Goal: Task Accomplishment & Management: Use online tool/utility

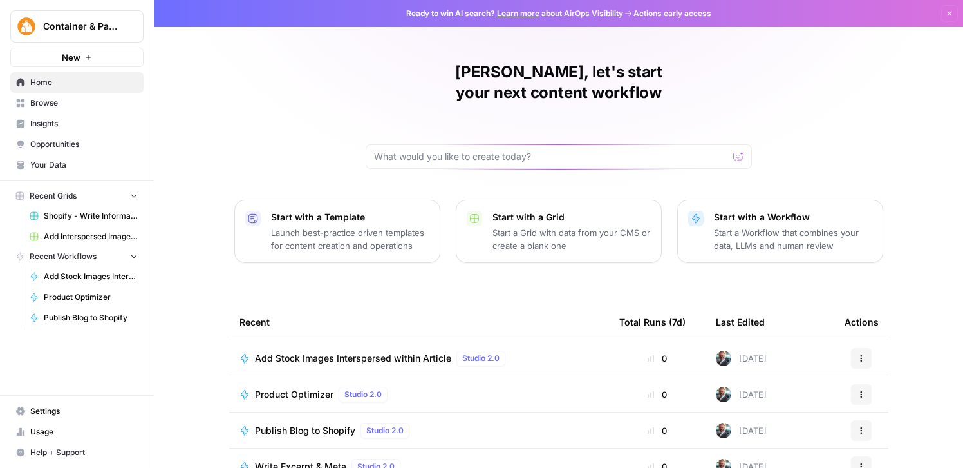
click at [124, 30] on div "Container & Packaging" at bounding box center [91, 26] width 96 height 13
click at [296, 91] on div "[PERSON_NAME], let's start your next content workflow Start with a Template Lau…" at bounding box center [559, 306] width 809 height 613
click at [101, 81] on span "Home" at bounding box center [84, 83] width 108 height 12
click at [950, 14] on icon "button" at bounding box center [950, 14] width 5 height 5
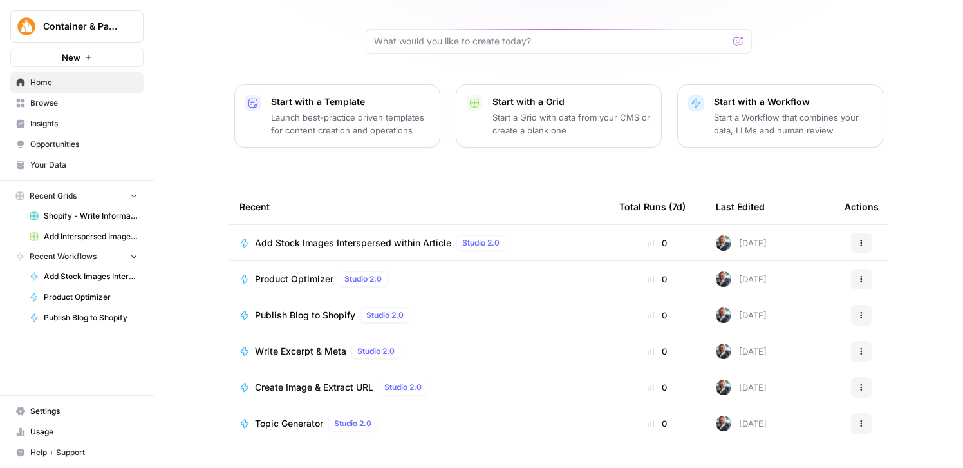
scroll to position [125, 0]
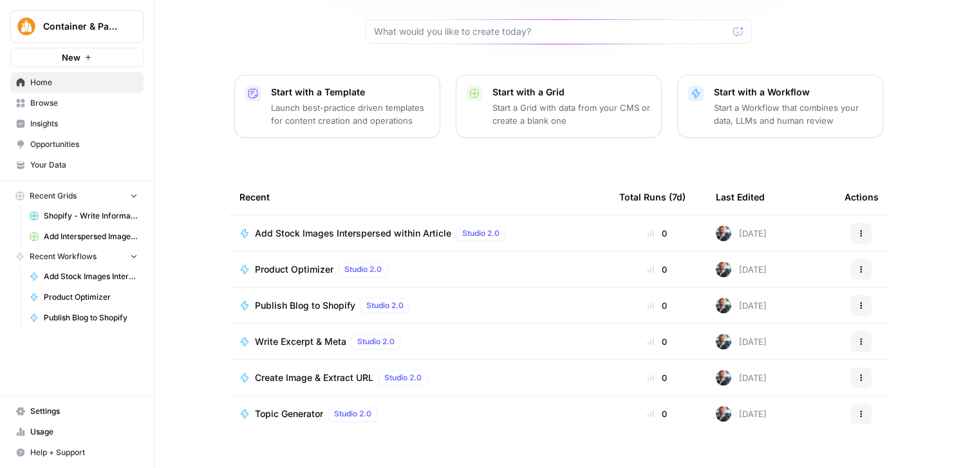
click at [50, 103] on span "Browse" at bounding box center [84, 103] width 108 height 12
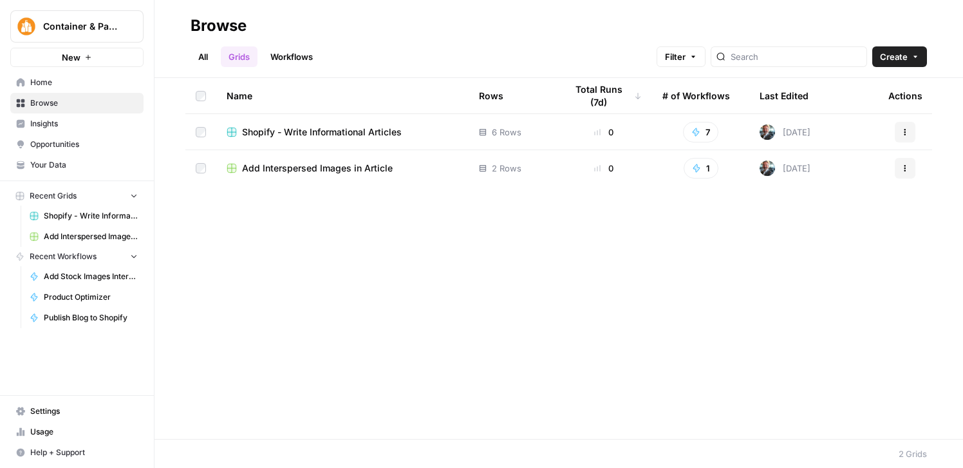
click at [303, 57] on link "Workflows" at bounding box center [292, 56] width 58 height 21
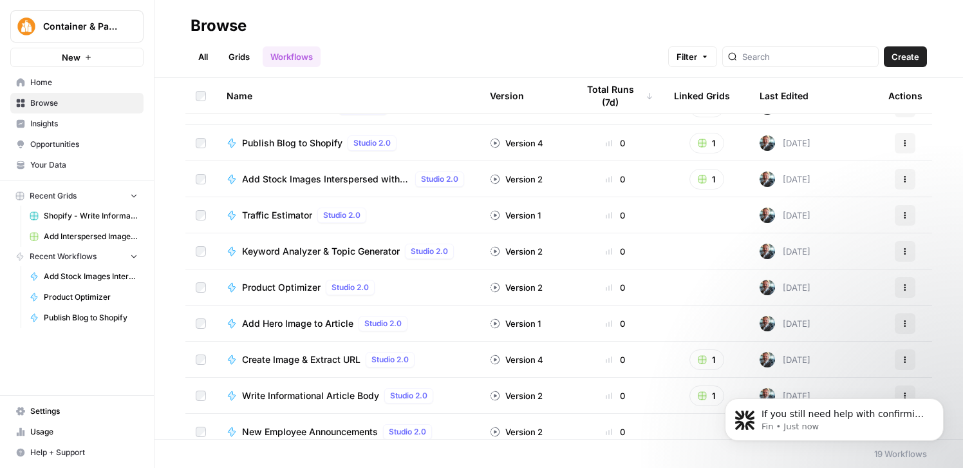
scroll to position [113, 0]
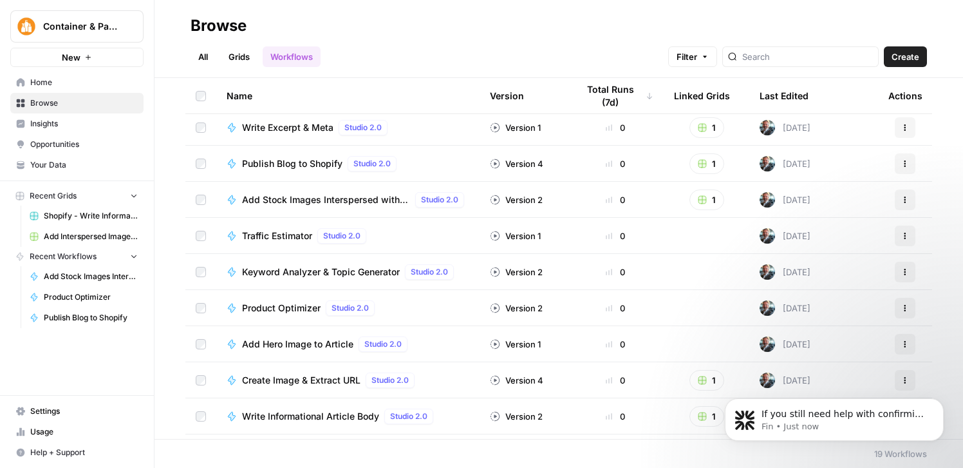
click at [240, 53] on link "Grids" at bounding box center [239, 56] width 37 height 21
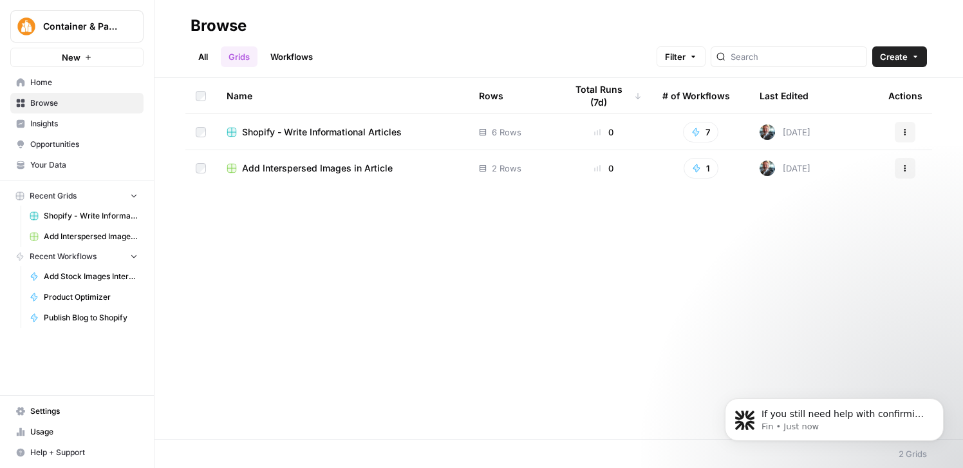
click at [53, 162] on span "Your Data" at bounding box center [84, 165] width 108 height 12
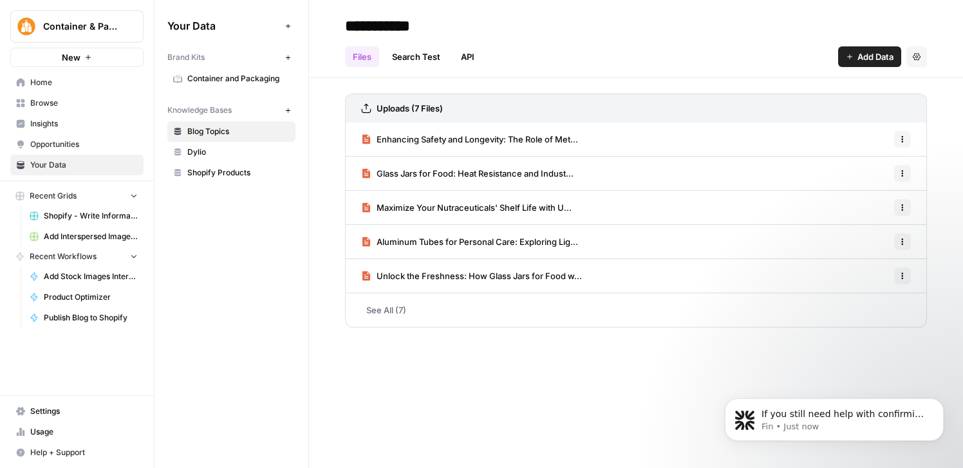
click at [238, 80] on span "Container and Packaging" at bounding box center [238, 79] width 102 height 12
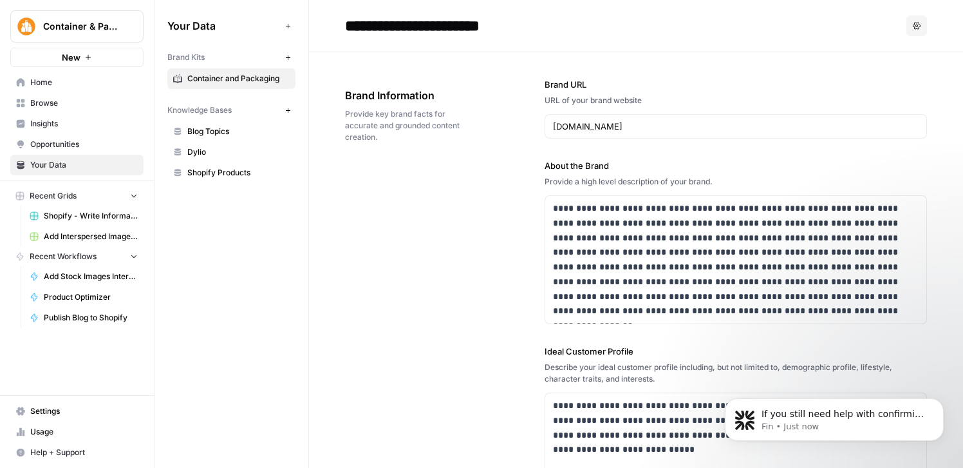
click at [218, 128] on span "Blog Topics" at bounding box center [238, 132] width 102 height 12
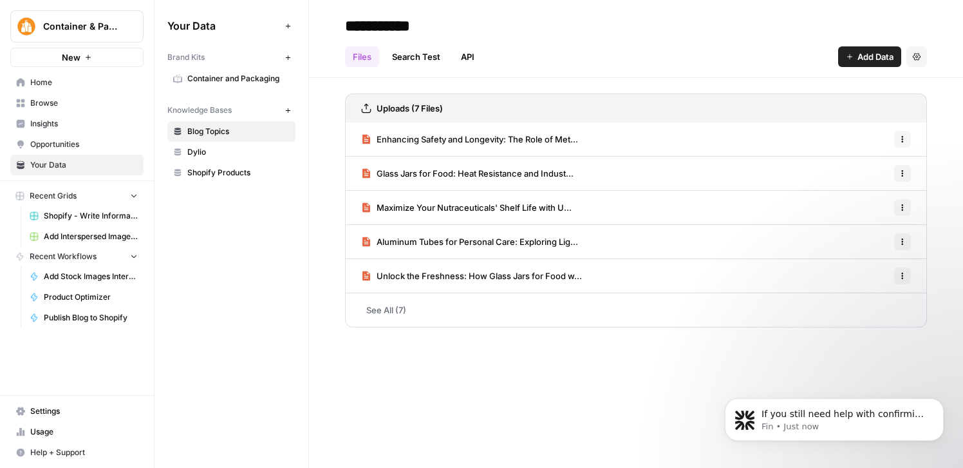
click at [75, 103] on span "Browse" at bounding box center [84, 103] width 108 height 12
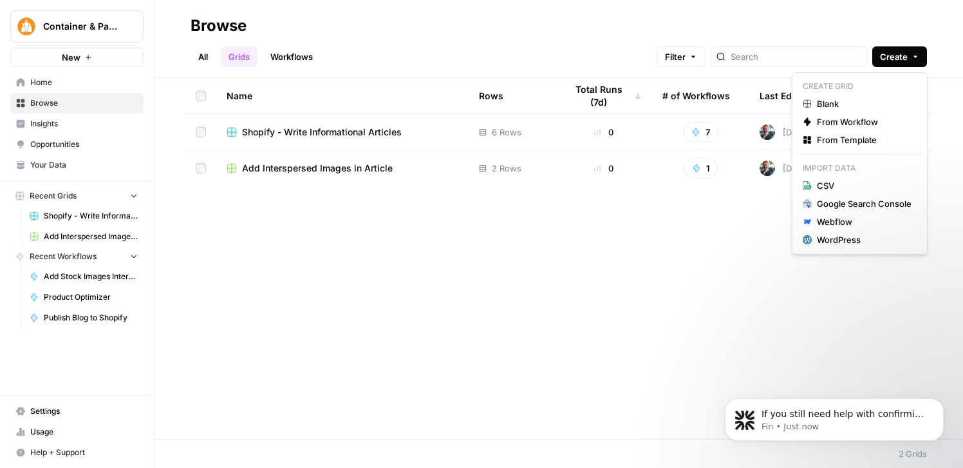
click at [899, 59] on span "Create" at bounding box center [894, 56] width 28 height 13
drag, startPoint x: 884, startPoint y: 123, endPoint x: 885, endPoint y: 135, distance: 11.7
click at [885, 135] on div "Create Grid Blank From Workflow From Template Import Data CSV Google Search Con…" at bounding box center [860, 163] width 136 height 182
click at [885, 135] on span "From Template" at bounding box center [864, 139] width 95 height 13
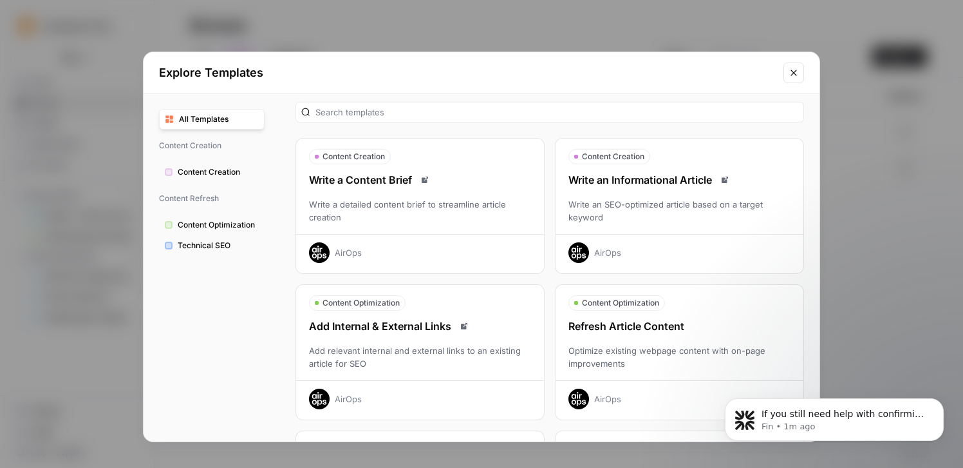
scroll to position [8, 0]
click at [653, 181] on div "Write an Informational Article" at bounding box center [680, 178] width 248 height 15
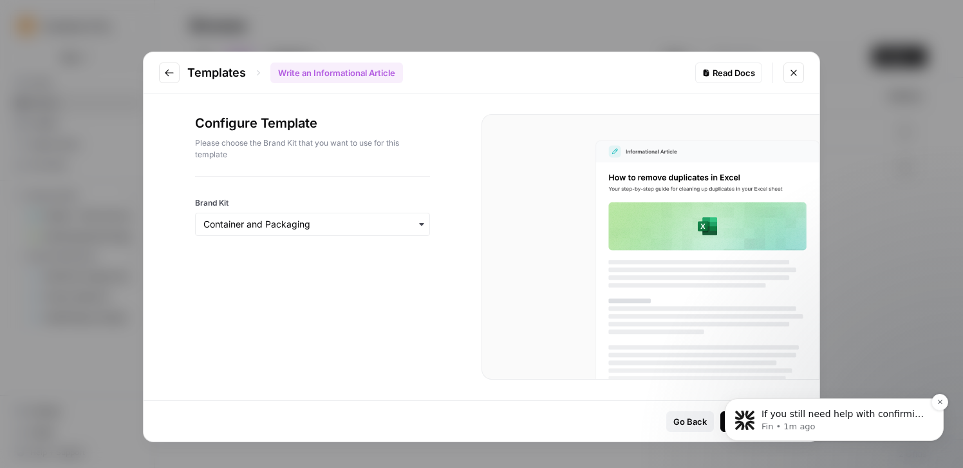
click at [902, 424] on p "Fin • 1m ago" at bounding box center [845, 427] width 166 height 12
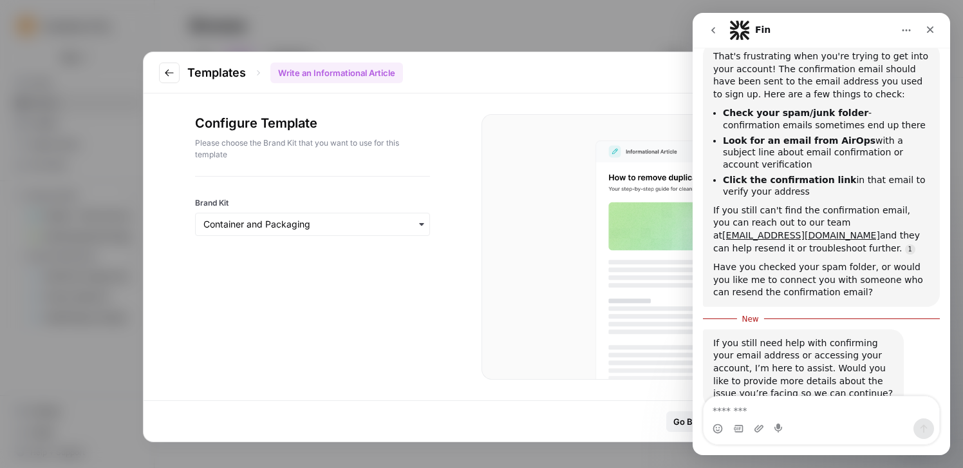
scroll to position [433, 0]
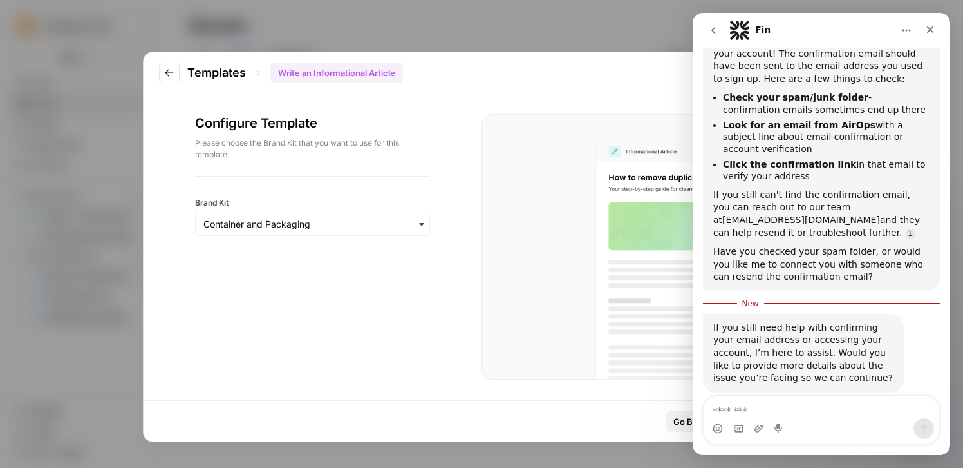
click at [816, 418] on div "Intercom messenger" at bounding box center [822, 428] width 236 height 21
click at [932, 28] on icon "Close" at bounding box center [930, 29] width 7 height 7
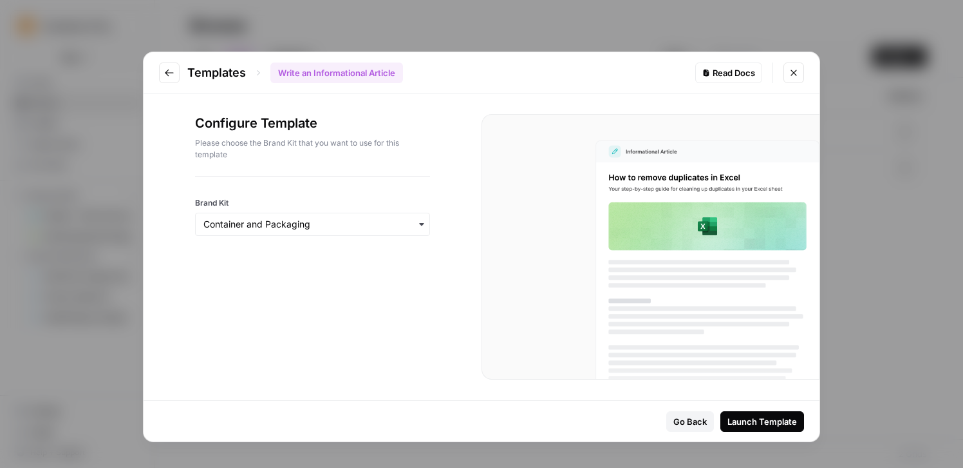
scroll to position [412, 0]
click at [761, 421] on div "Launch Template" at bounding box center [763, 421] width 70 height 13
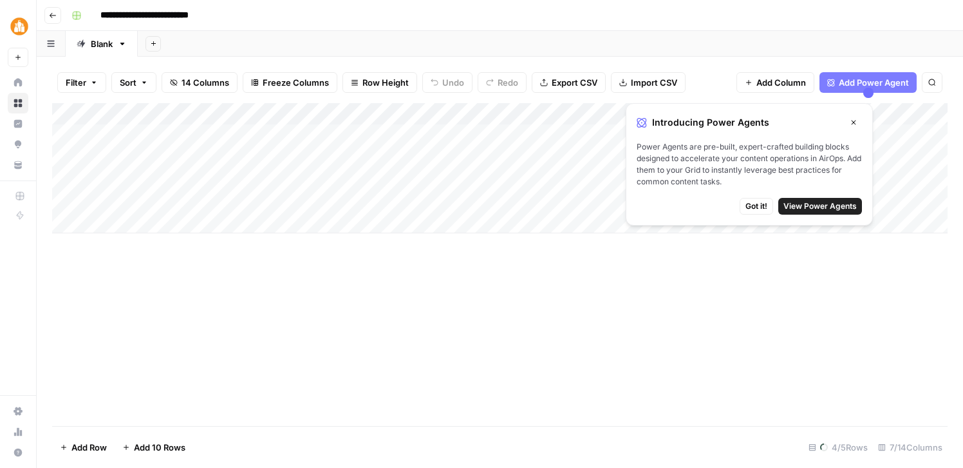
click at [750, 205] on span "Got it!" at bounding box center [757, 206] width 22 height 12
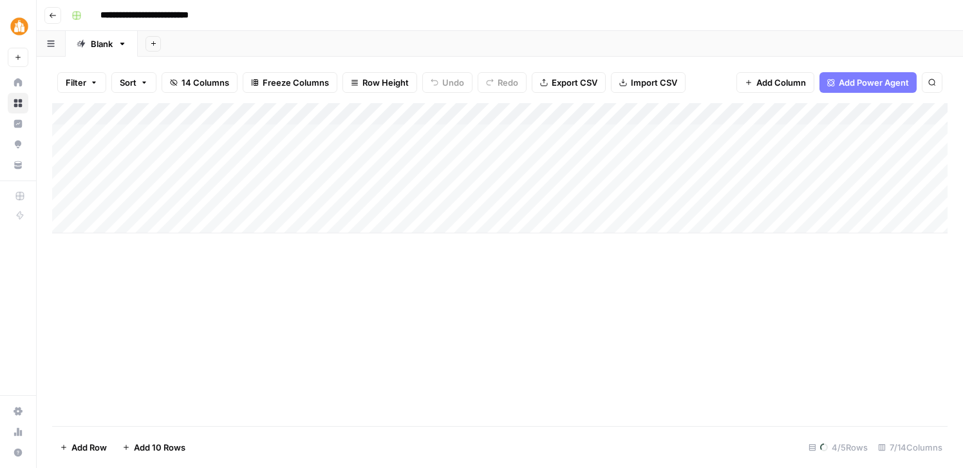
click at [148, 135] on div "Add Column" at bounding box center [500, 168] width 896 height 130
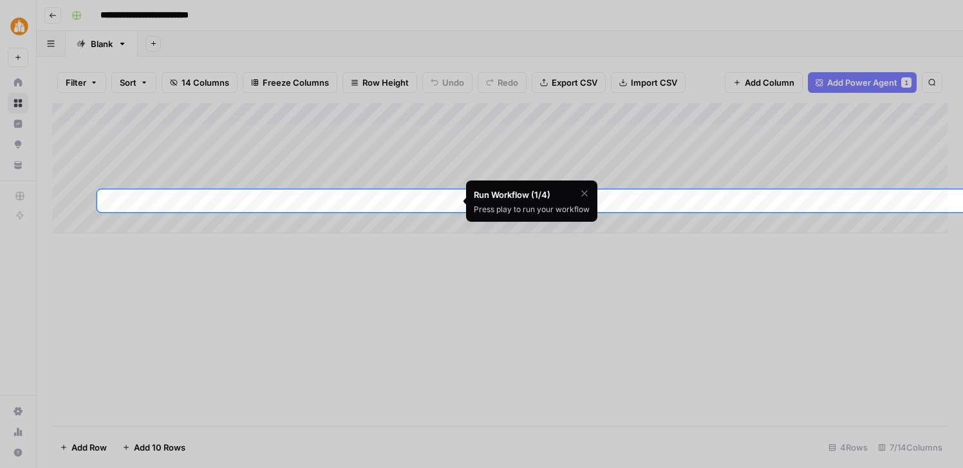
click at [584, 192] on icon "button" at bounding box center [585, 193] width 10 height 10
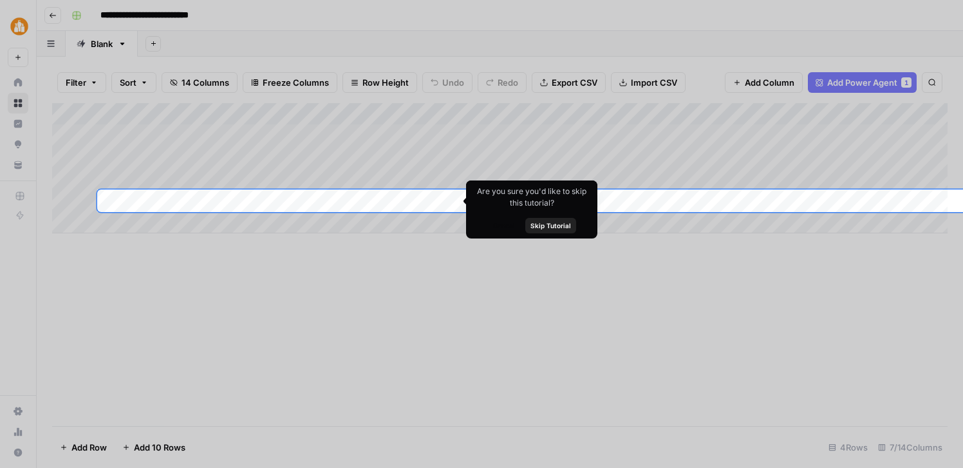
click at [554, 225] on span "Skip Tutorial" at bounding box center [551, 225] width 41 height 10
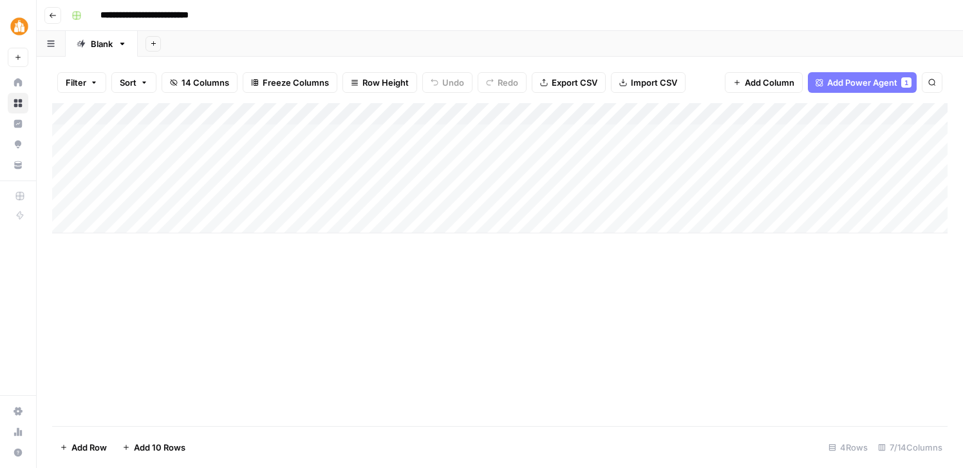
click at [200, 132] on div "Add Column" at bounding box center [500, 168] width 896 height 130
click at [200, 132] on textarea "**********" at bounding box center [213, 136] width 233 height 18
type textarea "**********"
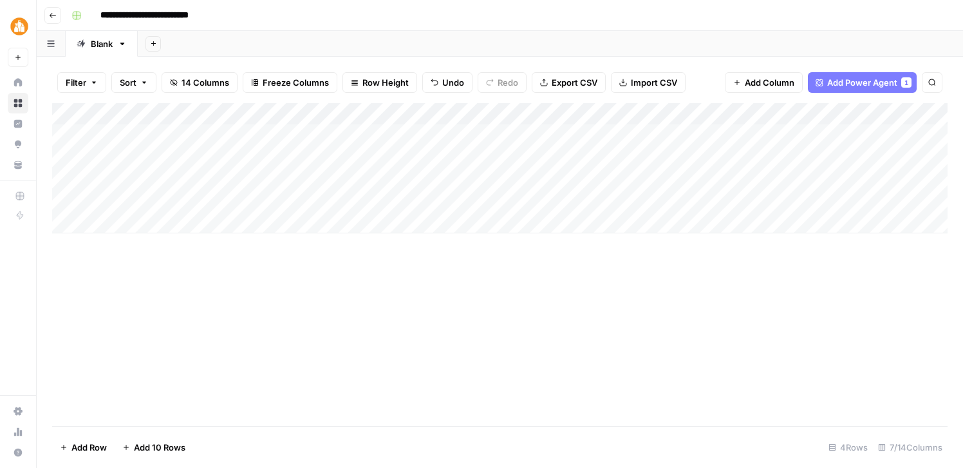
click at [237, 189] on div "Add Column" at bounding box center [500, 168] width 896 height 130
click at [192, 159] on div "Add Column" at bounding box center [500, 168] width 896 height 130
click at [193, 159] on div "Add Column" at bounding box center [500, 168] width 896 height 130
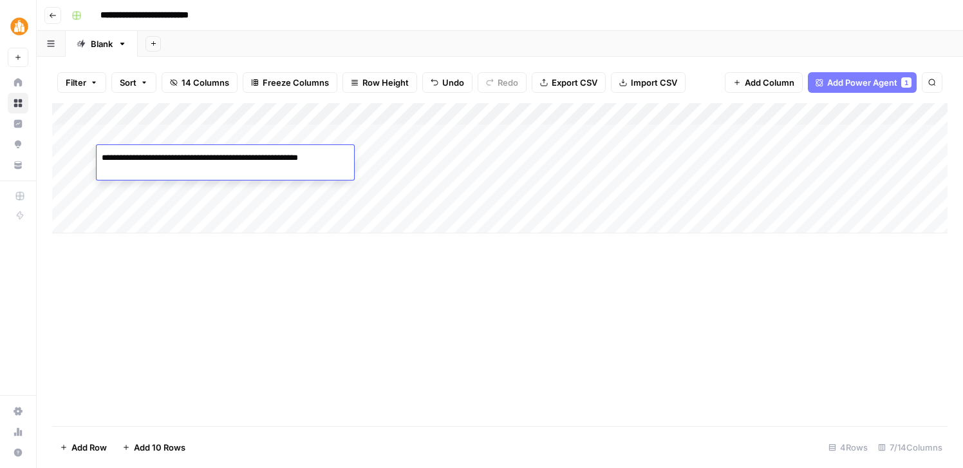
click at [193, 159] on textarea "**********" at bounding box center [226, 164] width 258 height 31
type textarea "**********"
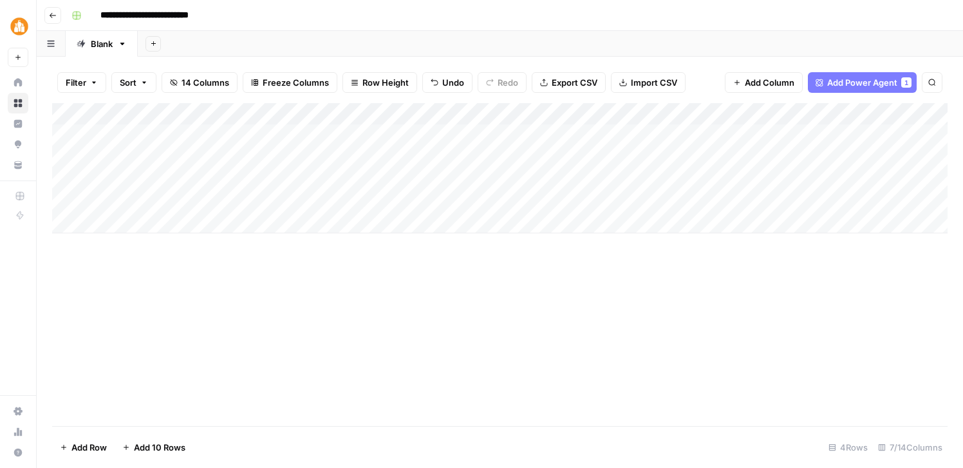
click at [206, 252] on div "Add Column" at bounding box center [500, 264] width 896 height 323
click at [207, 175] on div "Add Column" at bounding box center [500, 168] width 896 height 130
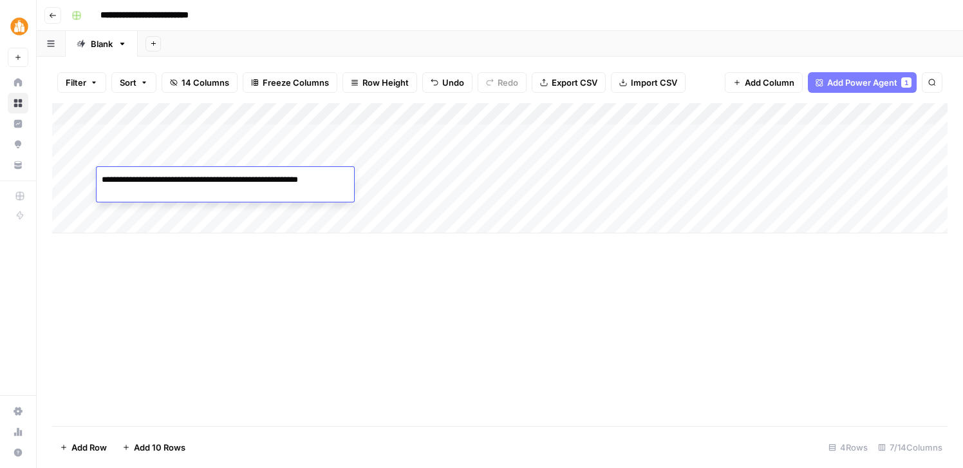
click at [207, 175] on textarea "**********" at bounding box center [226, 186] width 258 height 31
type textarea "**********"
click at [221, 256] on div "Add Column" at bounding box center [500, 264] width 896 height 323
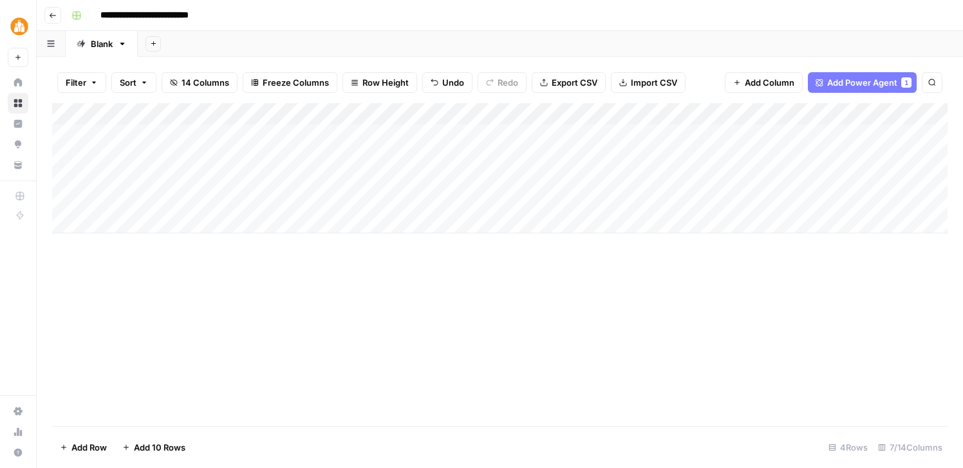
click at [170, 200] on div "Add Column" at bounding box center [500, 168] width 896 height 130
click at [170, 200] on textarea "**********" at bounding box center [211, 202] width 229 height 18
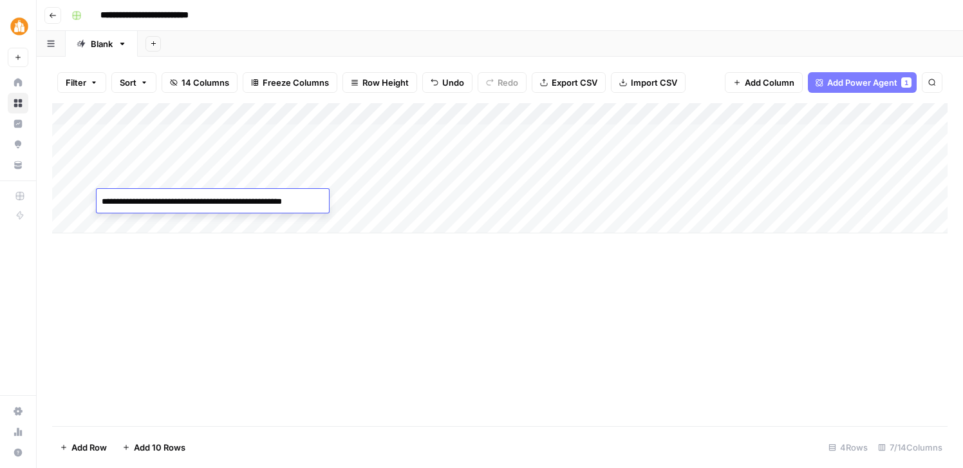
type textarea "**********"
click at [185, 275] on div "Add Column" at bounding box center [500, 264] width 896 height 323
click at [167, 221] on div "Add Column" at bounding box center [500, 168] width 896 height 130
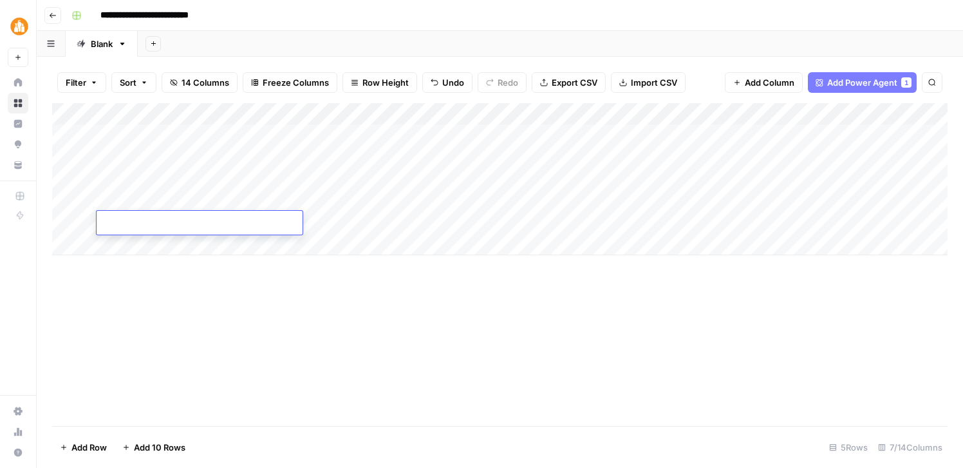
type textarea "**********"
click at [200, 288] on div "Add Column" at bounding box center [500, 264] width 896 height 323
click at [124, 247] on div "Add Column" at bounding box center [500, 179] width 896 height 152
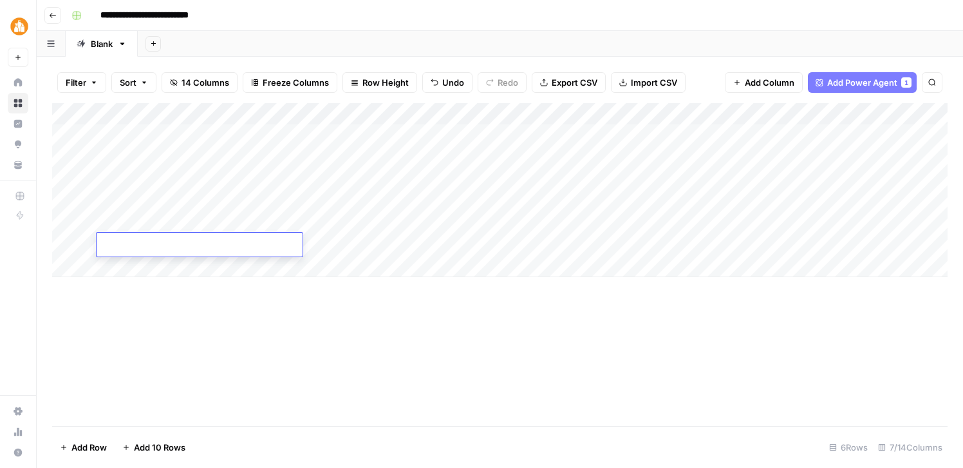
type textarea "**********"
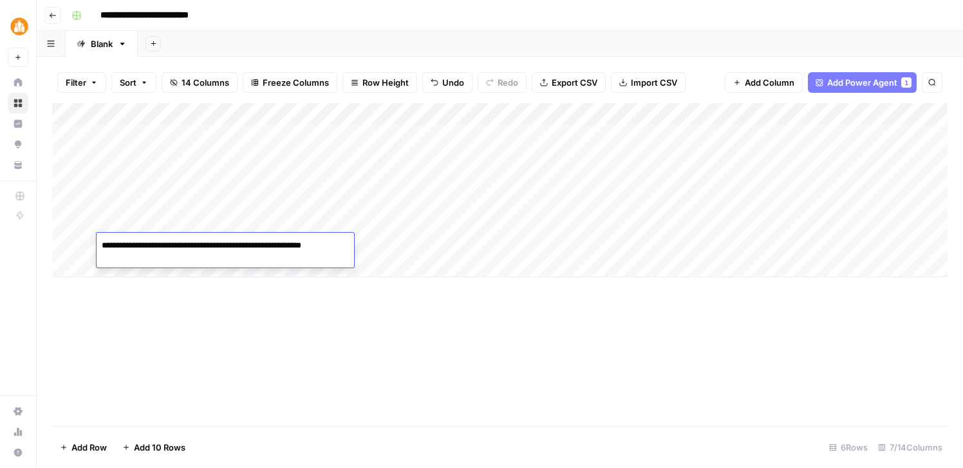
click at [146, 293] on div "Add Column" at bounding box center [500, 264] width 896 height 323
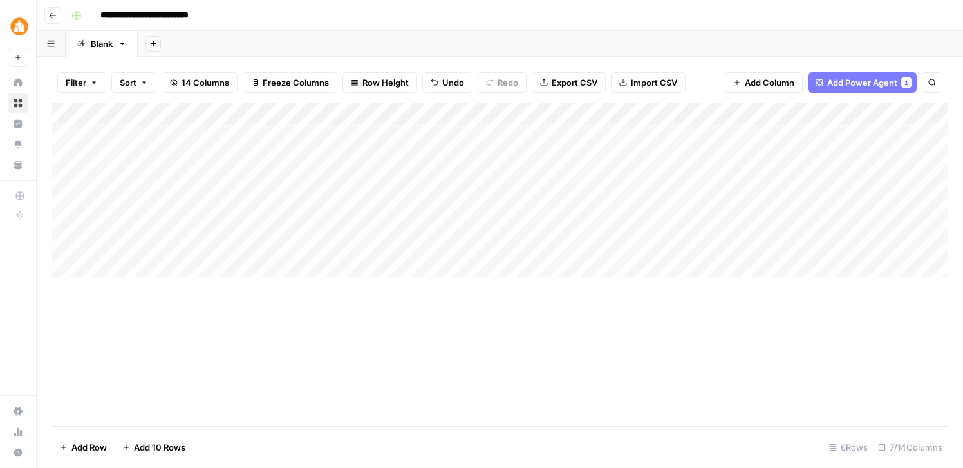
click at [146, 268] on div "Add Column" at bounding box center [500, 190] width 896 height 174
click at [153, 266] on div "Add Column" at bounding box center [500, 201] width 896 height 196
click at [157, 265] on div "Add Column" at bounding box center [500, 201] width 896 height 196
click at [204, 357] on div "Add Column" at bounding box center [500, 264] width 896 height 323
drag, startPoint x: 265, startPoint y: 113, endPoint x: 369, endPoint y: 120, distance: 103.9
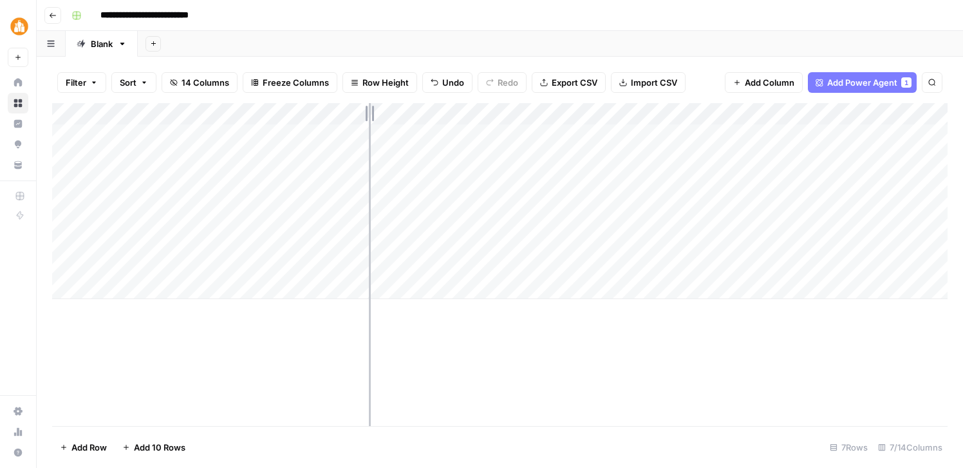
click at [369, 120] on div "Add Column" at bounding box center [500, 201] width 896 height 196
click at [104, 128] on div "Add Column" at bounding box center [500, 201] width 896 height 196
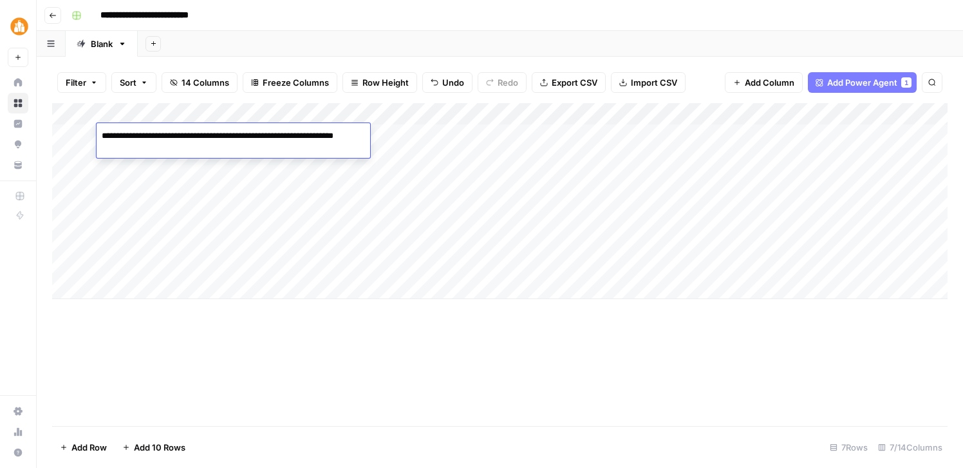
click at [104, 128] on textarea "**********" at bounding box center [234, 142] width 274 height 31
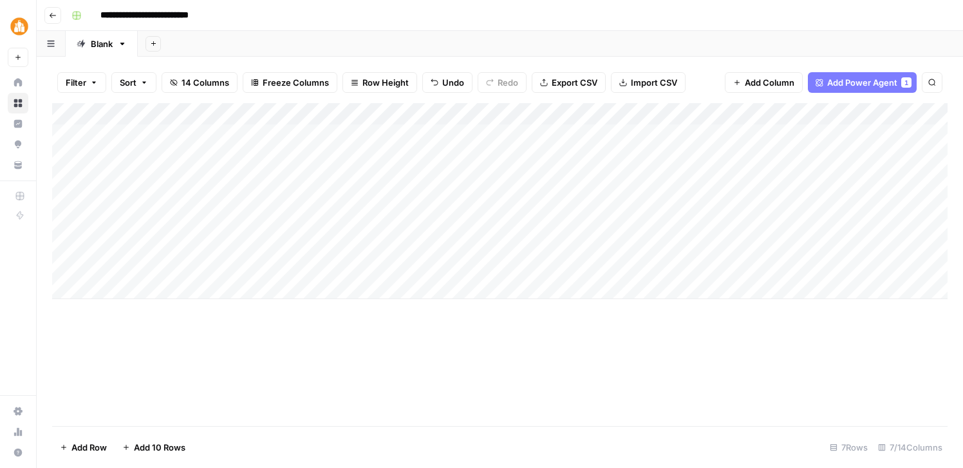
click at [147, 260] on div "Add Column" at bounding box center [500, 201] width 896 height 196
click at [147, 133] on div "Add Column" at bounding box center [500, 201] width 896 height 196
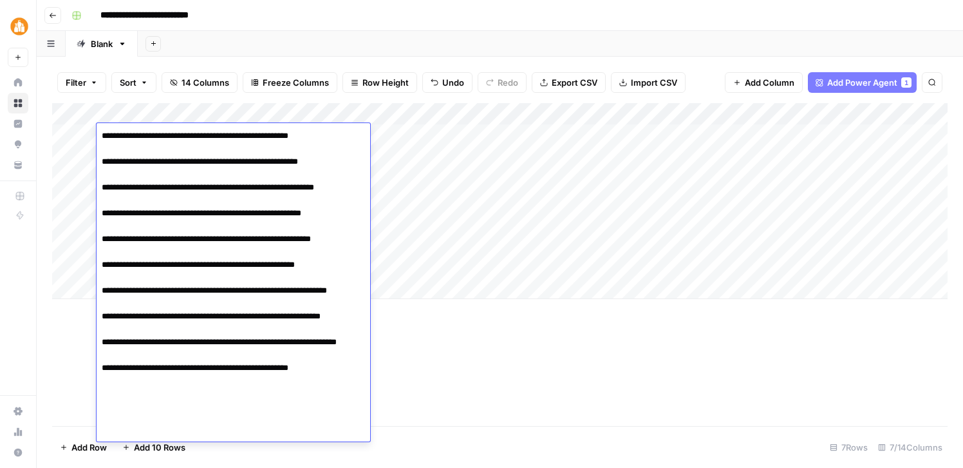
drag, startPoint x: 355, startPoint y: 433, endPoint x: 95, endPoint y: 150, distance: 385.1
click at [95, 150] on body "**********" at bounding box center [481, 234] width 963 height 468
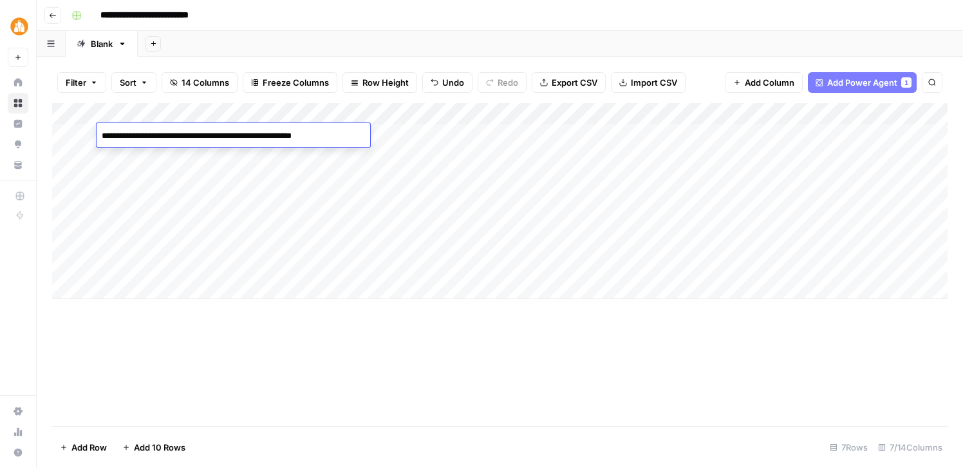
type textarea "**********"
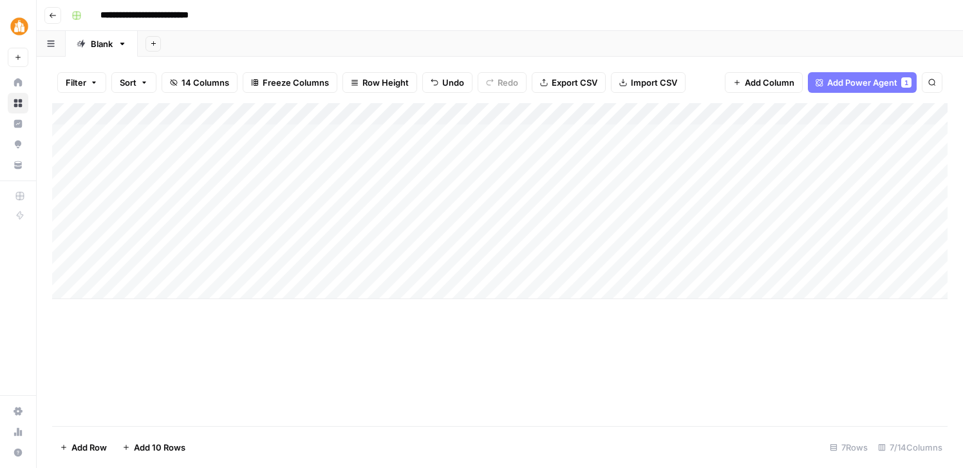
click at [270, 151] on div "Add Column" at bounding box center [500, 201] width 896 height 196
type textarea "**********"
click at [262, 182] on div "Add Column" at bounding box center [500, 201] width 896 height 196
click at [289, 176] on div "Add Column" at bounding box center [500, 201] width 896 height 196
type textarea "**********"
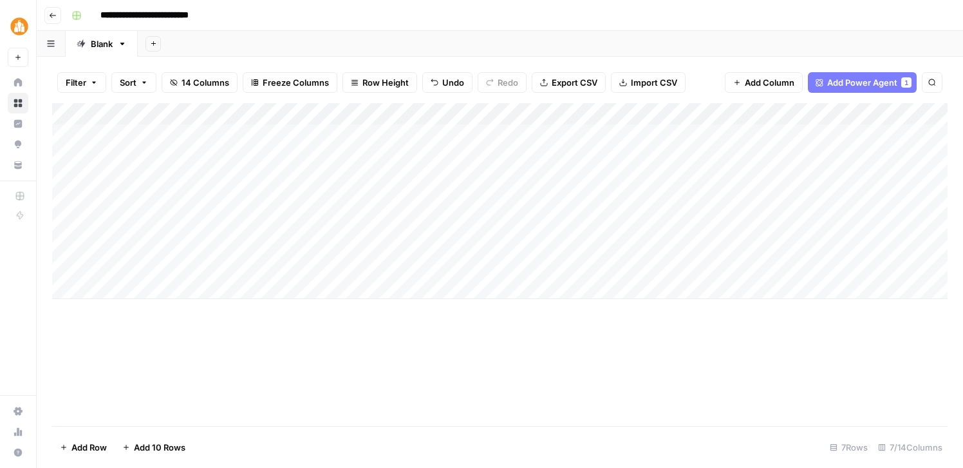
click at [285, 207] on div "Add Column" at bounding box center [500, 201] width 896 height 196
click at [285, 199] on div "Add Column" at bounding box center [500, 201] width 896 height 196
type textarea "**********"
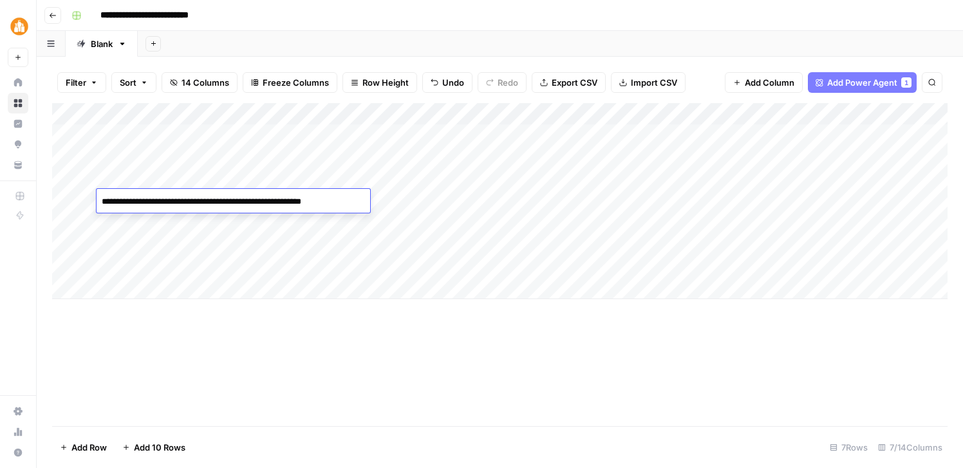
click at [282, 222] on div "Add Column" at bounding box center [500, 201] width 896 height 196
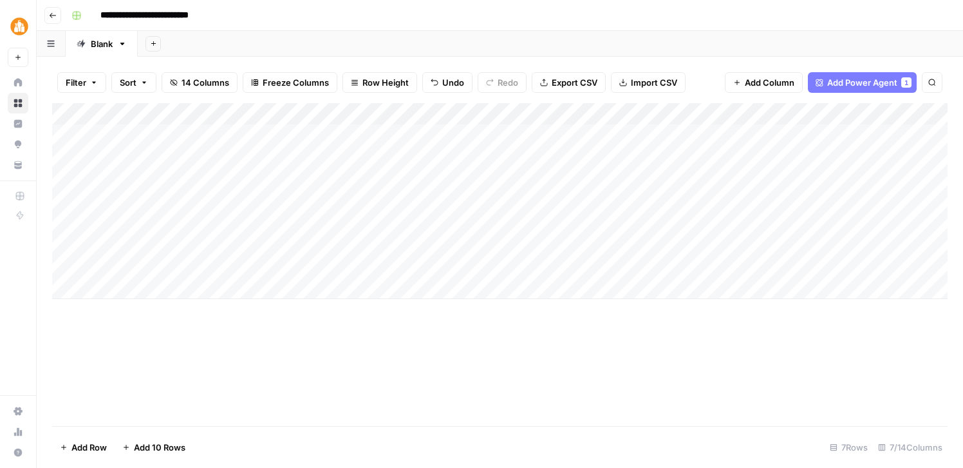
click at [269, 221] on div "Add Column" at bounding box center [500, 201] width 896 height 196
type textarea "**********"
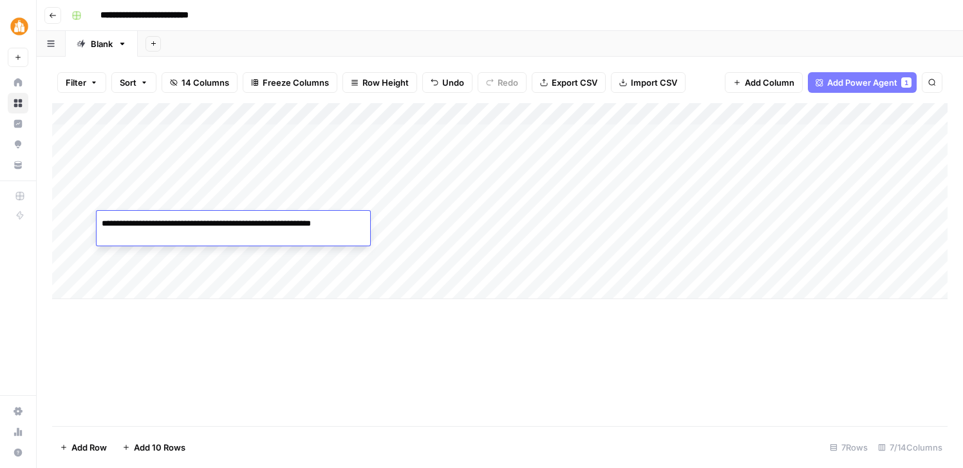
click at [274, 252] on div "Add Column" at bounding box center [500, 201] width 896 height 196
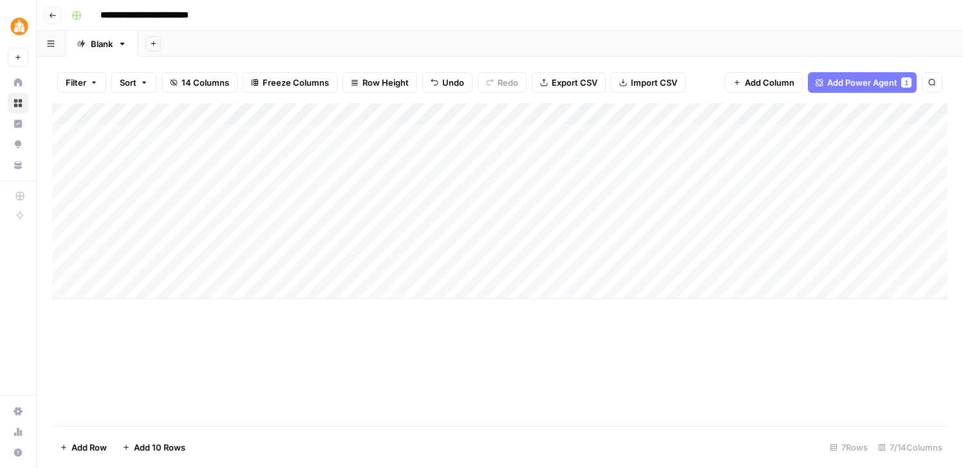
click at [288, 243] on div "Add Column" at bounding box center [500, 201] width 896 height 196
type textarea "**********"
click at [279, 267] on div "Add Column" at bounding box center [500, 201] width 896 height 196
click at [233, 264] on div "Add Column" at bounding box center [500, 201] width 896 height 196
type textarea "**********"
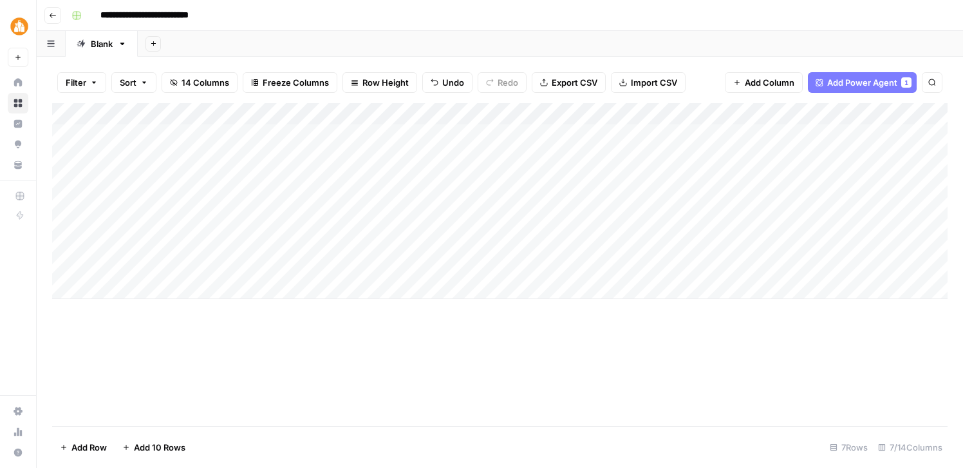
click at [225, 310] on div "Add Column" at bounding box center [500, 264] width 896 height 323
click at [226, 287] on div "Add Column" at bounding box center [500, 201] width 896 height 196
paste textarea "**********"
type textarea "**********"
click at [241, 334] on div "Add Column" at bounding box center [500, 264] width 896 height 323
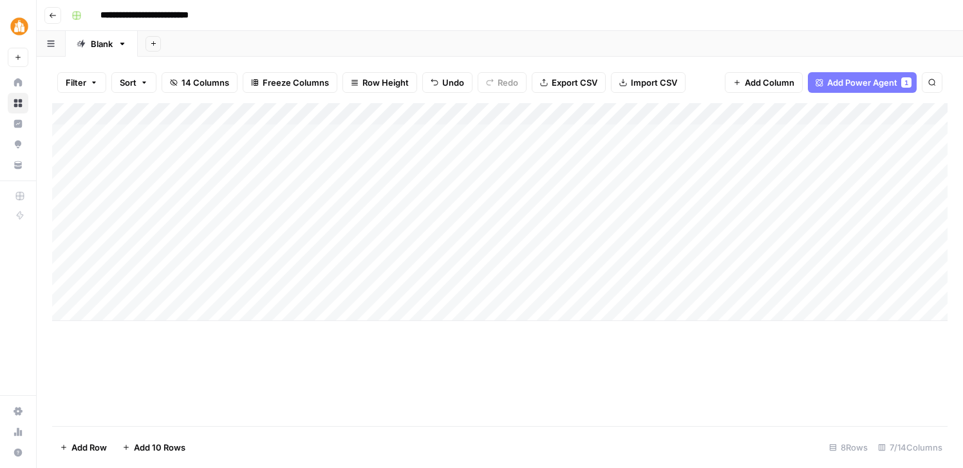
click at [251, 307] on div "Add Column" at bounding box center [500, 212] width 896 height 218
paste textarea "**********"
type textarea "**********"
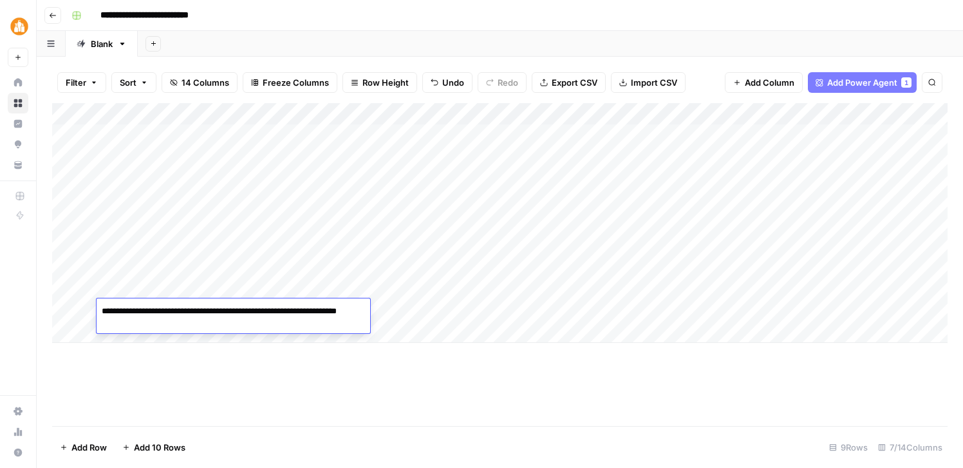
click at [259, 352] on div "Add Column" at bounding box center [500, 264] width 896 height 323
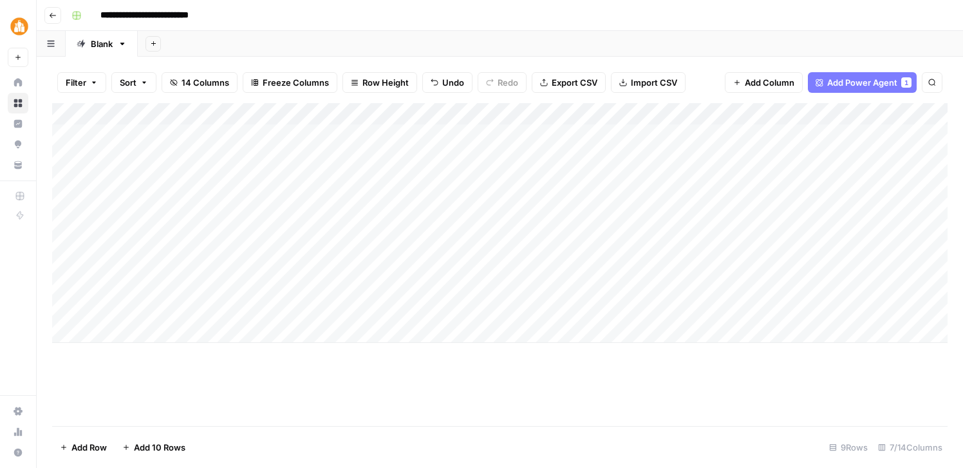
click at [258, 330] on div "Add Column" at bounding box center [500, 223] width 896 height 240
paste textarea "**********"
type textarea "**********"
click at [274, 390] on div "Add Column" at bounding box center [500, 264] width 896 height 323
click at [469, 131] on div "Add Column" at bounding box center [500, 233] width 896 height 261
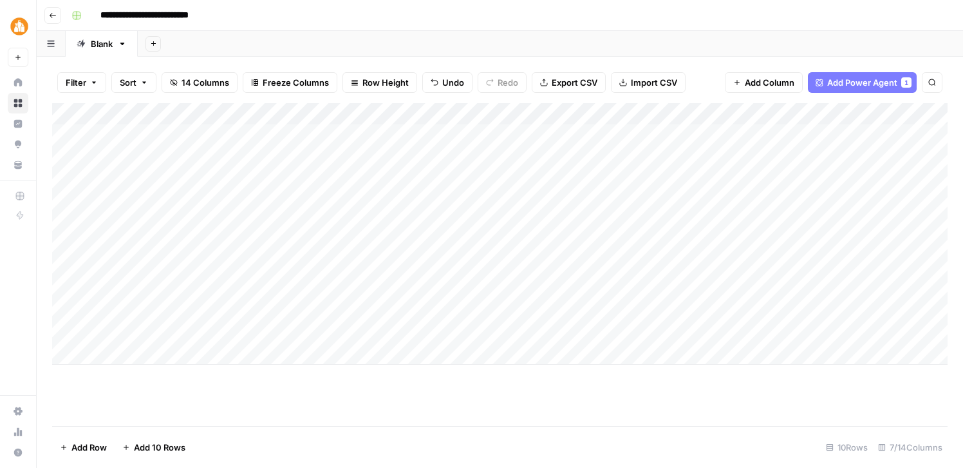
click at [506, 137] on div "Add Column" at bounding box center [500, 233] width 896 height 261
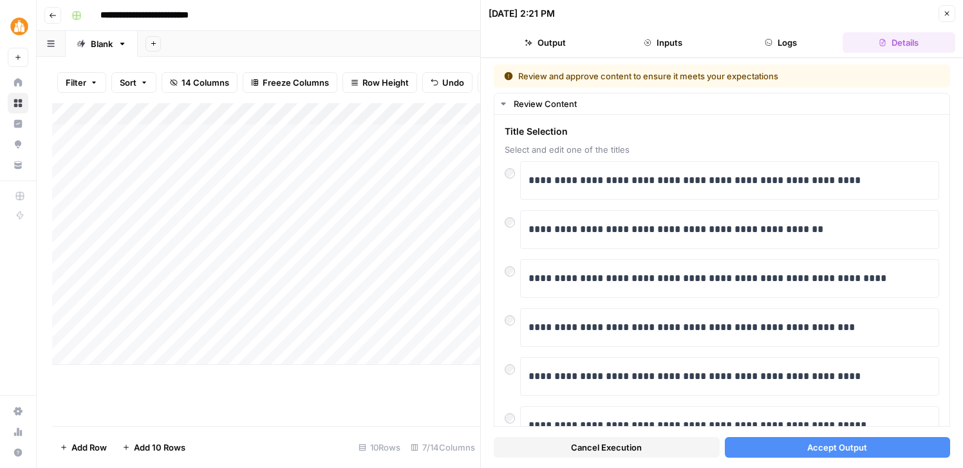
click at [820, 444] on span "Accept Output" at bounding box center [838, 446] width 60 height 13
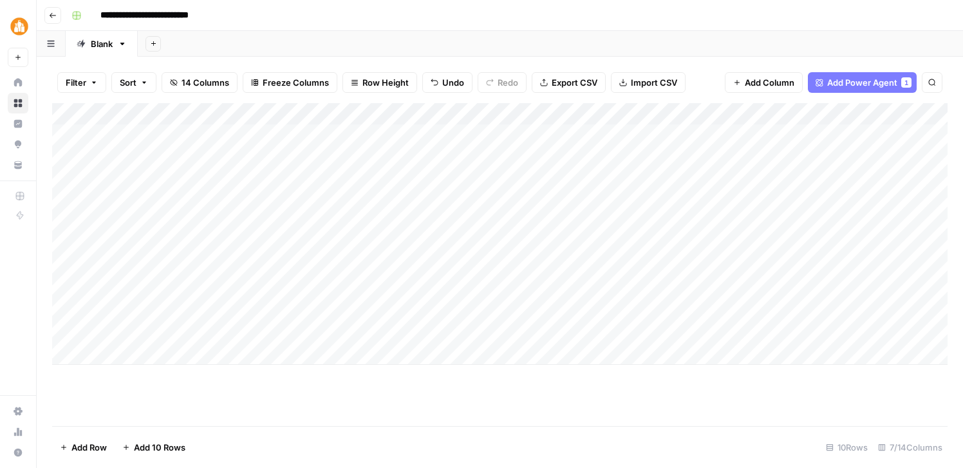
click at [554, 111] on div "Add Column" at bounding box center [500, 233] width 896 height 261
click at [583, 187] on span "Remaining Rows" at bounding box center [597, 189] width 81 height 13
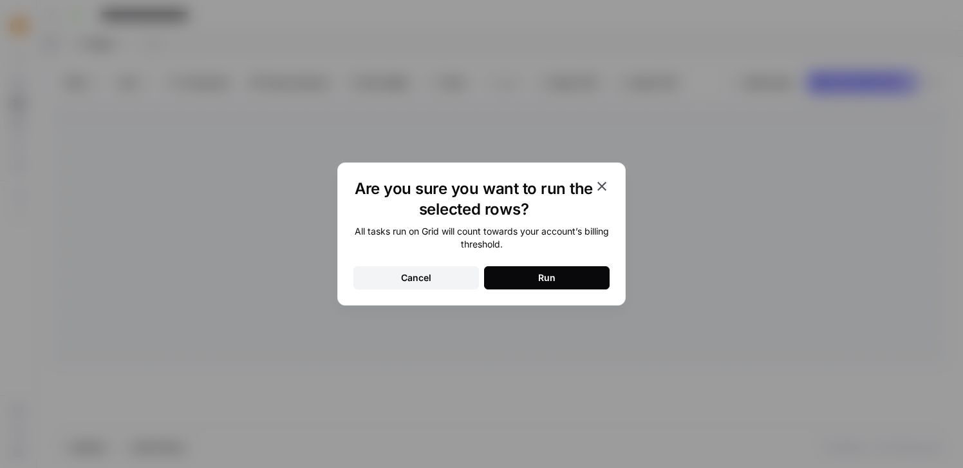
click at [556, 278] on button "Run" at bounding box center [547, 277] width 126 height 23
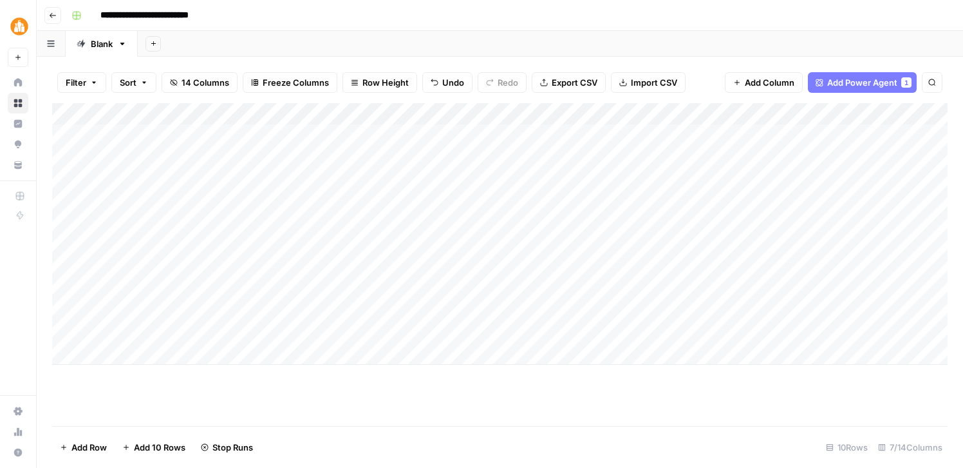
click at [470, 155] on div "Add Column" at bounding box center [500, 233] width 896 height 261
click at [434, 159] on div "Add Column" at bounding box center [500, 233] width 896 height 261
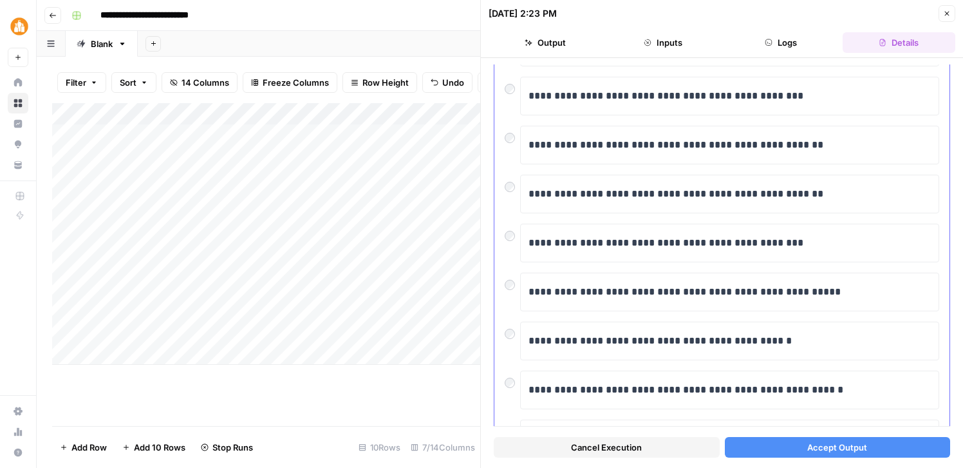
scroll to position [134, 0]
click at [622, 241] on p "**********" at bounding box center [730, 242] width 402 height 17
click at [859, 446] on span "Accept Output" at bounding box center [838, 446] width 60 height 13
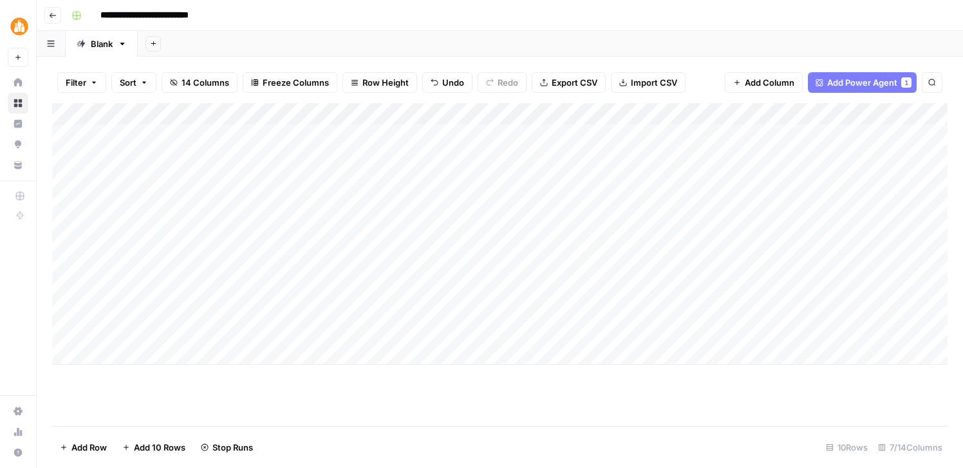
click at [431, 179] on div "Add Column" at bounding box center [500, 233] width 896 height 261
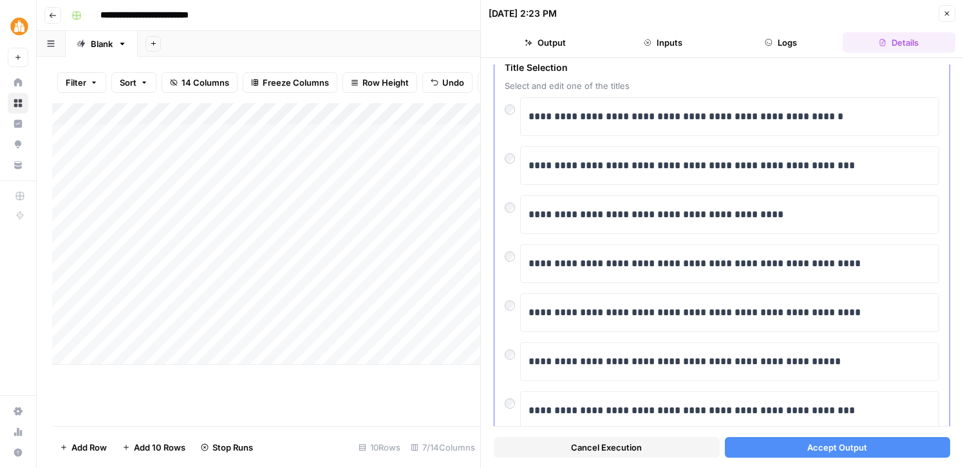
scroll to position [66, 0]
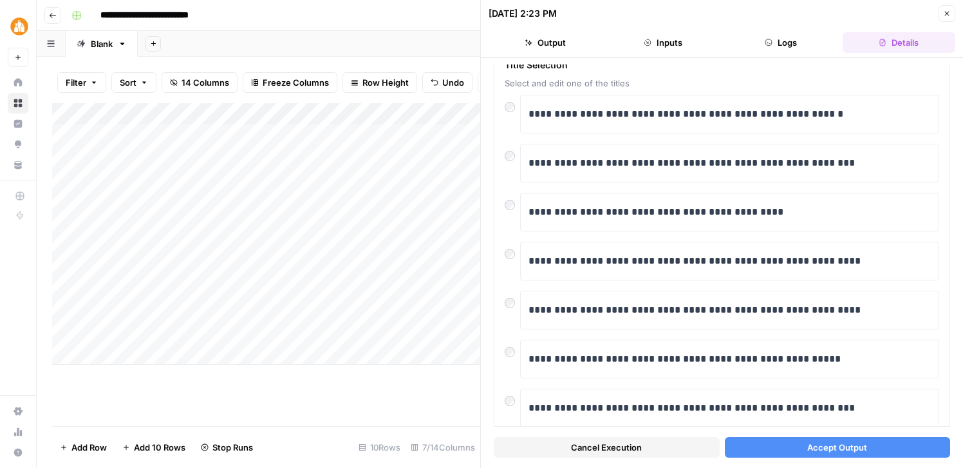
click at [828, 446] on span "Accept Output" at bounding box center [838, 446] width 60 height 13
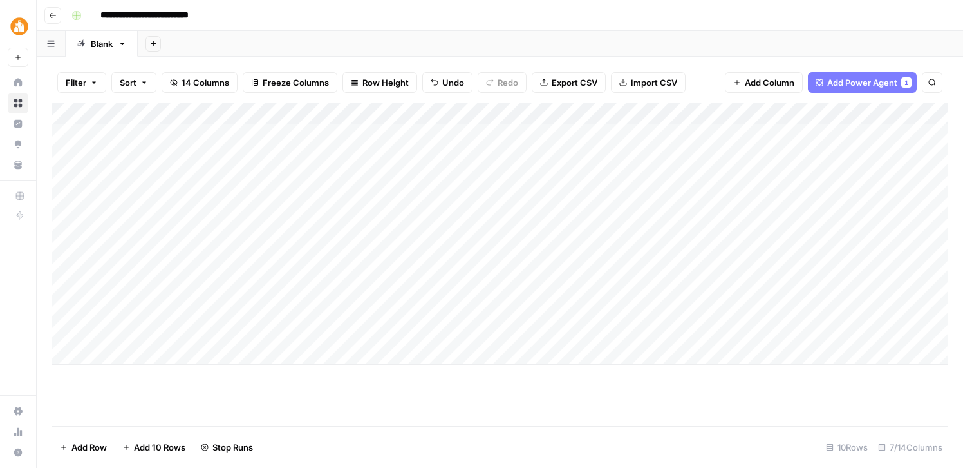
click at [419, 202] on div "Add Column" at bounding box center [500, 233] width 896 height 261
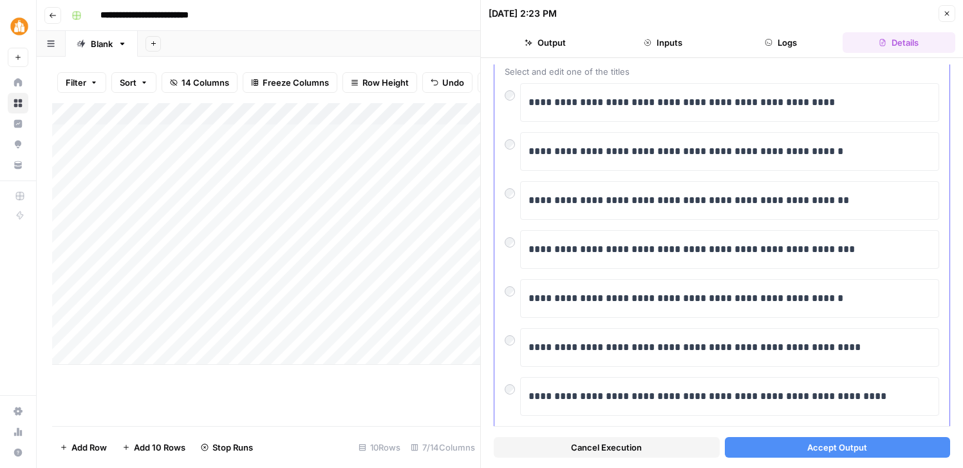
scroll to position [50, 0]
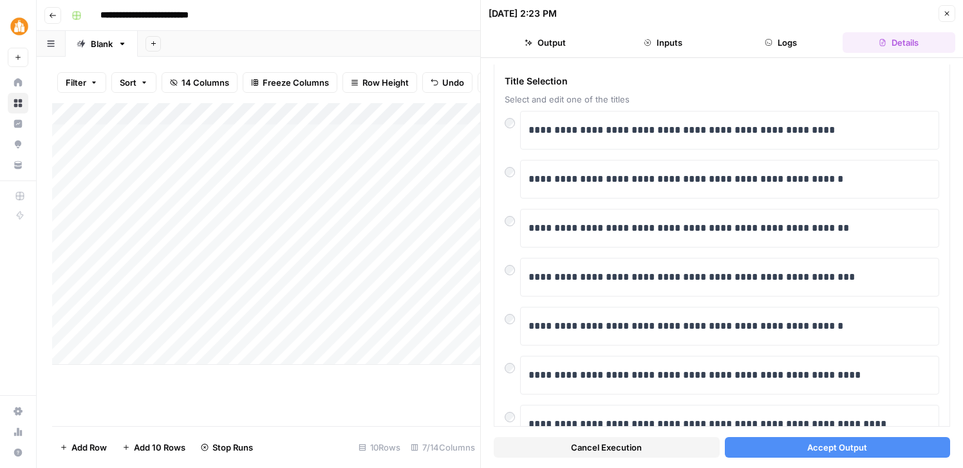
click at [819, 450] on span "Accept Output" at bounding box center [838, 446] width 60 height 13
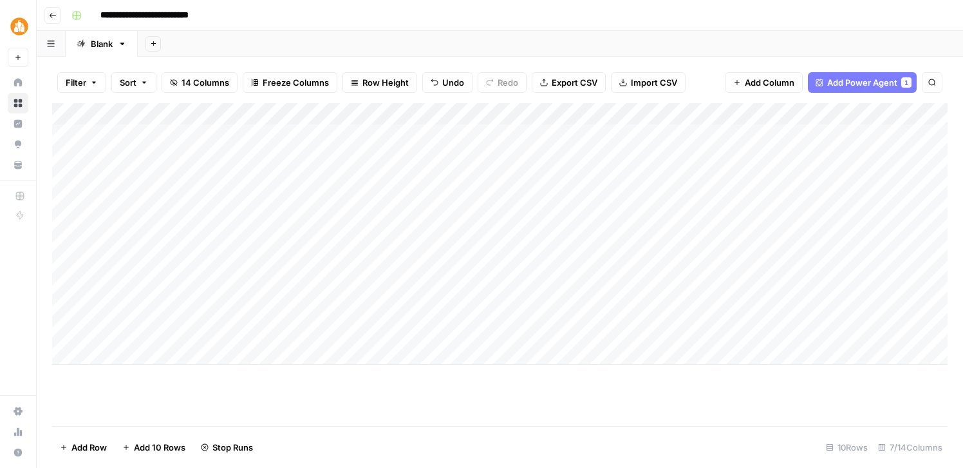
click at [426, 221] on div "Add Column" at bounding box center [500, 233] width 896 height 261
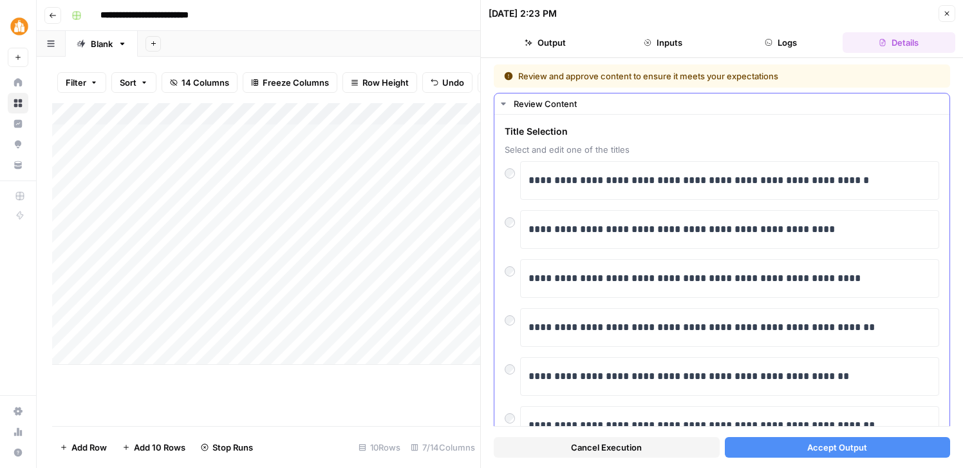
scroll to position [3, 0]
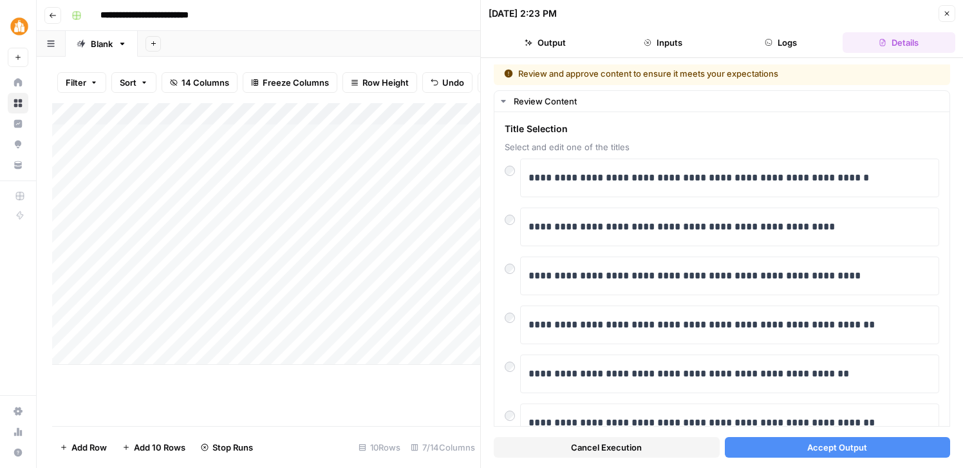
click at [512, 220] on div at bounding box center [466, 223] width 196 height 24
click at [535, 227] on div at bounding box center [466, 223] width 196 height 24
click at [507, 217] on div at bounding box center [466, 223] width 196 height 24
click at [583, 230] on p "**********" at bounding box center [730, 226] width 402 height 17
click at [854, 447] on span "Accept Output" at bounding box center [838, 446] width 60 height 13
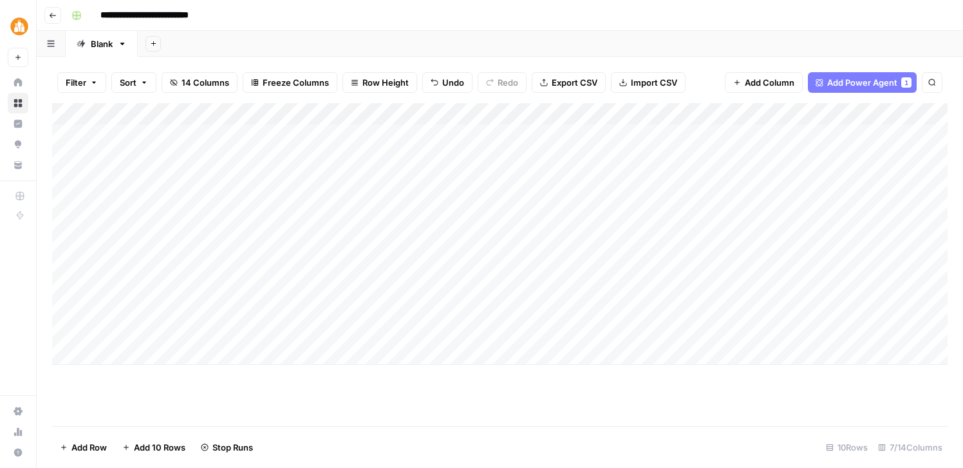
click at [422, 265] on div "Add Column" at bounding box center [500, 233] width 896 height 261
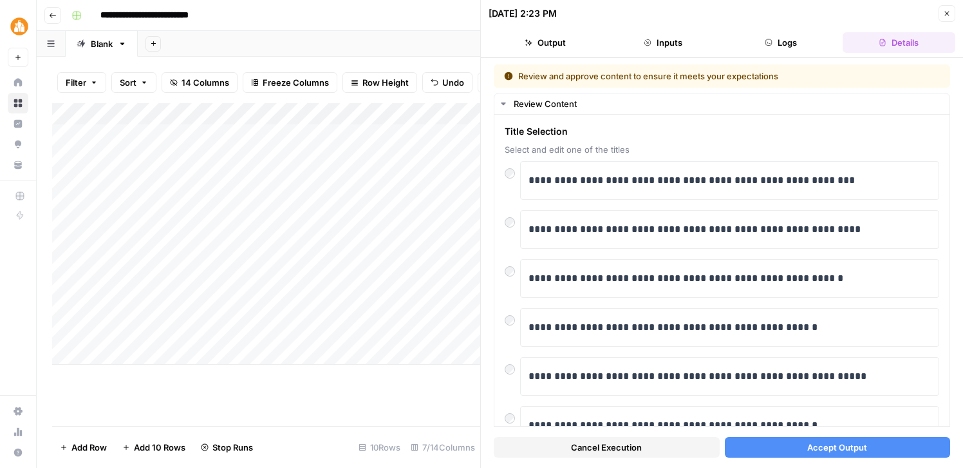
click at [827, 445] on span "Accept Output" at bounding box center [838, 446] width 60 height 13
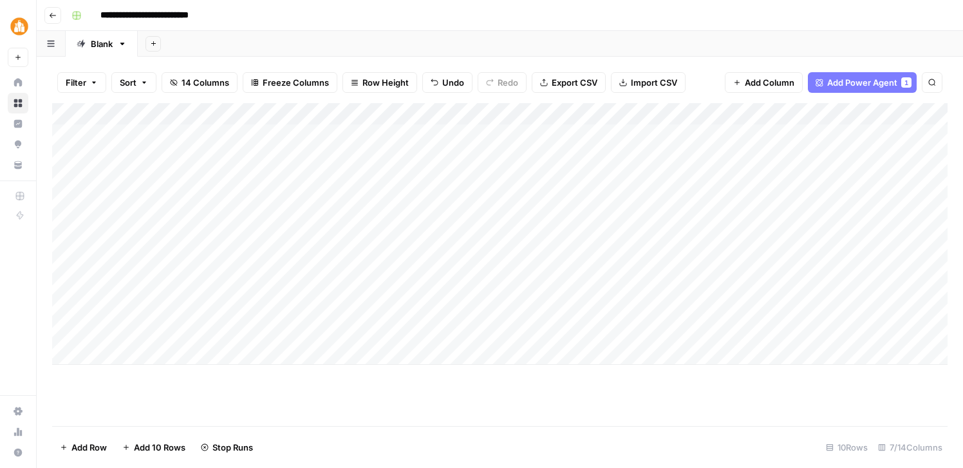
click at [415, 288] on div "Add Column" at bounding box center [500, 233] width 896 height 261
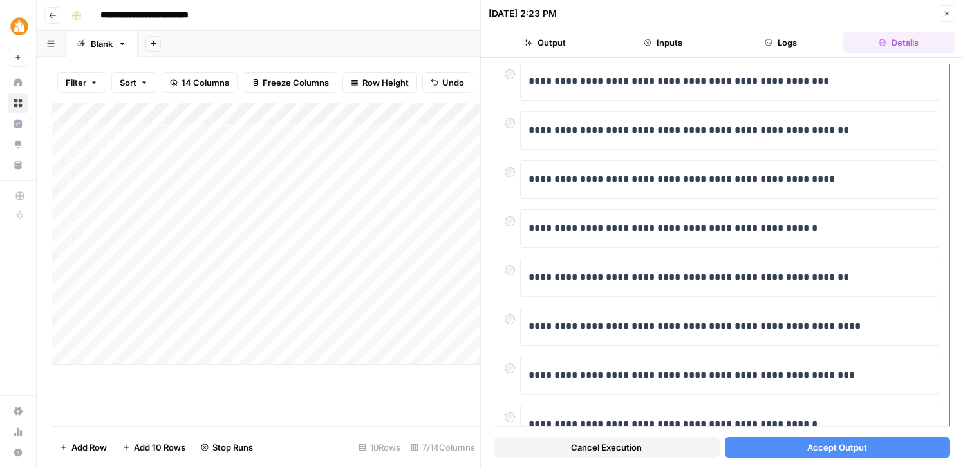
scroll to position [149, 0]
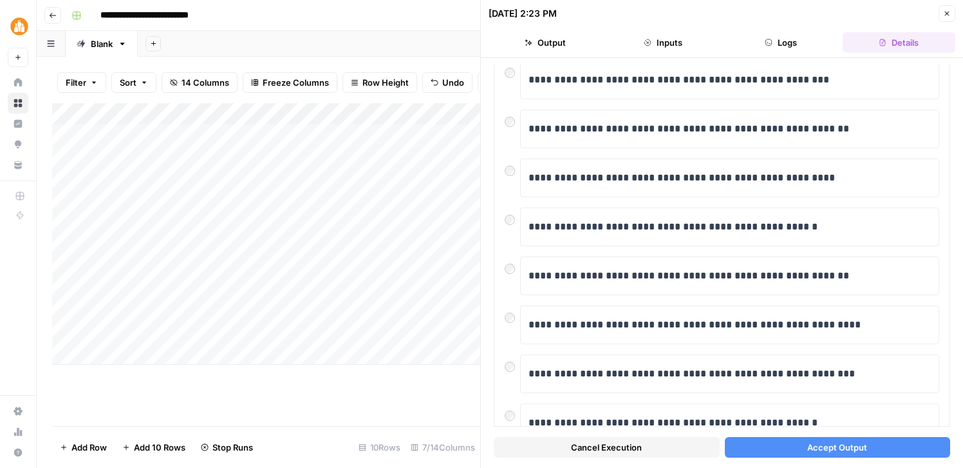
click at [833, 444] on span "Accept Output" at bounding box center [838, 446] width 60 height 13
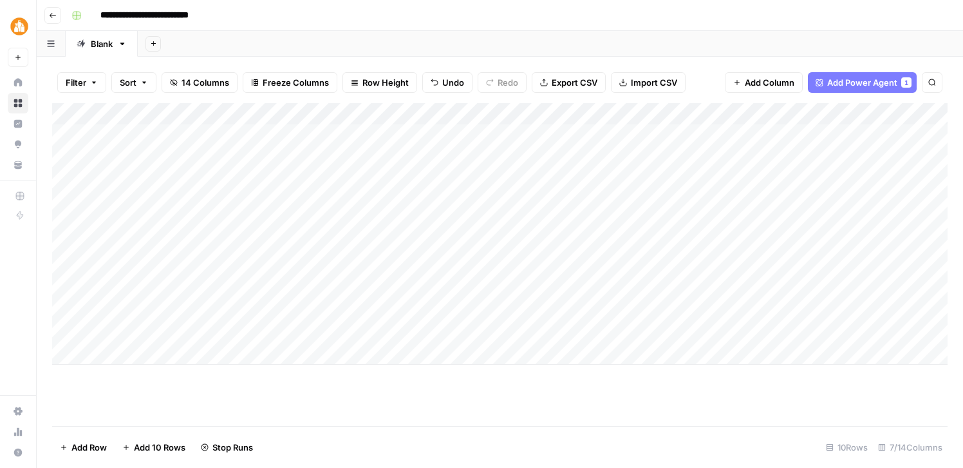
click at [381, 310] on div "Add Column" at bounding box center [500, 233] width 896 height 261
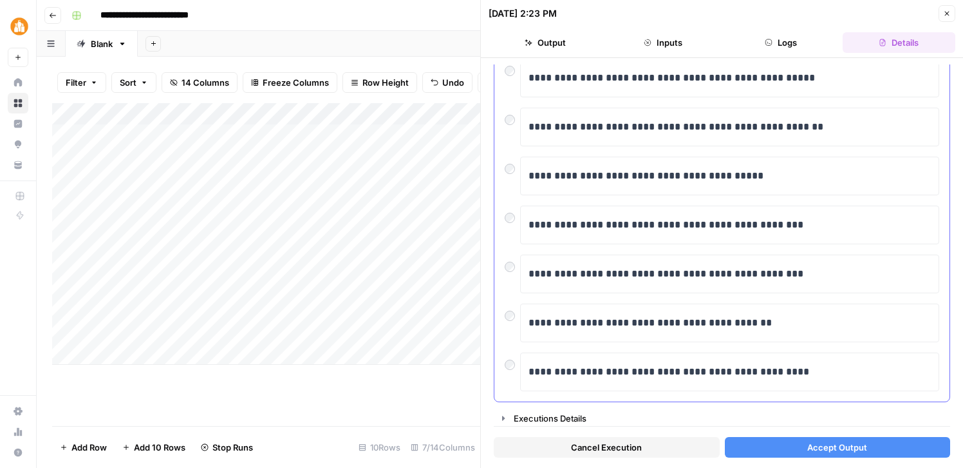
scroll to position [252, 0]
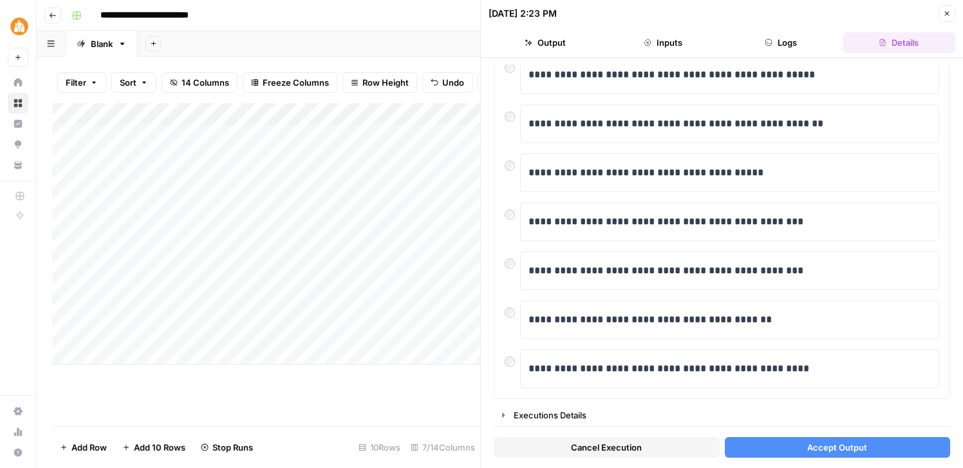
click at [617, 445] on span "Cancel Execution" at bounding box center [606, 446] width 71 height 13
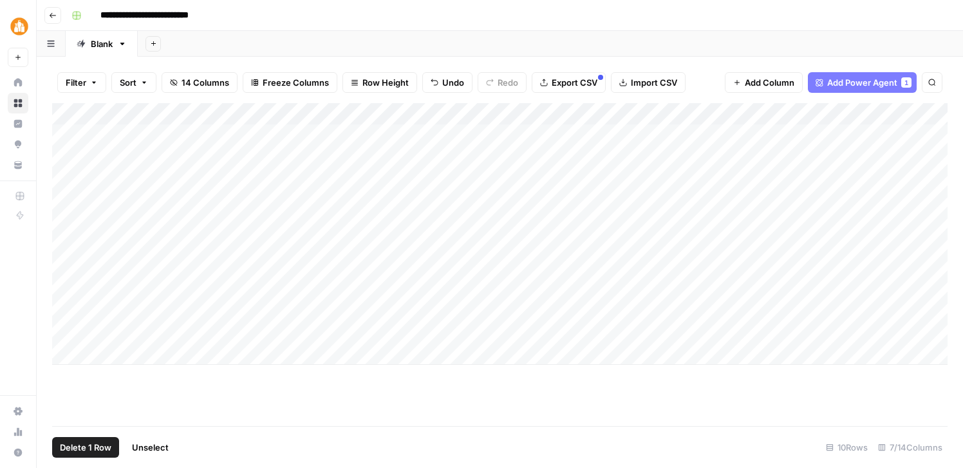
click at [68, 308] on div "Add Column" at bounding box center [500, 233] width 896 height 261
click at [92, 447] on span "Delete 1 Row" at bounding box center [86, 446] width 52 height 13
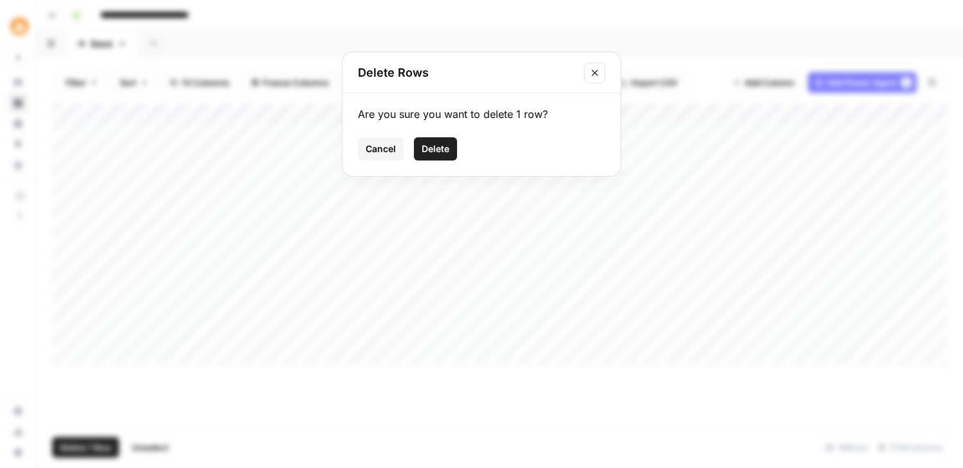
click at [442, 153] on span "Delete" at bounding box center [436, 148] width 28 height 13
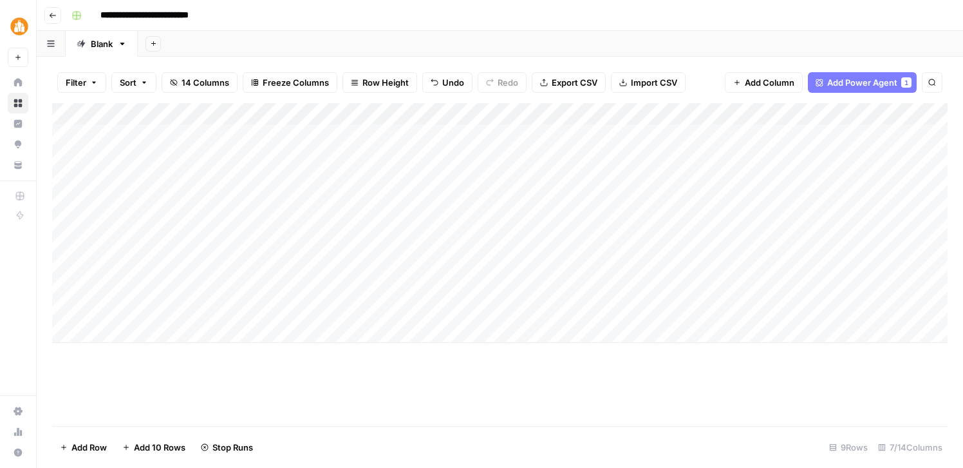
click at [429, 306] on div "Add Column" at bounding box center [500, 223] width 896 height 240
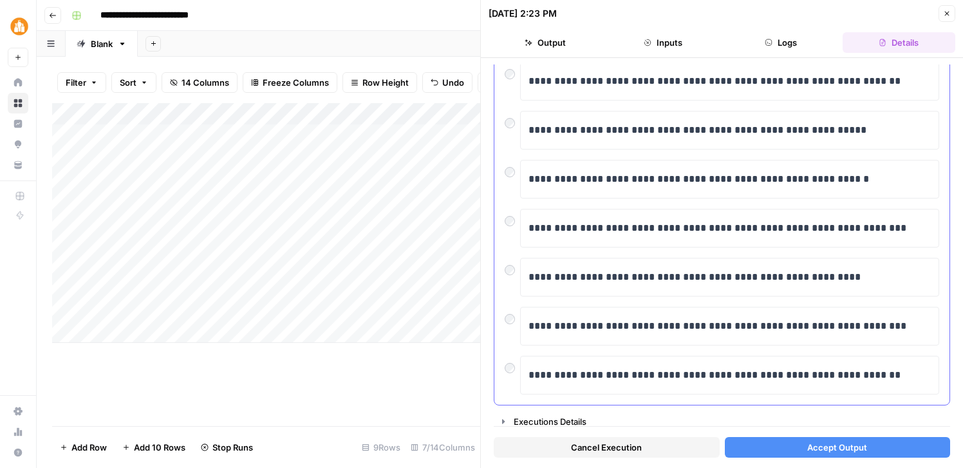
scroll to position [247, 0]
click at [368, 355] on div "Add Column" at bounding box center [266, 264] width 428 height 323
click at [588, 443] on span "Cancel Execution" at bounding box center [606, 446] width 71 height 13
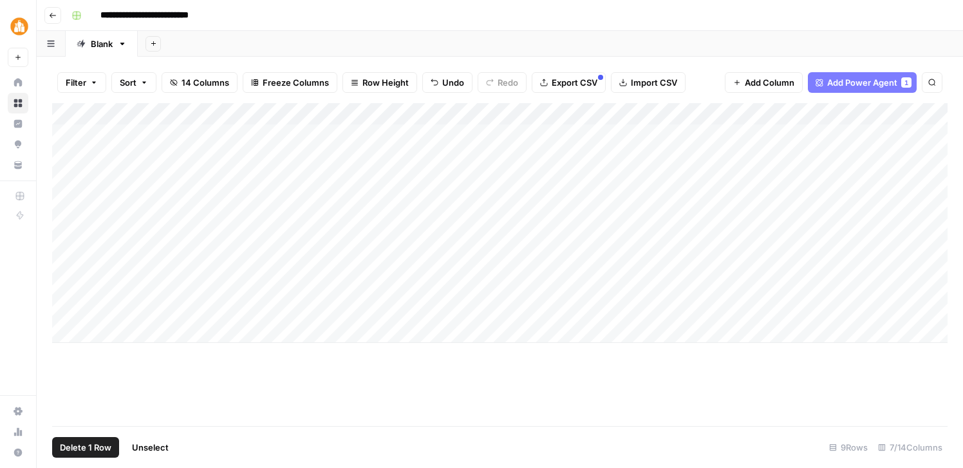
click at [68, 309] on div "Add Column" at bounding box center [500, 223] width 896 height 240
click at [88, 442] on span "Delete 1 Row" at bounding box center [86, 446] width 52 height 13
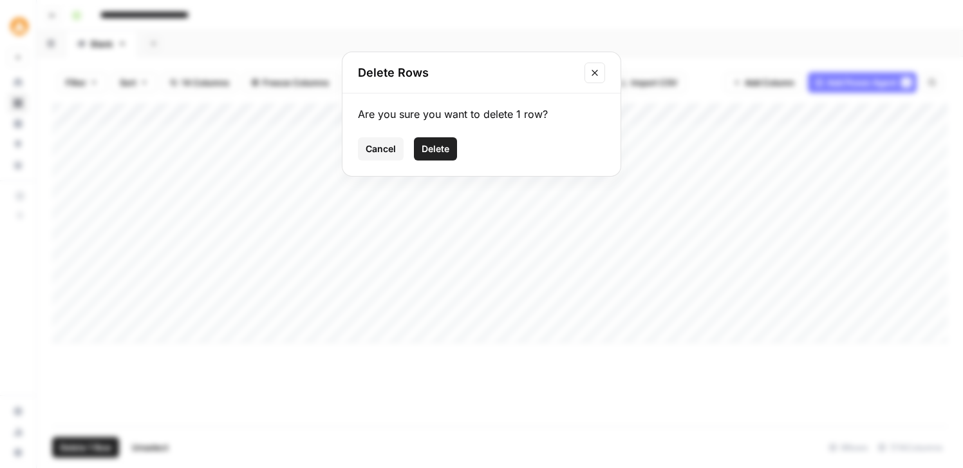
click at [440, 146] on span "Delete" at bounding box center [436, 148] width 28 height 13
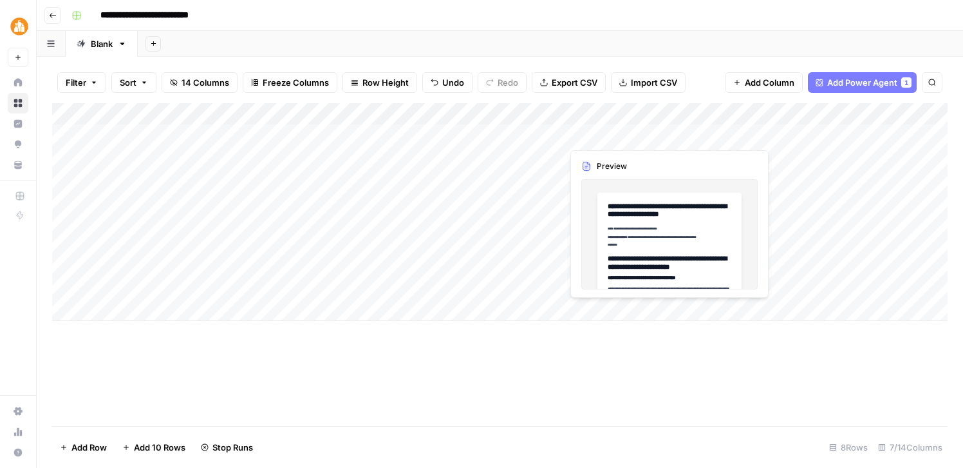
click at [637, 133] on div "Add Column" at bounding box center [500, 212] width 896 height 218
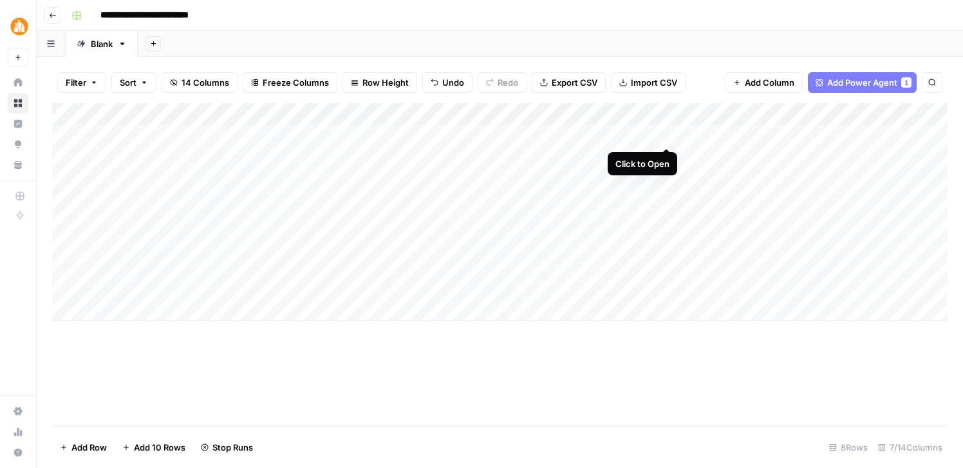
click at [668, 133] on div "Add Column" at bounding box center [500, 212] width 896 height 218
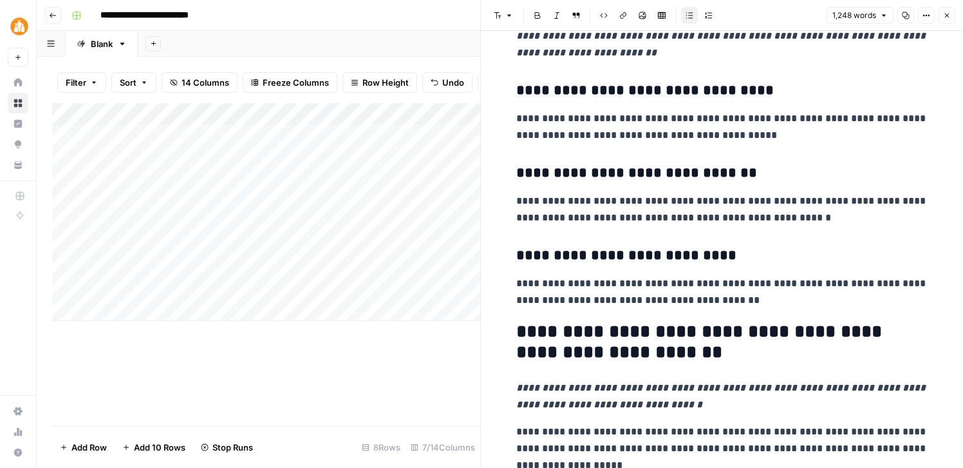
scroll to position [3718, 0]
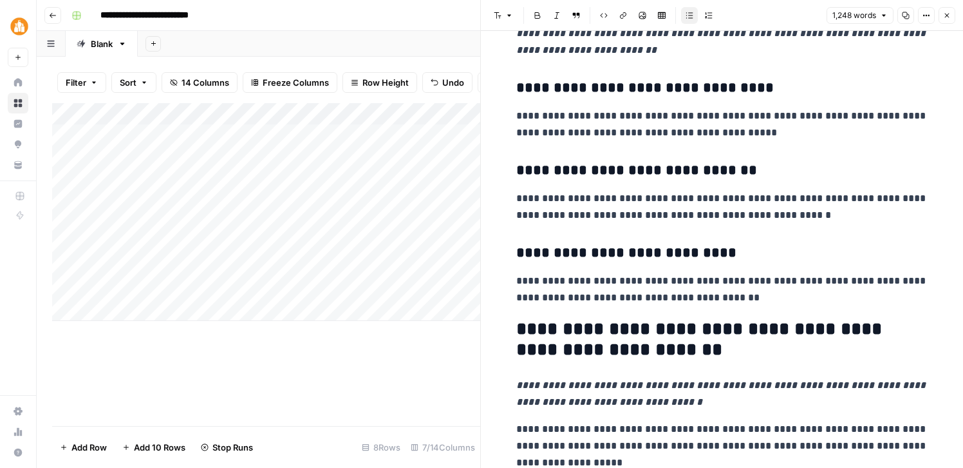
click at [950, 12] on icon "button" at bounding box center [947, 16] width 8 height 8
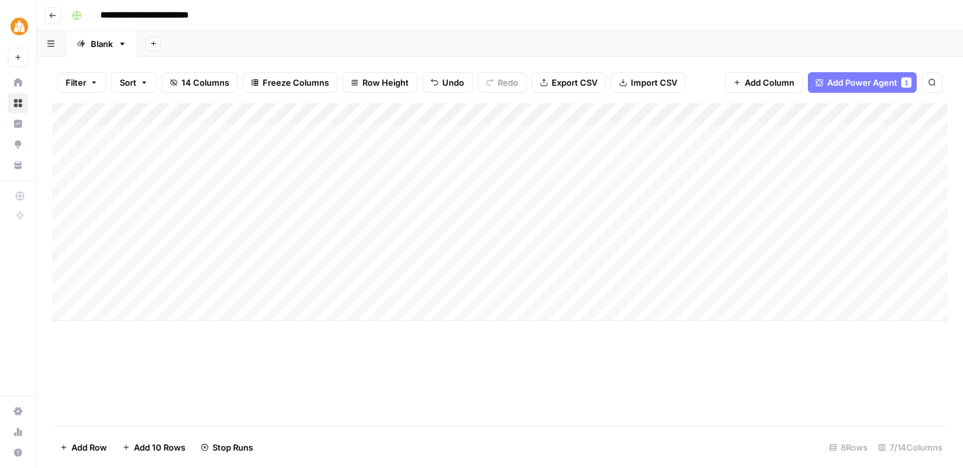
click at [771, 135] on div "Add Column" at bounding box center [500, 212] width 896 height 218
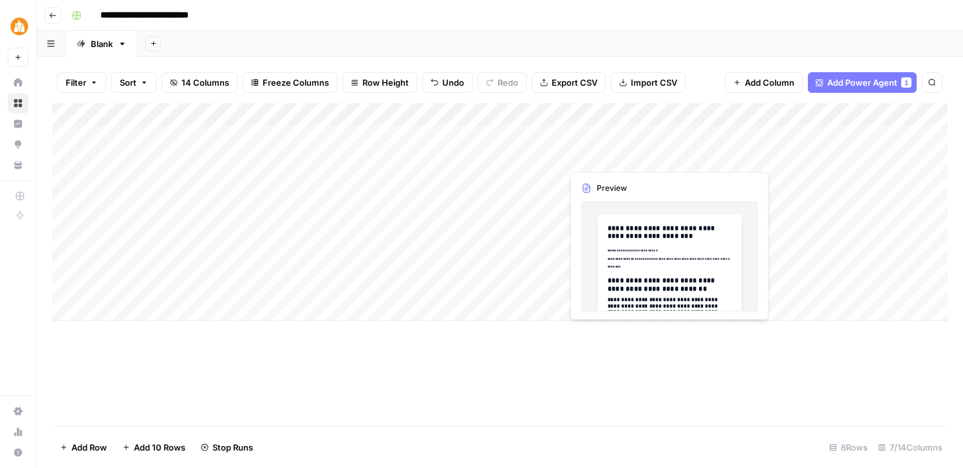
click at [616, 158] on div "Add Column" at bounding box center [500, 212] width 896 height 218
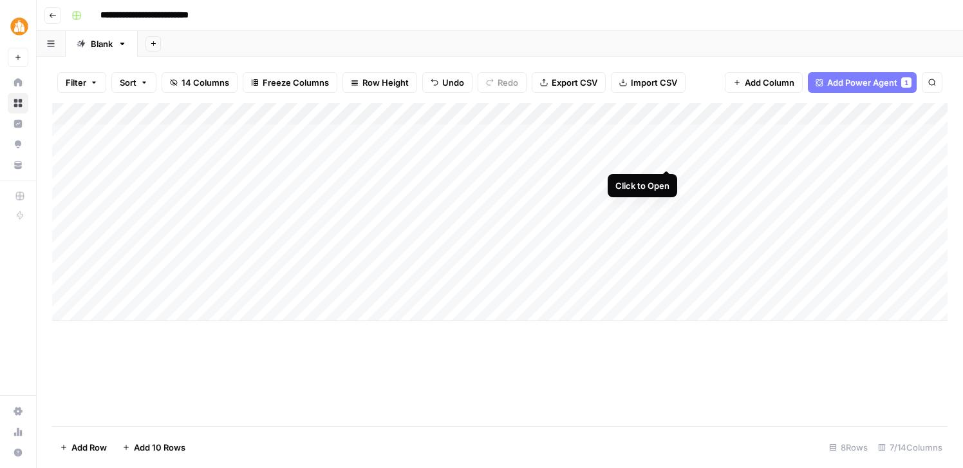
click at [665, 155] on div "Add Column" at bounding box center [500, 212] width 896 height 218
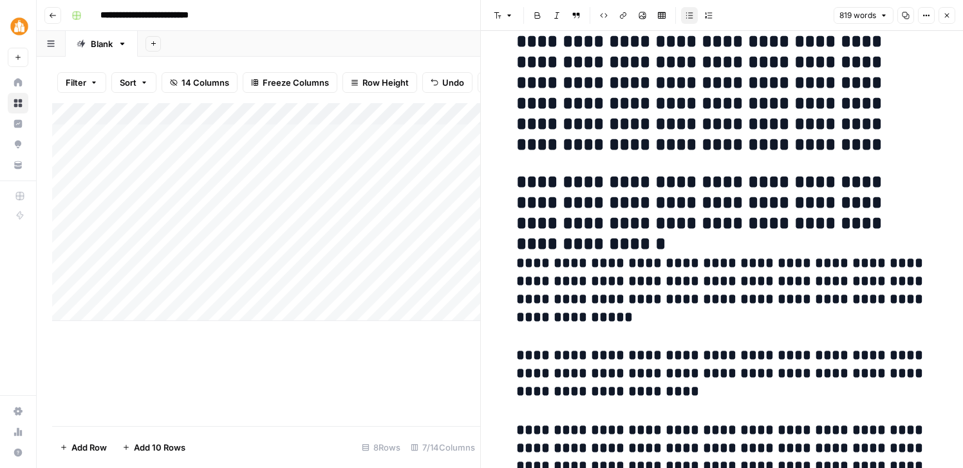
scroll to position [267, 0]
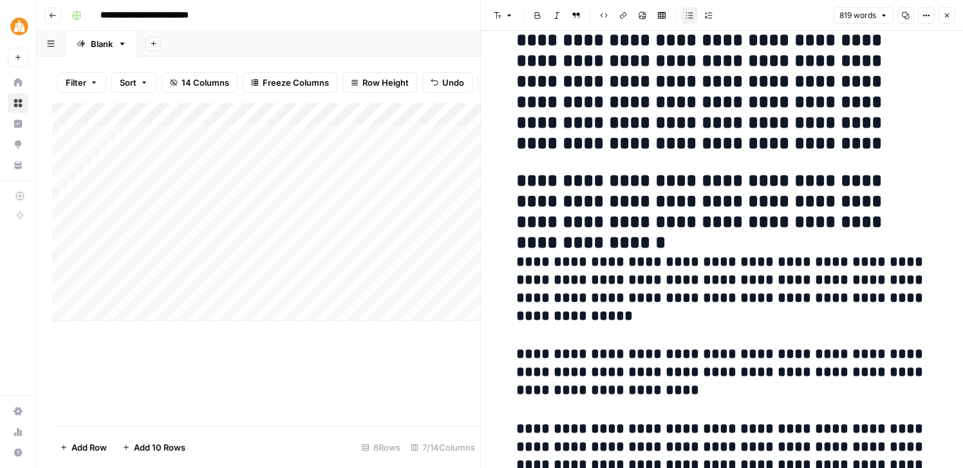
click at [952, 17] on button "Close" at bounding box center [947, 15] width 17 height 17
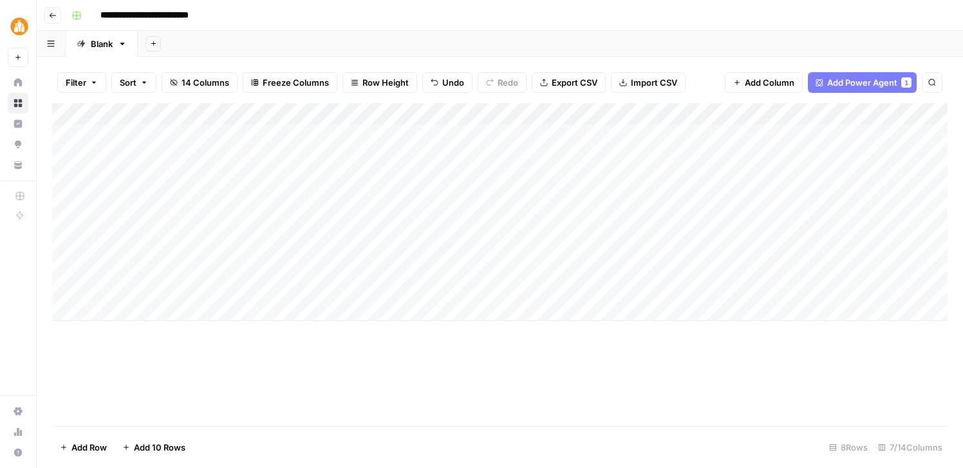
click at [770, 156] on div "Add Column" at bounding box center [500, 212] width 896 height 218
click at [667, 176] on div "Add Column" at bounding box center [500, 212] width 896 height 218
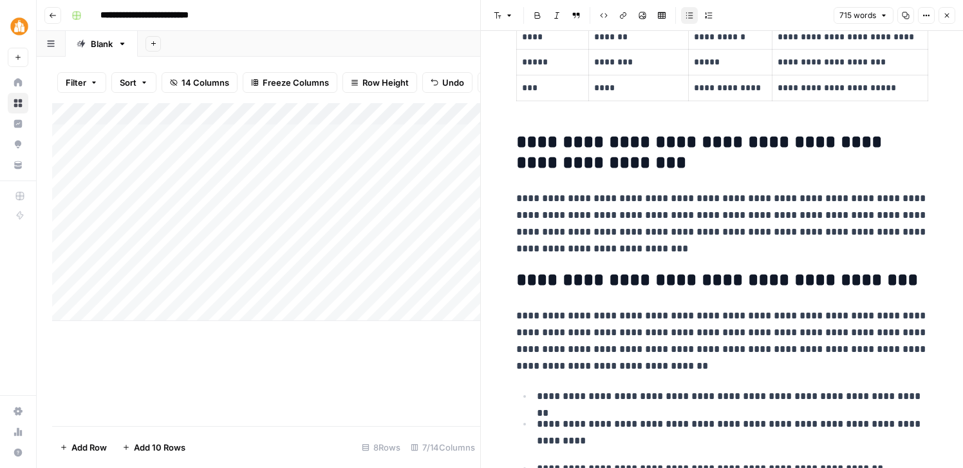
scroll to position [1265, 0]
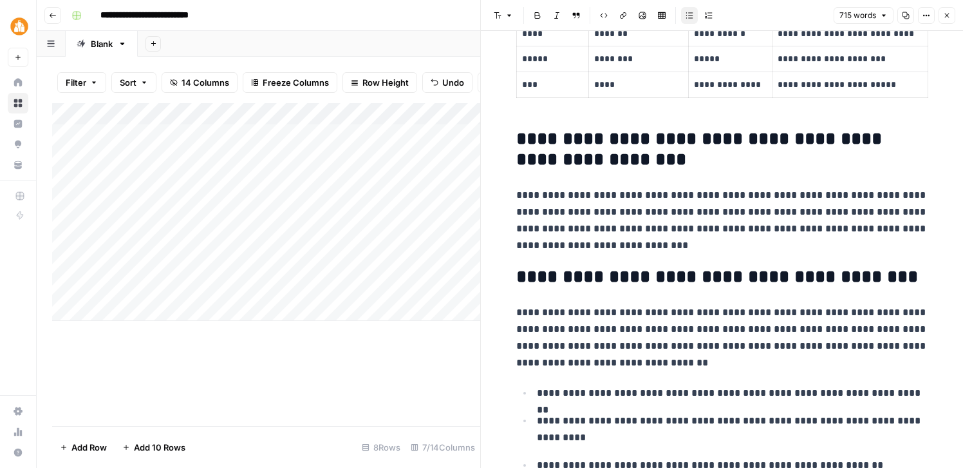
click at [946, 12] on icon "button" at bounding box center [947, 16] width 8 height 8
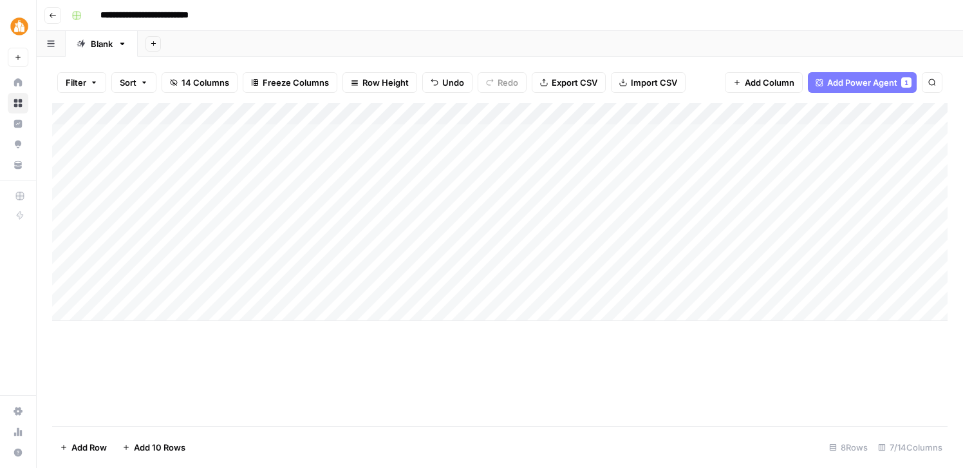
click at [770, 177] on div "Add Column" at bounding box center [500, 212] width 896 height 218
click at [769, 198] on div "Add Column" at bounding box center [500, 212] width 896 height 218
click at [770, 221] on div "Add Column" at bounding box center [500, 212] width 896 height 218
click at [502, 245] on div "Add Column" at bounding box center [500, 212] width 896 height 218
click at [549, 244] on div "Add Column" at bounding box center [500, 212] width 896 height 218
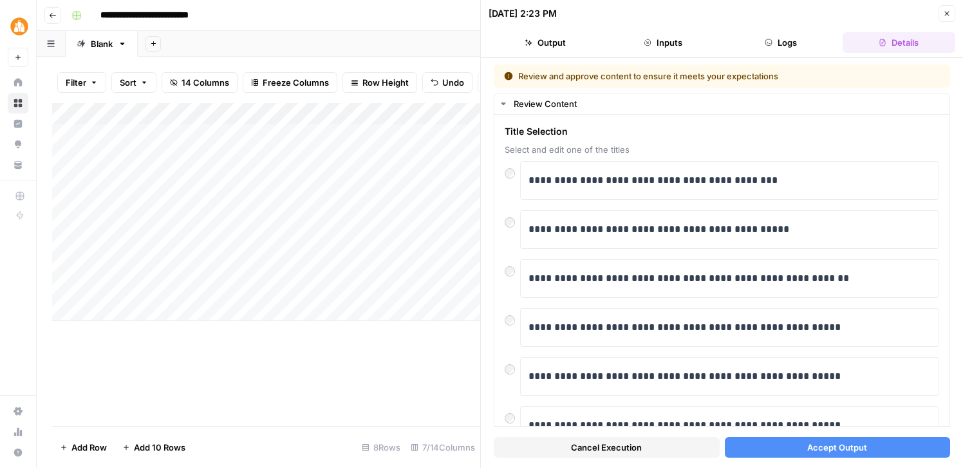
click at [835, 449] on span "Accept Output" at bounding box center [838, 446] width 60 height 13
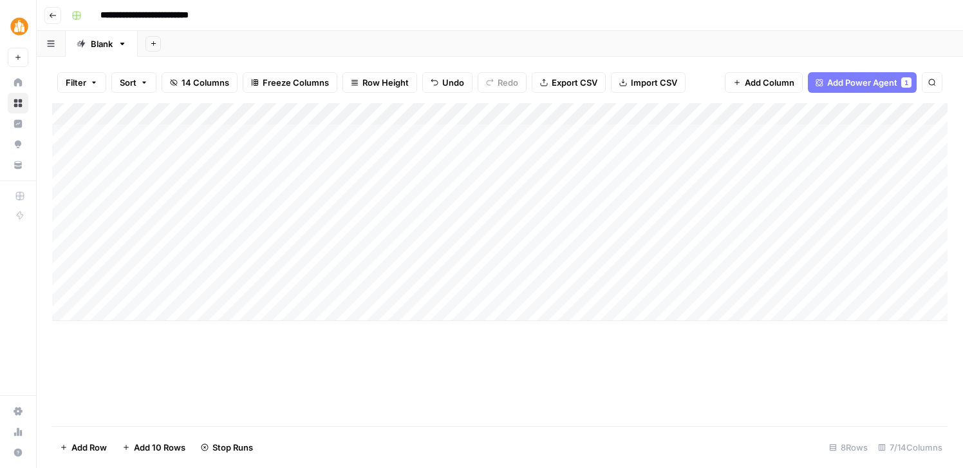
click at [767, 265] on div "Add Column" at bounding box center [500, 212] width 896 height 218
click at [769, 287] on div "Add Column" at bounding box center [500, 212] width 896 height 218
click at [240, 309] on body "**********" at bounding box center [481, 234] width 963 height 468
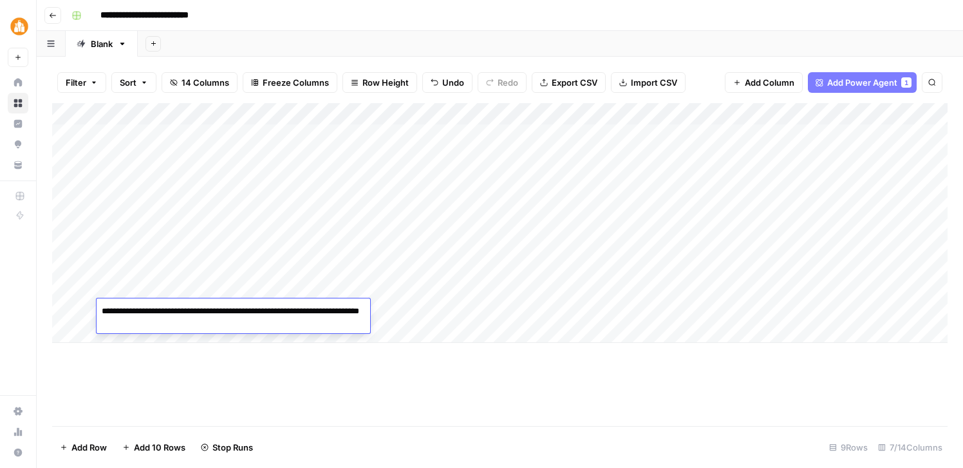
type textarea "**********"
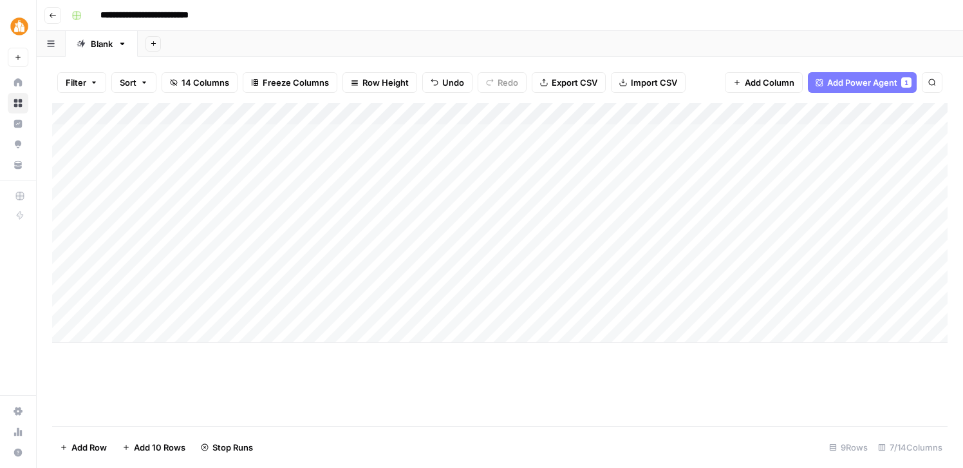
click at [211, 332] on div "Add Column" at bounding box center [500, 223] width 896 height 240
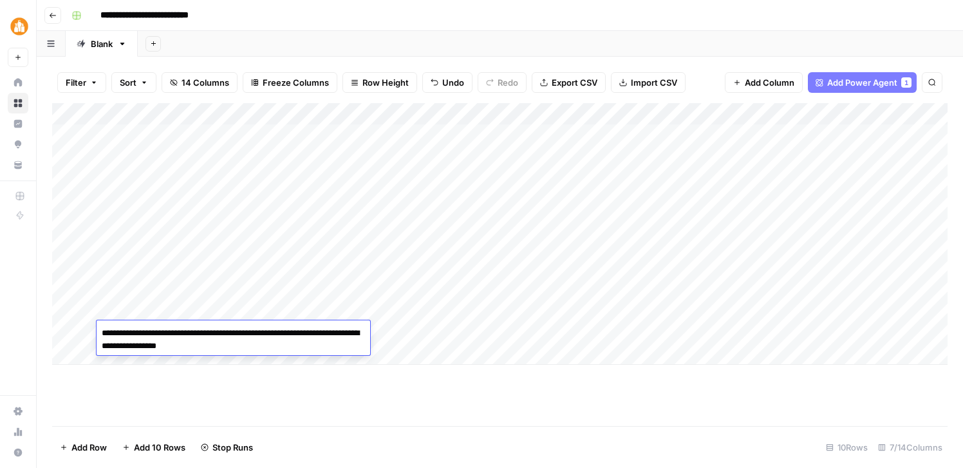
type textarea "**********"
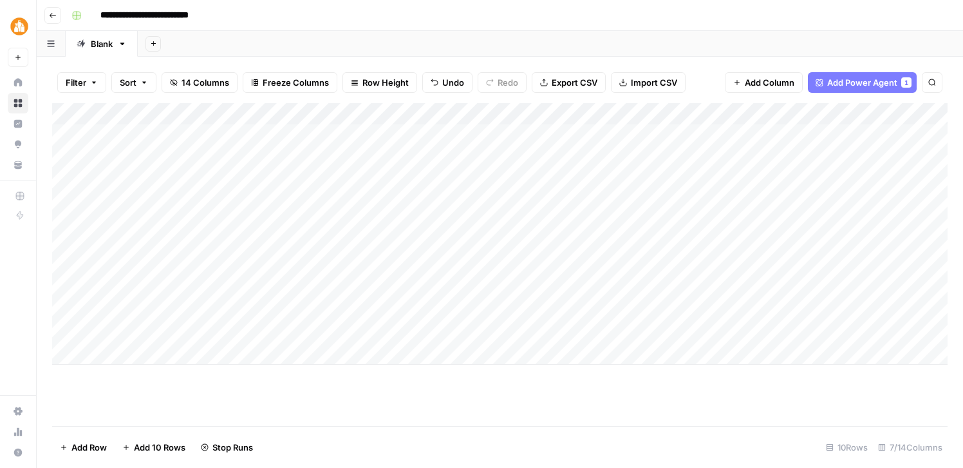
click at [229, 354] on div "Add Column" at bounding box center [500, 233] width 896 height 261
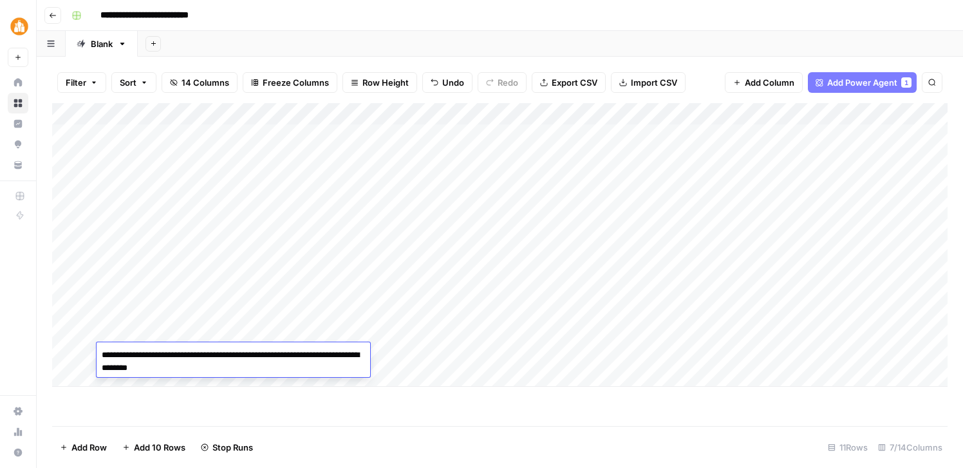
type textarea "**********"
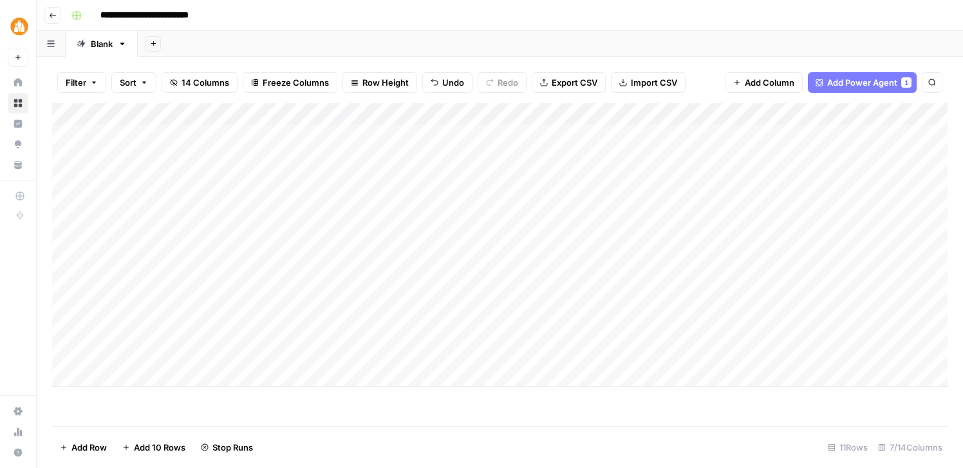
click at [464, 308] on div "Add Column" at bounding box center [500, 244] width 896 height 283
click at [467, 333] on div "Add Column" at bounding box center [500, 244] width 896 height 283
click at [463, 353] on div "Add Column" at bounding box center [500, 244] width 896 height 283
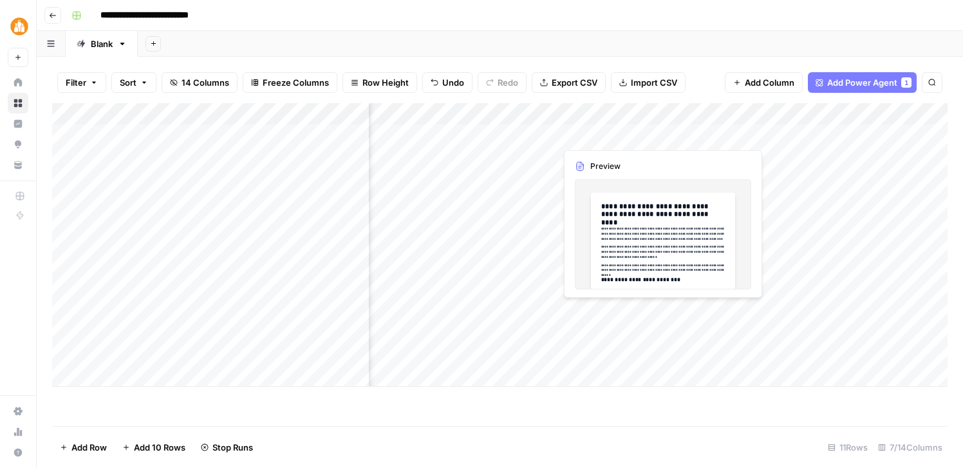
click at [645, 132] on div "Add Column" at bounding box center [500, 244] width 896 height 283
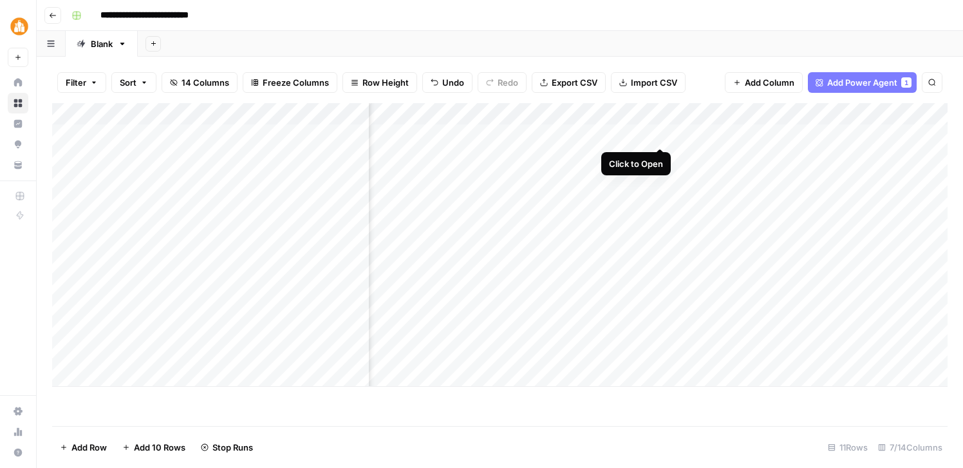
click at [661, 132] on div "Add Column" at bounding box center [500, 244] width 896 height 283
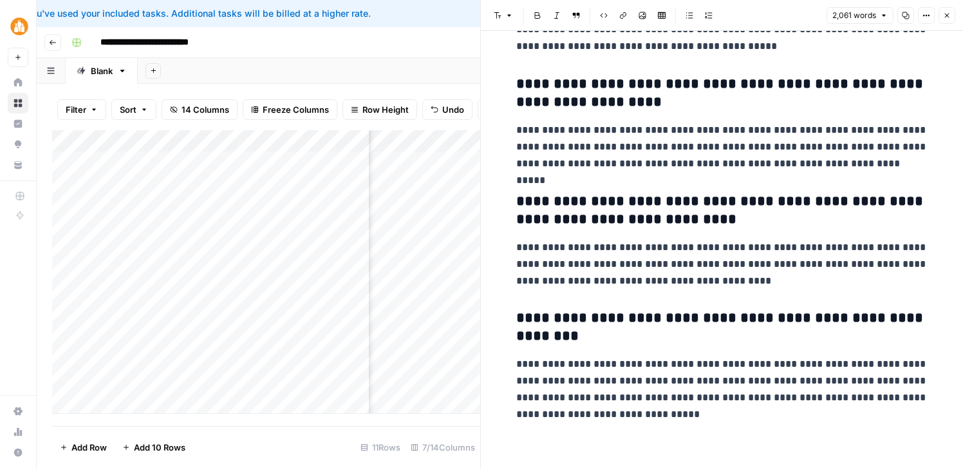
scroll to position [5320, 0]
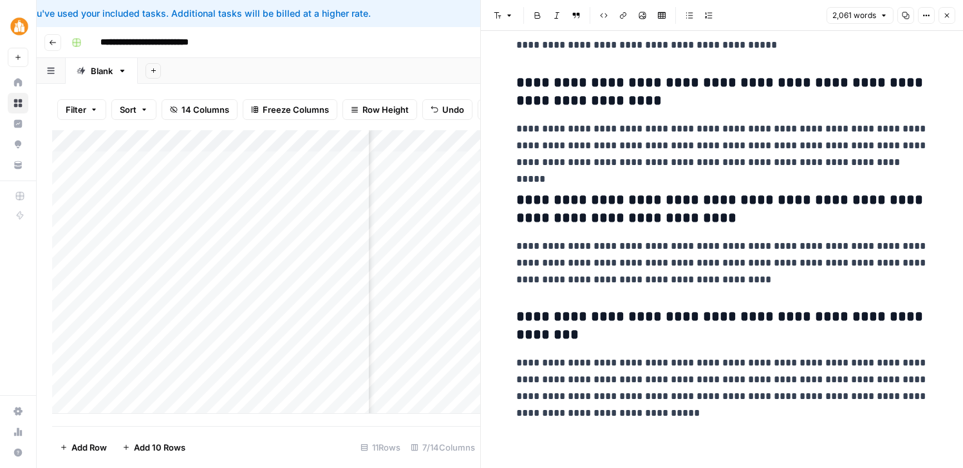
click at [947, 15] on icon "button" at bounding box center [947, 16] width 5 height 5
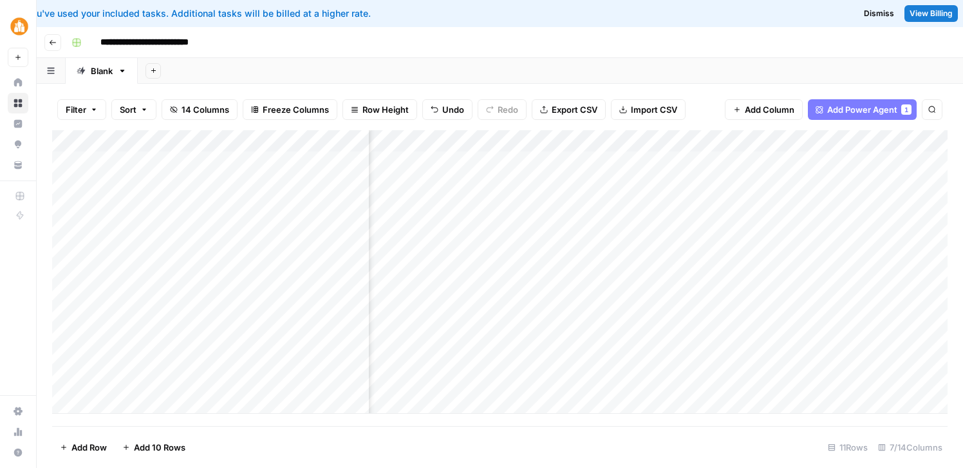
click at [762, 158] on div "Add Column" at bounding box center [500, 271] width 896 height 283
click at [793, 138] on div "Add Column" at bounding box center [500, 271] width 896 height 283
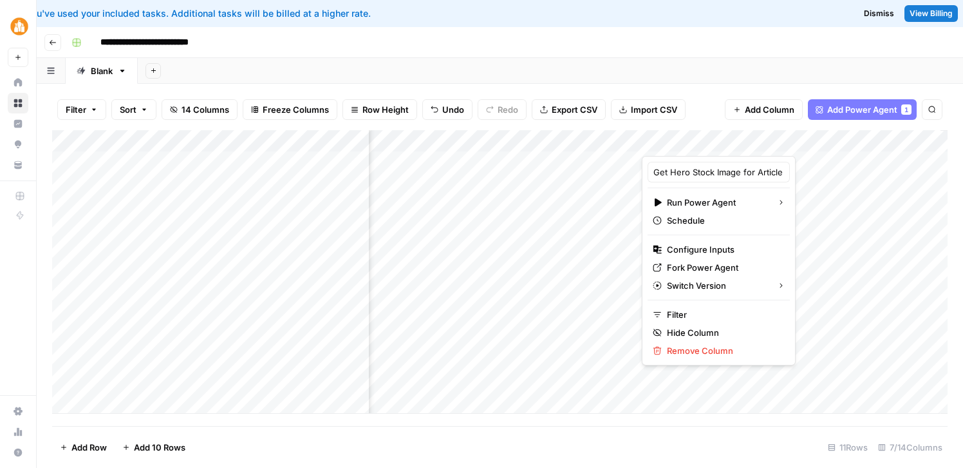
click at [814, 141] on div at bounding box center [733, 143] width 183 height 26
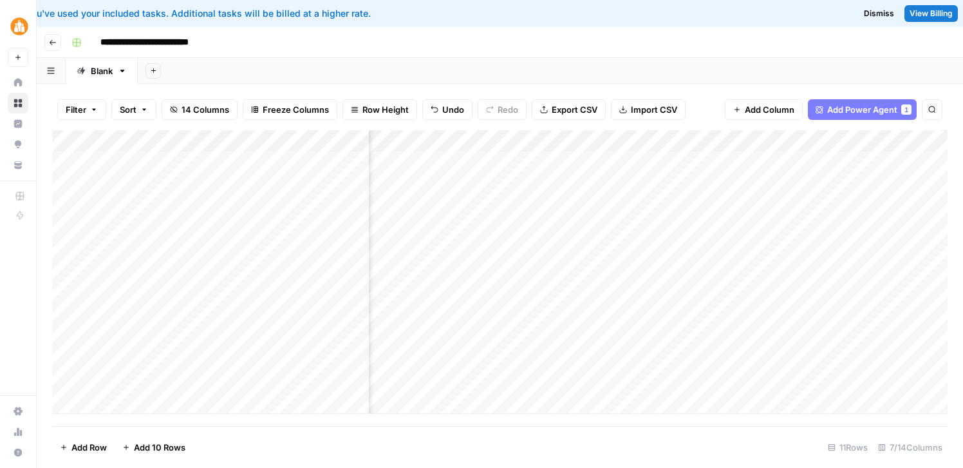
click at [814, 194] on div "Add Column" at bounding box center [500, 271] width 896 height 283
click at [849, 142] on div "Add Column" at bounding box center [500, 271] width 896 height 283
click at [849, 142] on div at bounding box center [882, 143] width 117 height 26
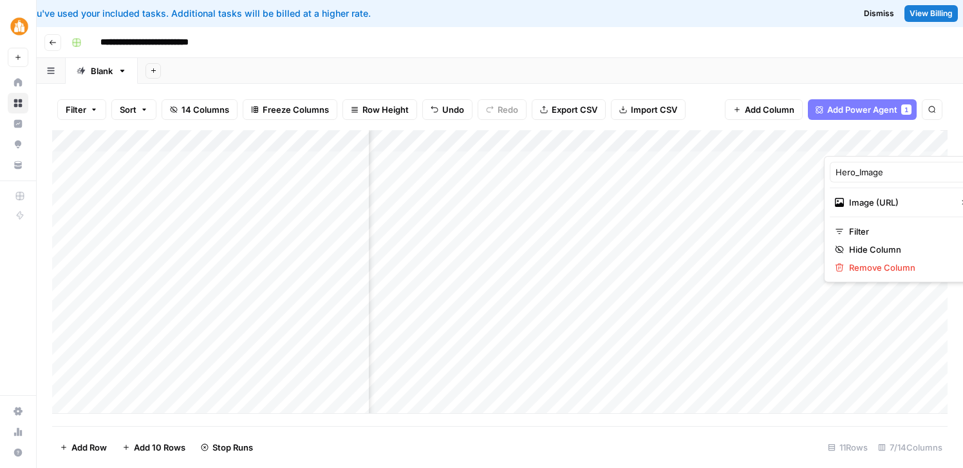
click at [849, 142] on div at bounding box center [882, 143] width 117 height 26
click at [811, 257] on div "Add Column" at bounding box center [500, 271] width 896 height 283
click at [699, 160] on div "Add Column" at bounding box center [500, 271] width 896 height 283
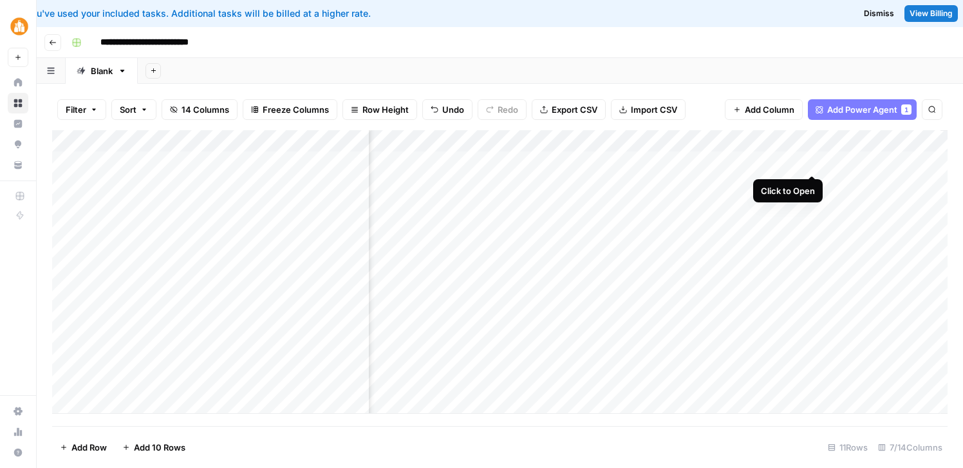
click at [812, 163] on div "Add Column" at bounding box center [500, 271] width 896 height 283
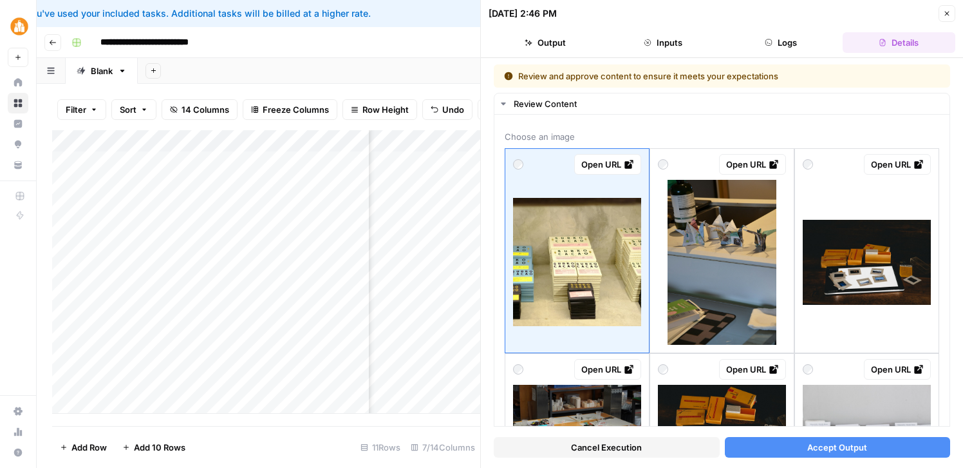
click at [948, 12] on icon "button" at bounding box center [947, 14] width 5 height 5
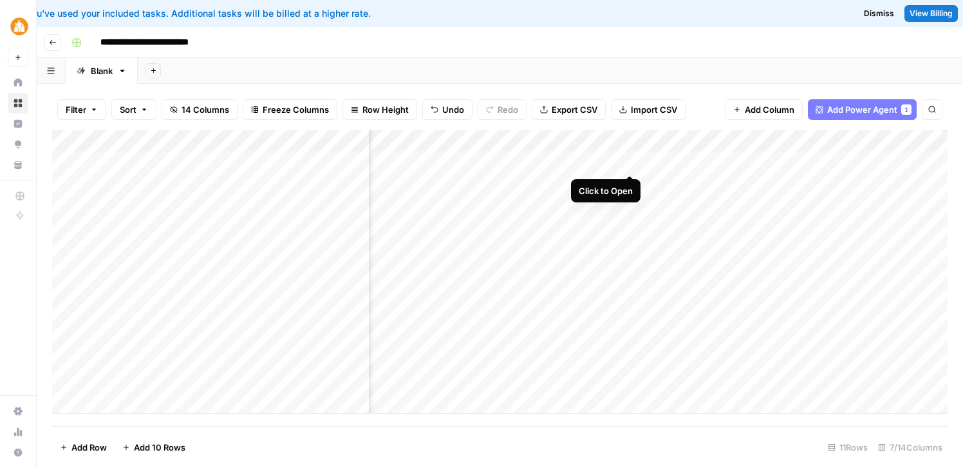
click at [627, 160] on div "Add Column" at bounding box center [500, 271] width 896 height 283
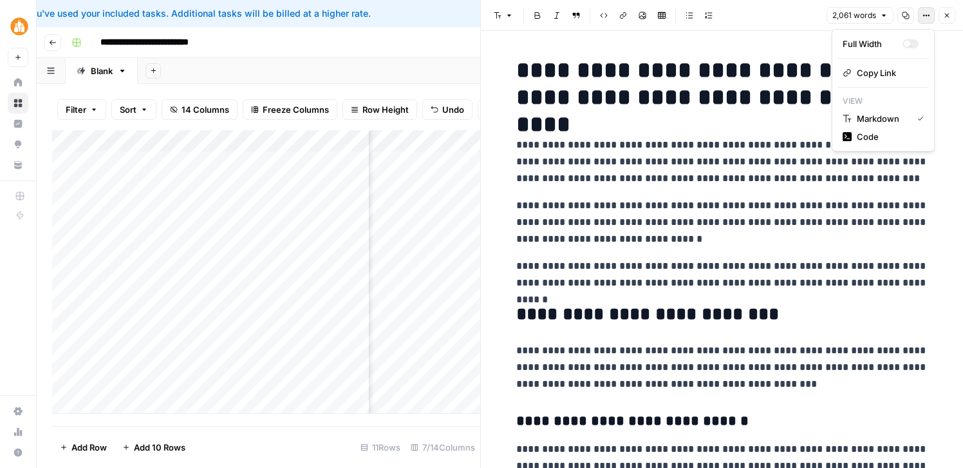
click at [929, 15] on icon "button" at bounding box center [930, 16] width 2 height 2
click at [905, 19] on button "Copy" at bounding box center [906, 15] width 17 height 17
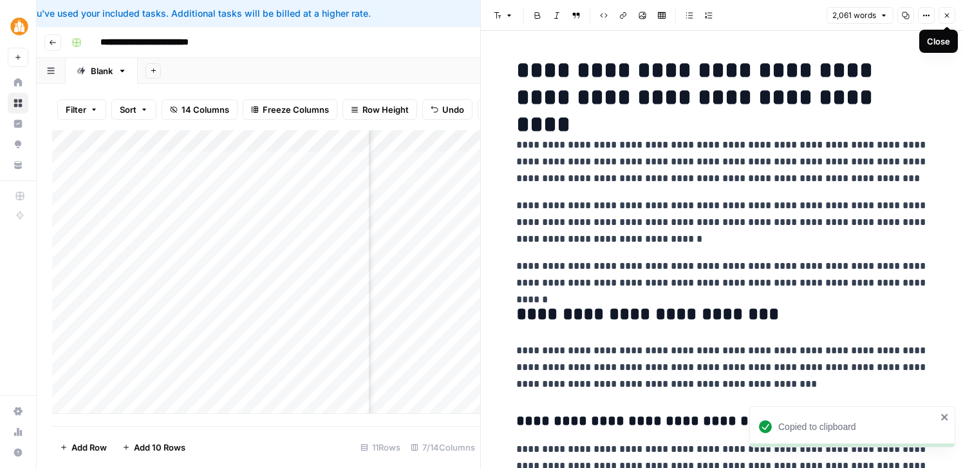
click at [949, 14] on icon "button" at bounding box center [947, 16] width 8 height 8
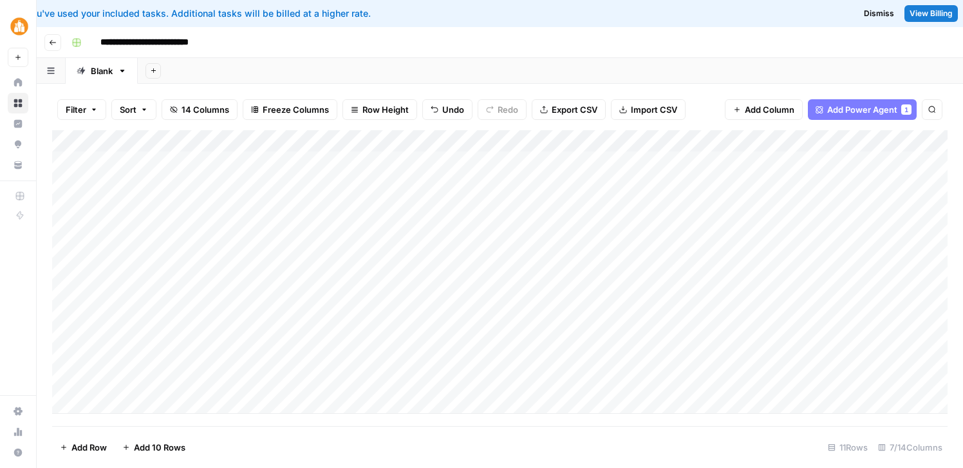
click at [482, 337] on div "Add Column" at bounding box center [500, 271] width 896 height 283
click at [549, 336] on div "Add Column" at bounding box center [500, 271] width 896 height 283
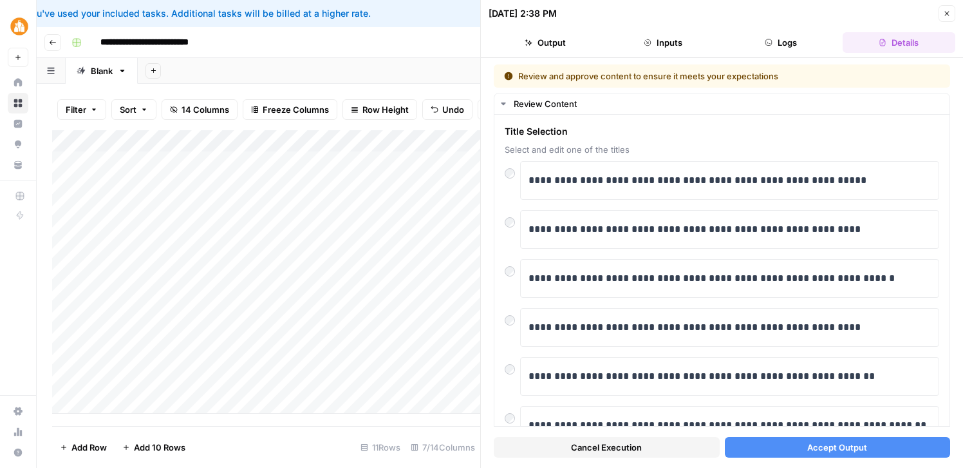
click at [769, 445] on button "Accept Output" at bounding box center [838, 447] width 226 height 21
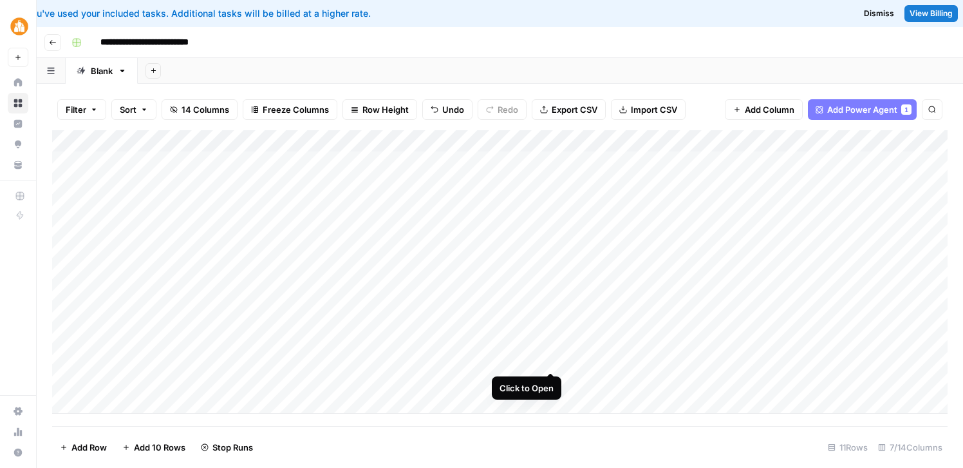
click at [551, 358] on div "Add Column" at bounding box center [500, 271] width 896 height 283
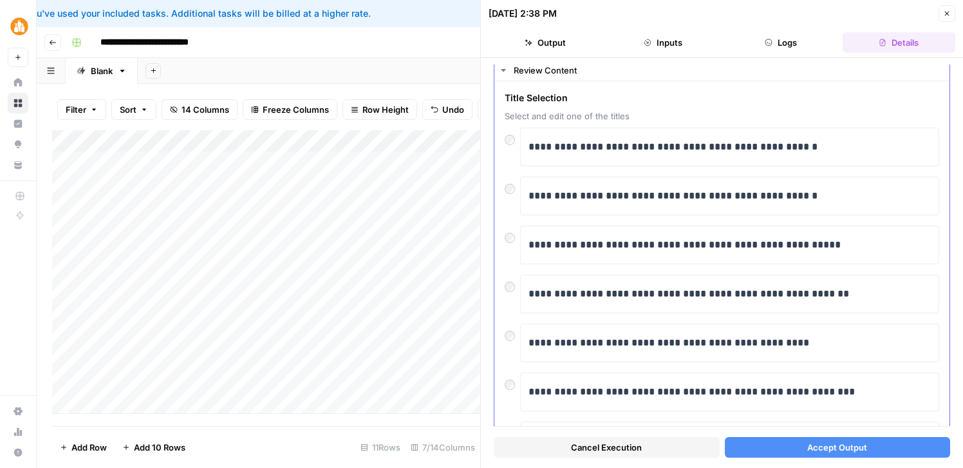
scroll to position [39, 0]
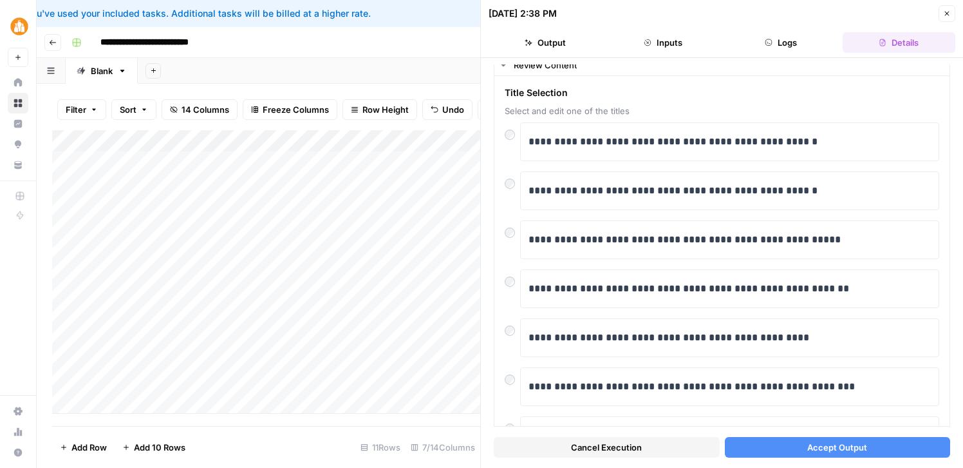
click at [858, 444] on span "Accept Output" at bounding box center [838, 446] width 60 height 13
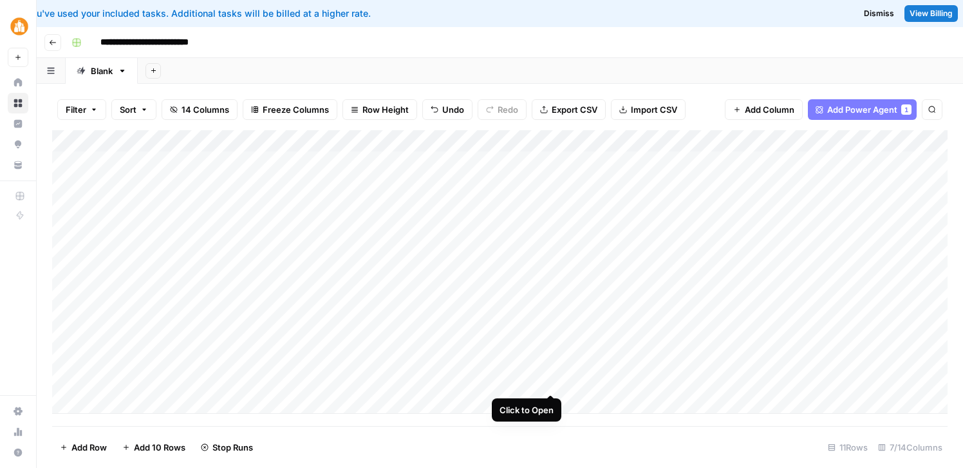
click at [552, 381] on div "Add Column" at bounding box center [500, 271] width 896 height 283
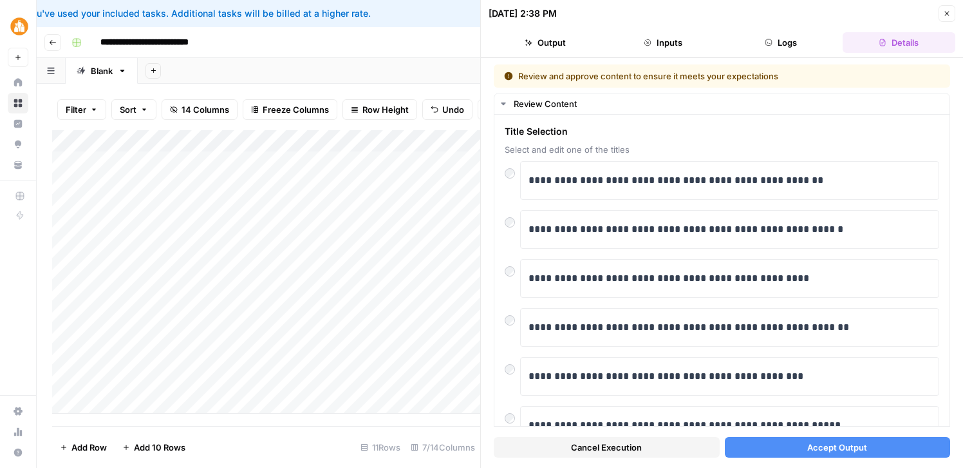
click at [835, 443] on span "Accept Output" at bounding box center [838, 446] width 60 height 13
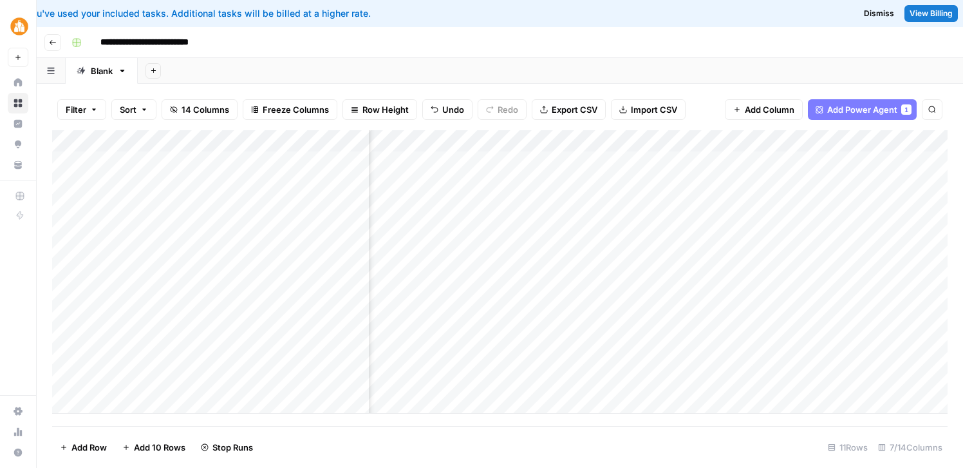
scroll to position [0, 204]
click at [565, 271] on div "Add Column" at bounding box center [500, 271] width 896 height 283
click at [529, 337] on div "Add Column" at bounding box center [500, 271] width 896 height 283
click at [530, 359] on div "Add Column" at bounding box center [500, 271] width 896 height 283
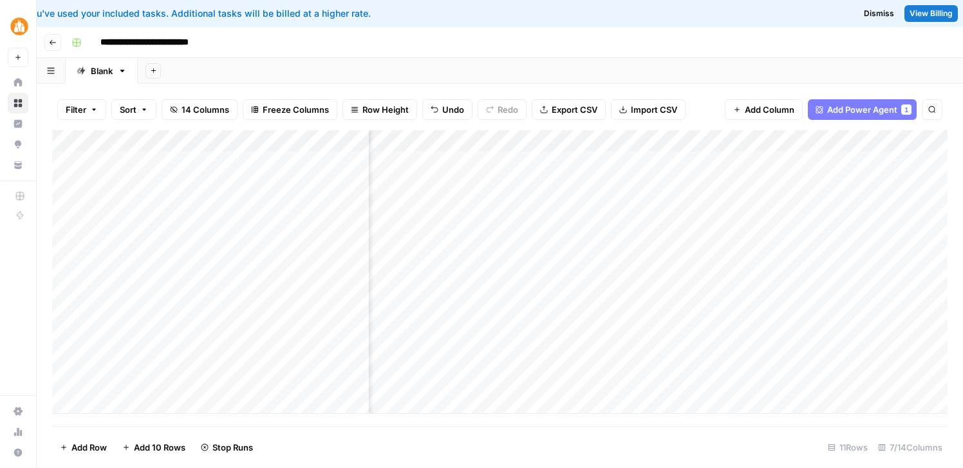
click at [529, 379] on div "Add Column" at bounding box center [500, 271] width 896 height 283
click at [725, 184] on div "Add Column" at bounding box center [500, 271] width 896 height 283
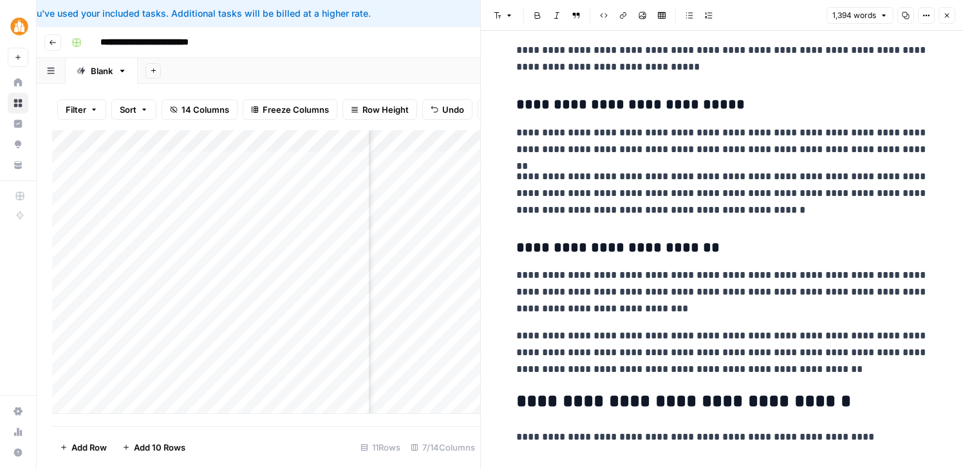
scroll to position [862, 0]
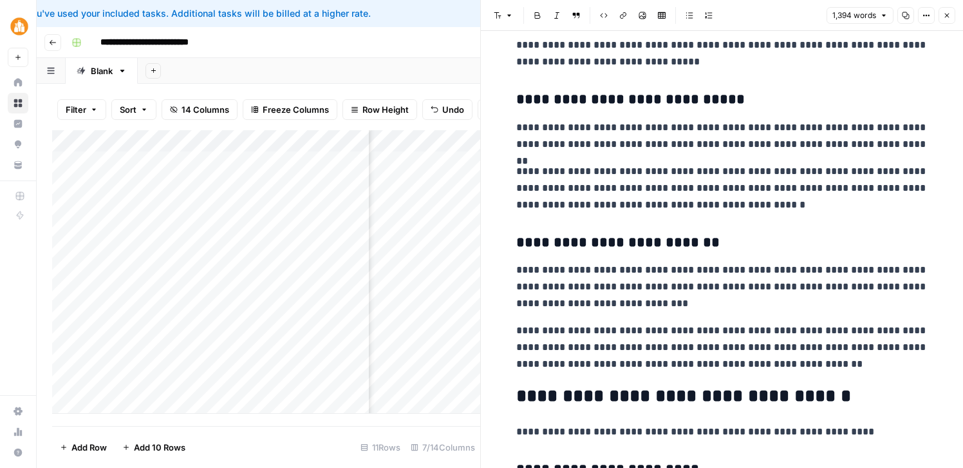
scroll to position [412, 0]
click at [903, 17] on icon "button" at bounding box center [906, 16] width 8 height 8
click at [952, 14] on button "Close" at bounding box center [947, 15] width 17 height 17
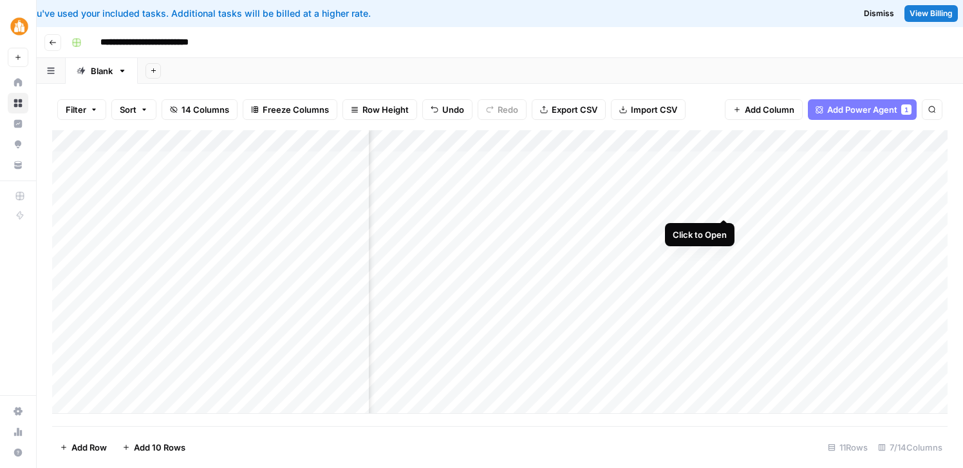
click at [724, 205] on div "Add Column" at bounding box center [500, 271] width 896 height 283
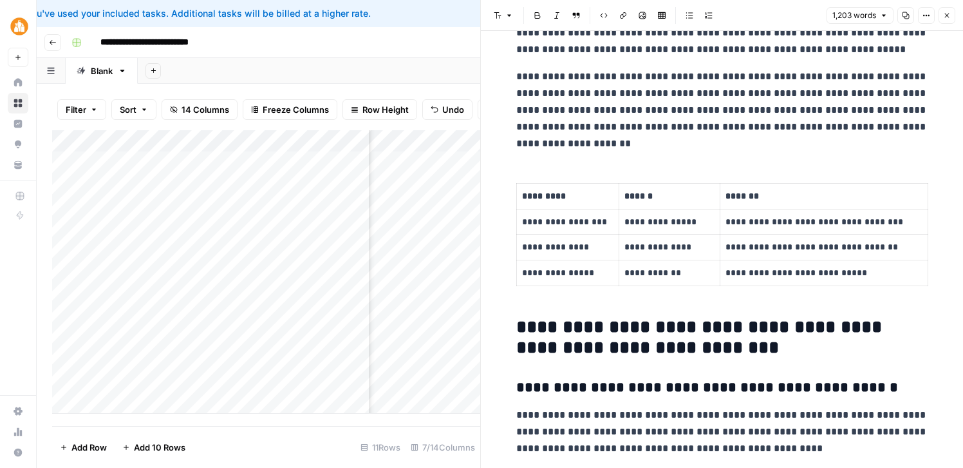
scroll to position [631, 0]
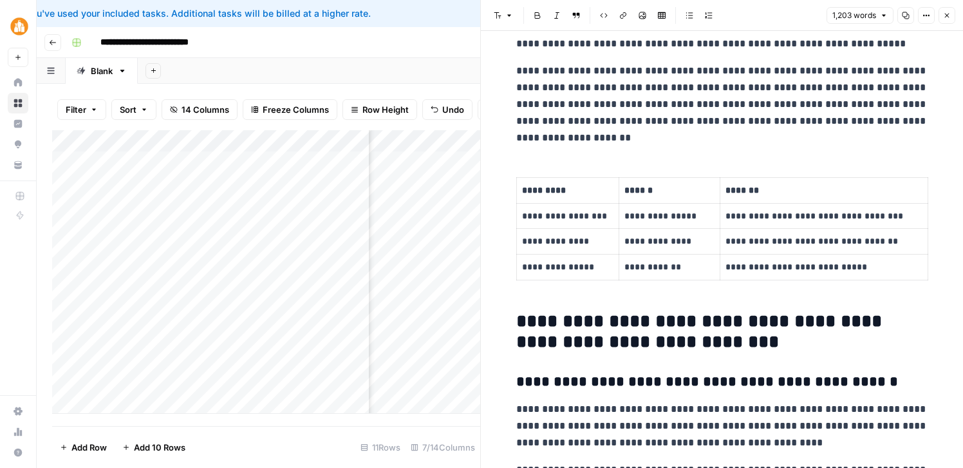
click at [904, 15] on icon "button" at bounding box center [906, 16] width 8 height 8
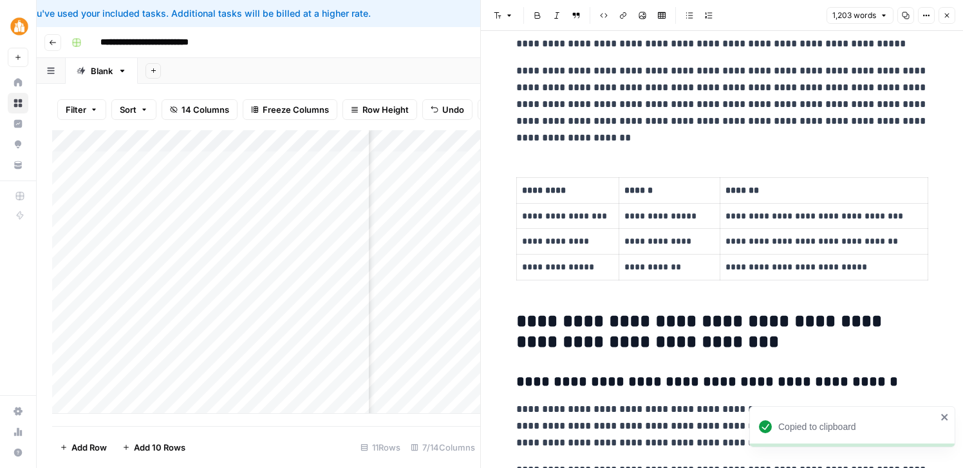
click at [946, 13] on icon "button" at bounding box center [947, 16] width 8 height 8
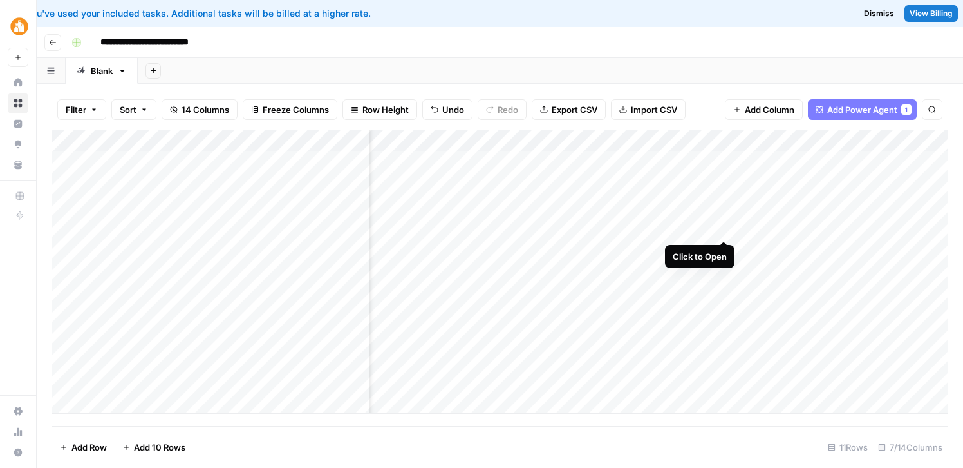
click at [724, 229] on div "Add Column" at bounding box center [500, 271] width 896 height 283
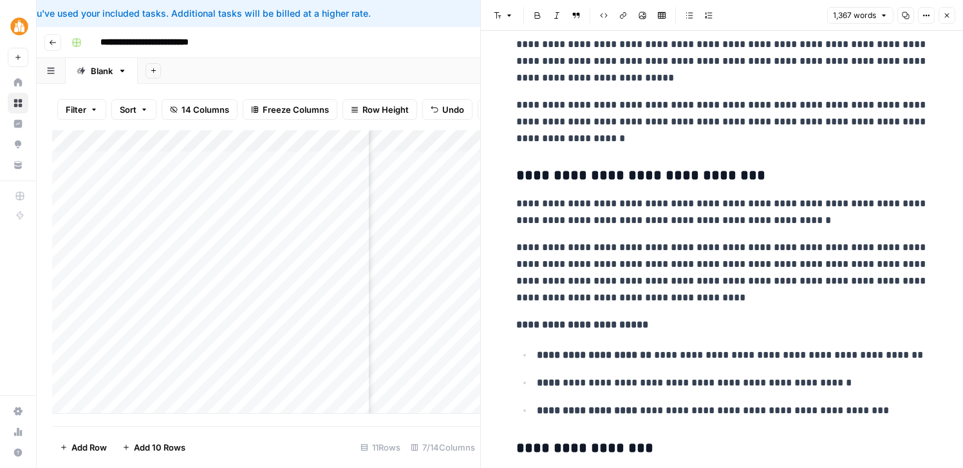
scroll to position [1068, 0]
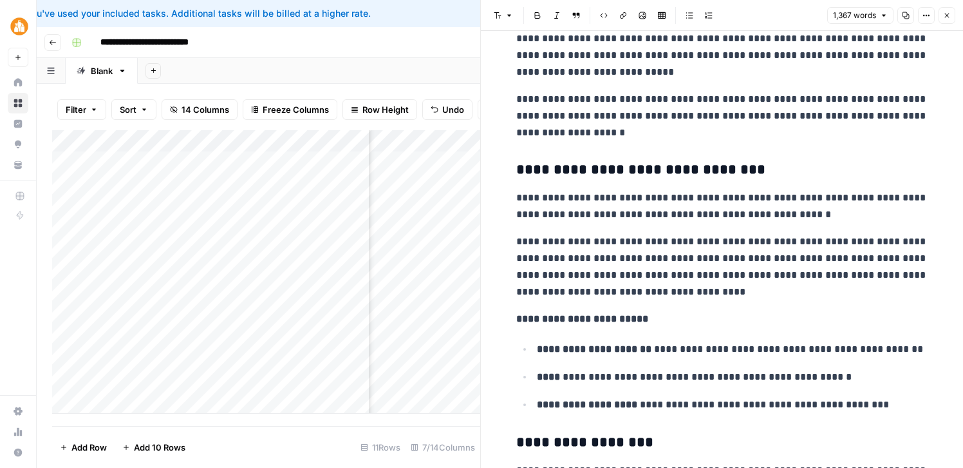
click at [908, 15] on icon "button" at bounding box center [906, 16] width 8 height 8
click at [949, 14] on icon "button" at bounding box center [947, 16] width 5 height 5
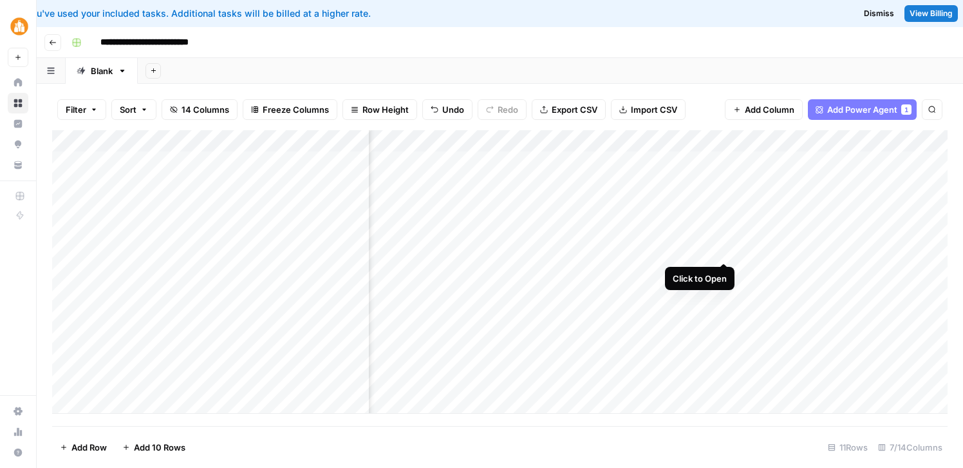
click at [722, 248] on div "Add Column" at bounding box center [500, 271] width 896 height 283
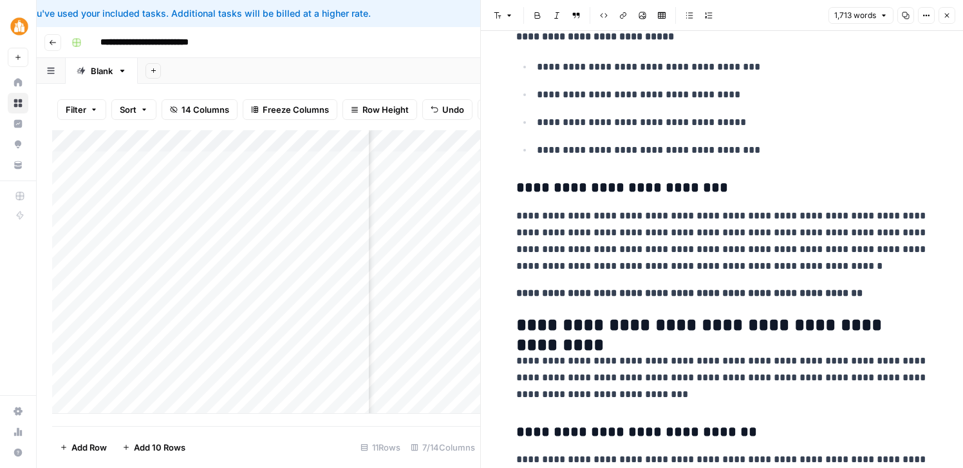
scroll to position [551, 0]
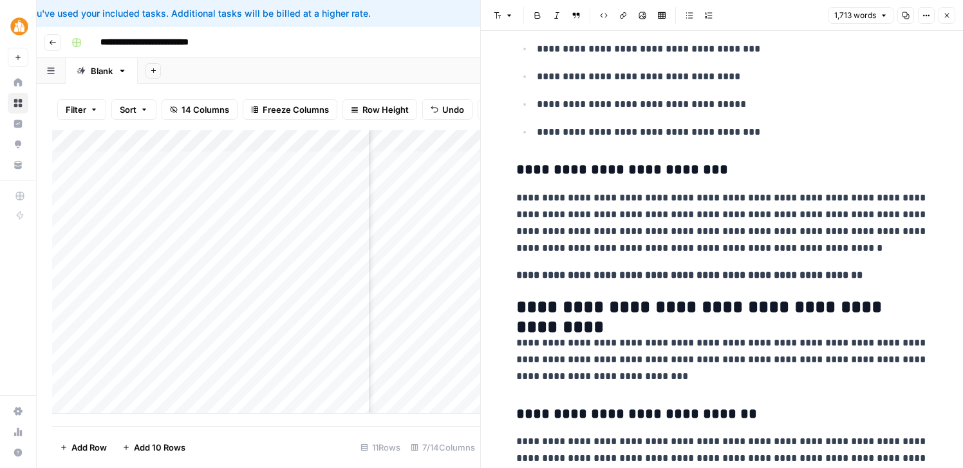
click at [907, 14] on icon "button" at bounding box center [906, 16] width 8 height 8
click at [947, 15] on icon "button" at bounding box center [947, 16] width 8 height 8
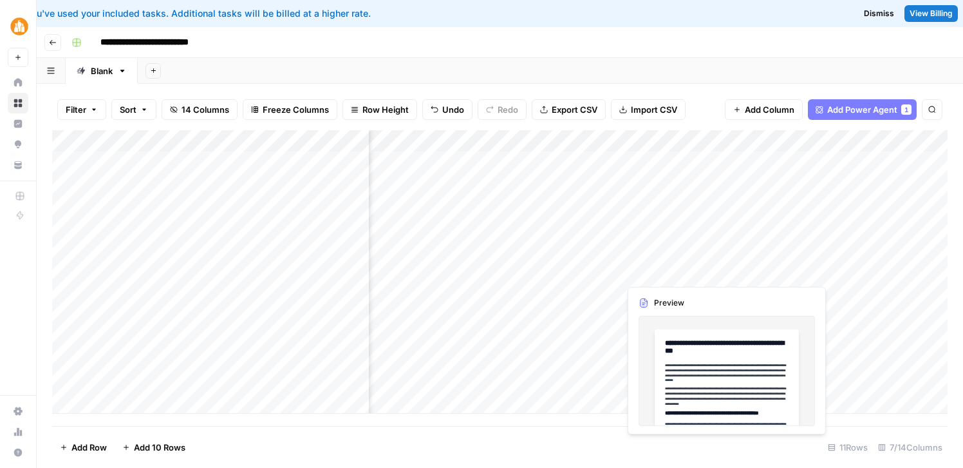
click at [724, 271] on div "Add Column" at bounding box center [500, 271] width 896 height 283
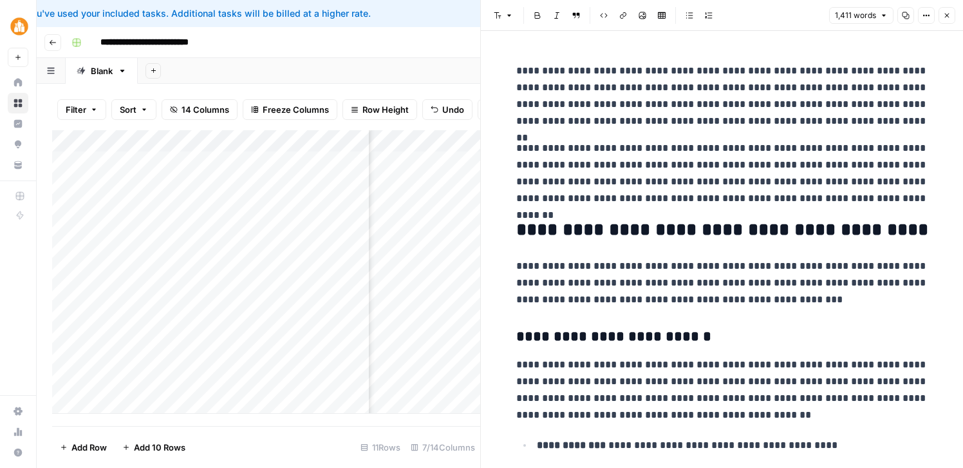
scroll to position [70, 0]
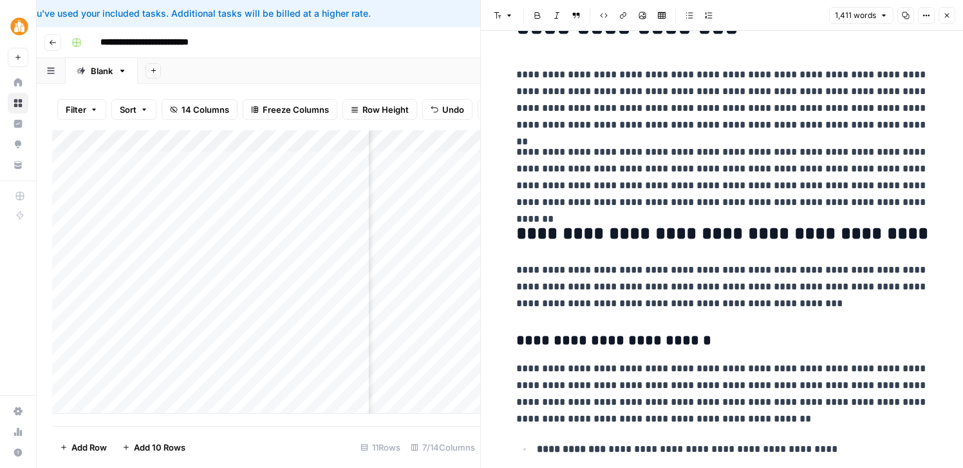
click at [949, 14] on icon "button" at bounding box center [947, 16] width 8 height 8
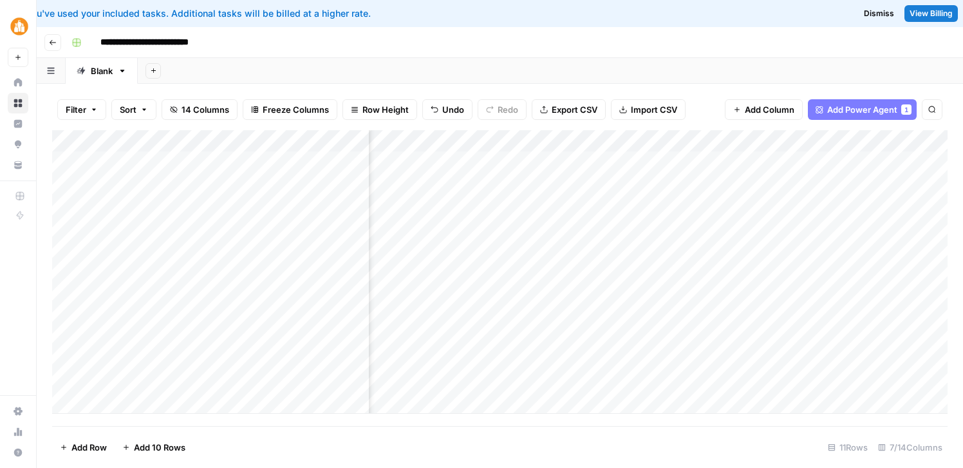
click at [238, 274] on div "Add Column" at bounding box center [500, 271] width 896 height 283
click at [173, 270] on div "Add Column" at bounding box center [500, 271] width 896 height 283
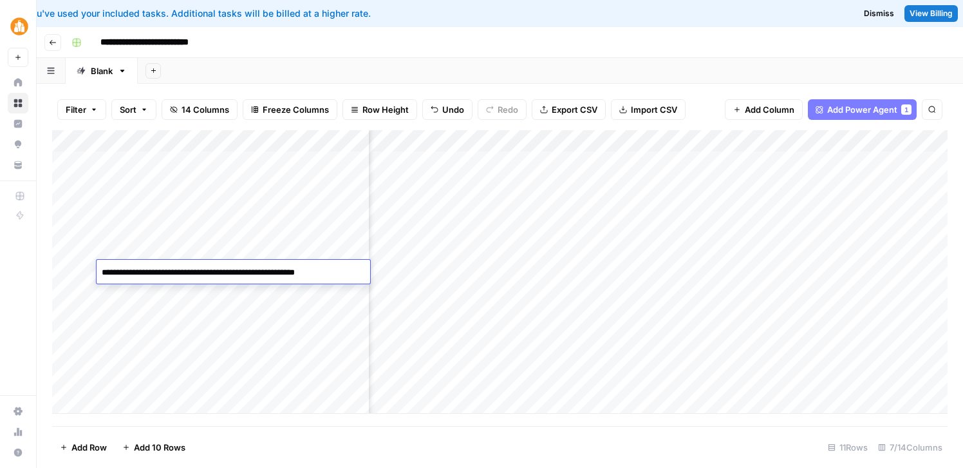
click at [122, 274] on textarea "**********" at bounding box center [234, 272] width 274 height 18
click at [147, 272] on textarea "**********" at bounding box center [234, 278] width 274 height 31
click at [198, 276] on textarea "**********" at bounding box center [234, 278] width 274 height 31
type textarea "**********"
click at [253, 284] on textarea "**********" at bounding box center [234, 278] width 274 height 31
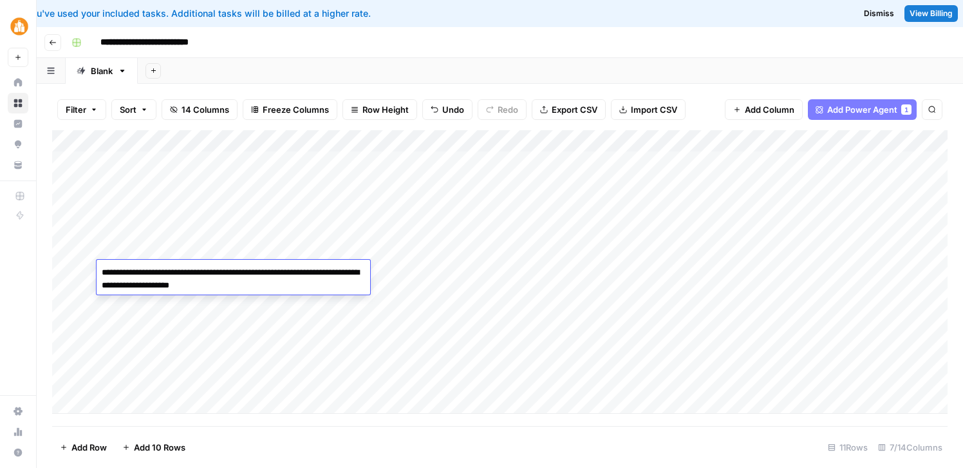
click at [253, 284] on textarea "**********" at bounding box center [234, 278] width 274 height 31
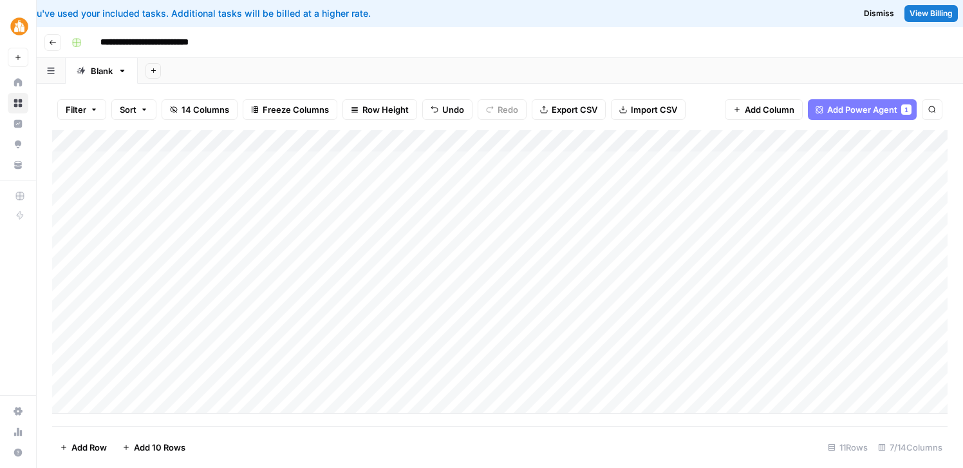
click at [223, 395] on div "Add Column" at bounding box center [500, 271] width 896 height 283
type textarea "**********"
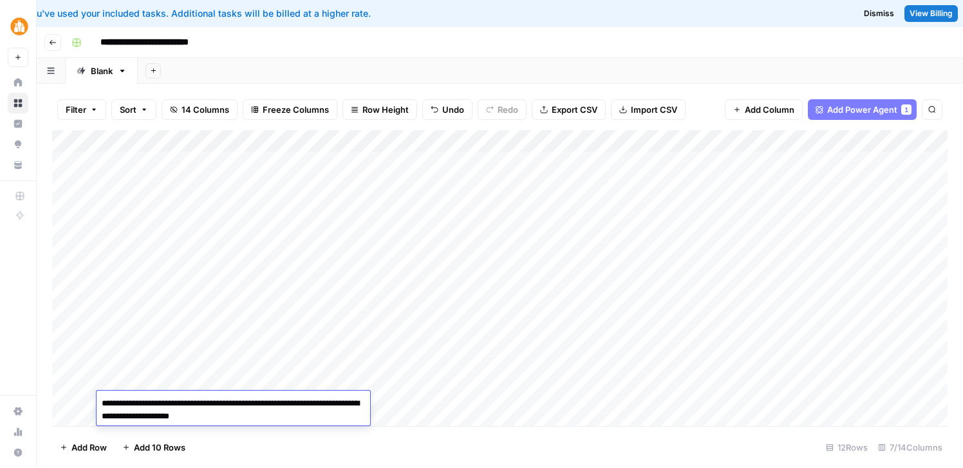
scroll to position [10, 0]
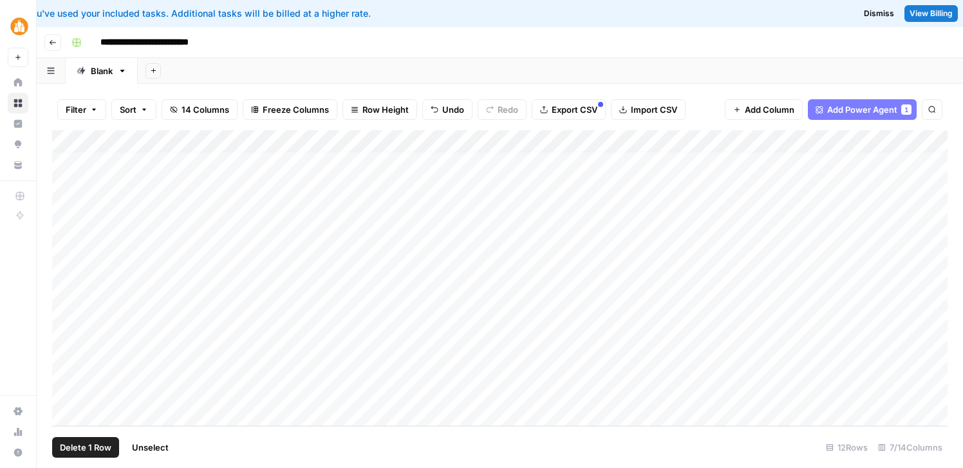
click at [66, 260] on div "Add Column" at bounding box center [500, 278] width 896 height 296
click at [94, 445] on span "Delete 1 Row" at bounding box center [86, 446] width 52 height 13
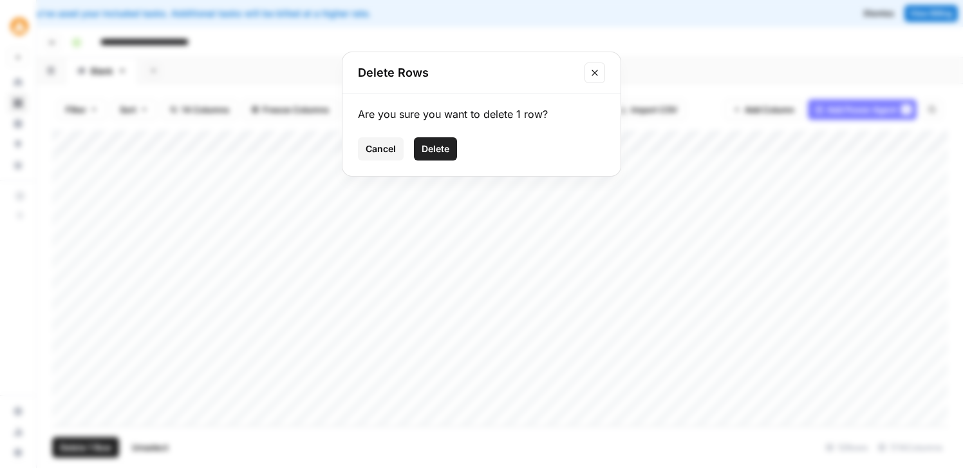
click at [442, 146] on span "Delete" at bounding box center [436, 148] width 28 height 13
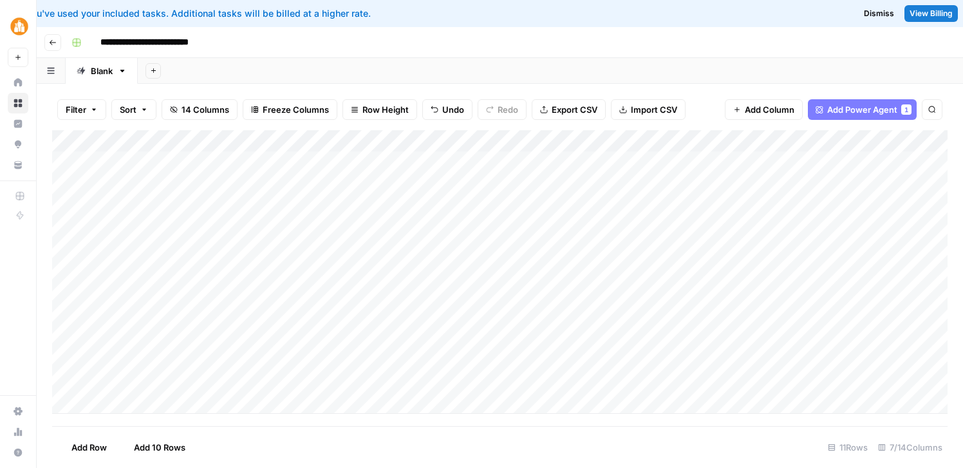
scroll to position [0, 0]
click at [422, 381] on div "Add Column" at bounding box center [500, 271] width 896 height 283
click at [625, 272] on div "Add Column" at bounding box center [500, 271] width 896 height 283
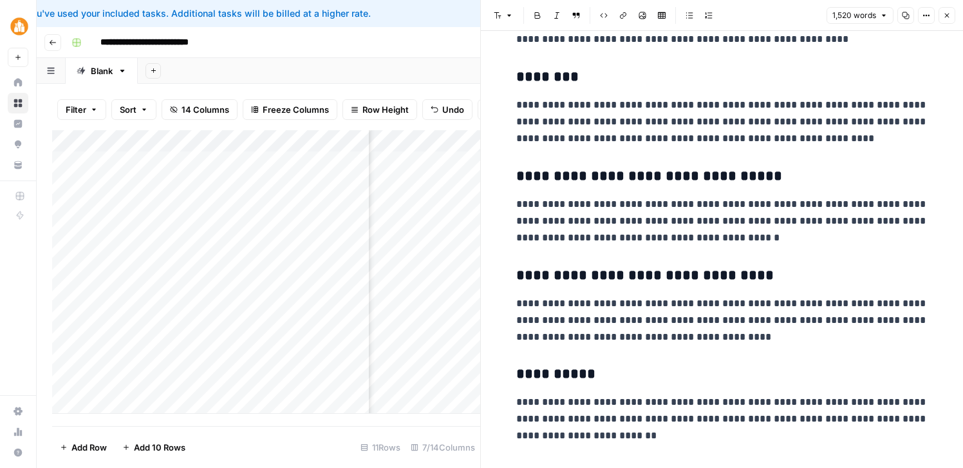
scroll to position [1631, 0]
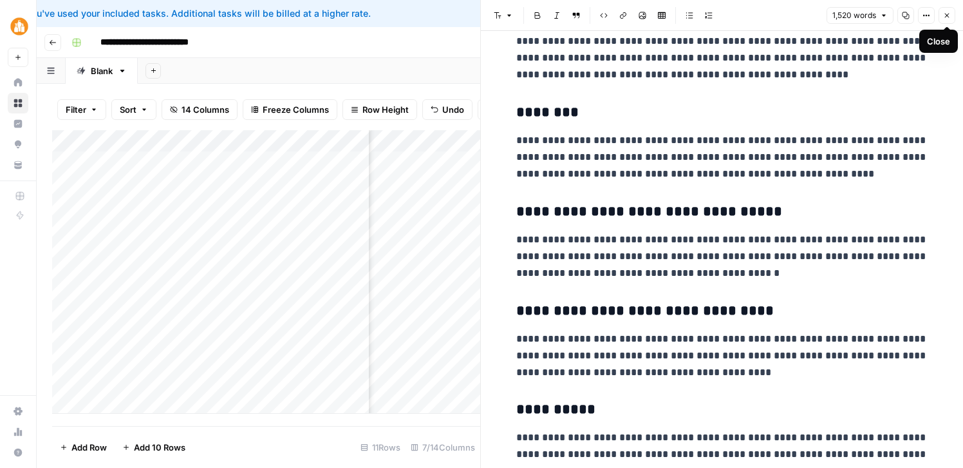
click at [949, 12] on icon "button" at bounding box center [947, 16] width 8 height 8
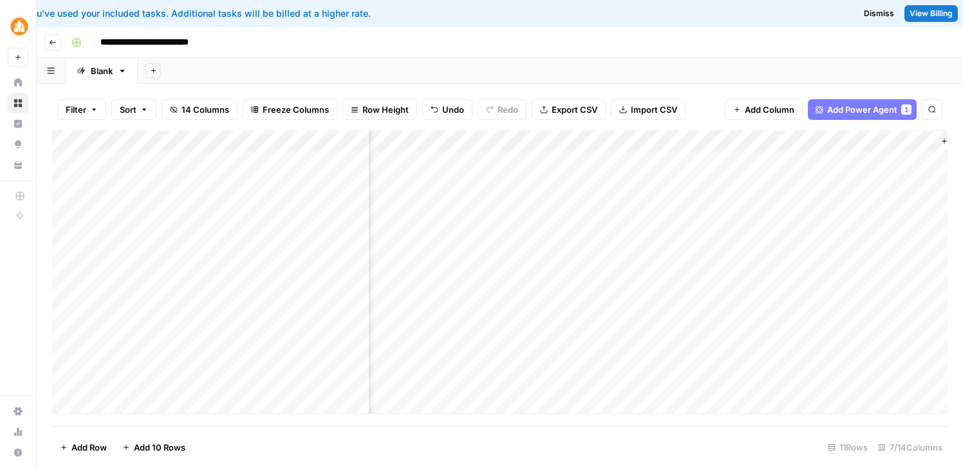
click at [138, 269] on div "Add Column" at bounding box center [500, 271] width 896 height 283
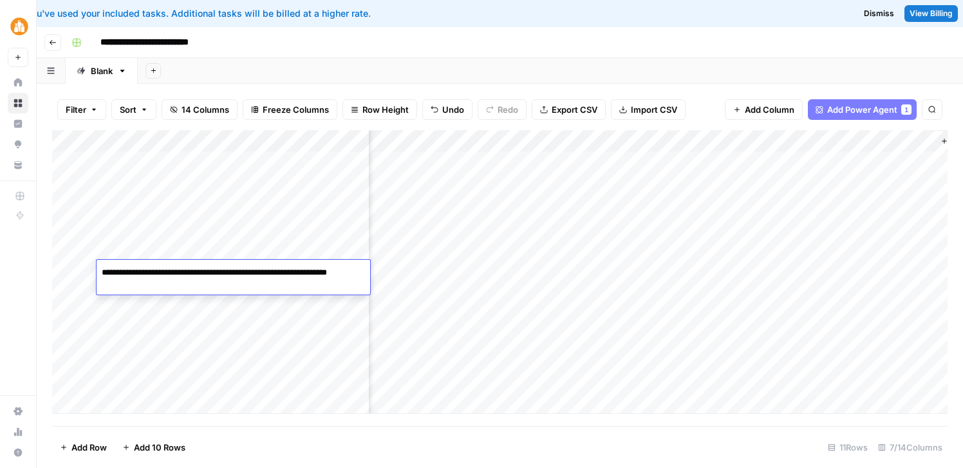
click at [138, 269] on textarea "**********" at bounding box center [234, 278] width 274 height 31
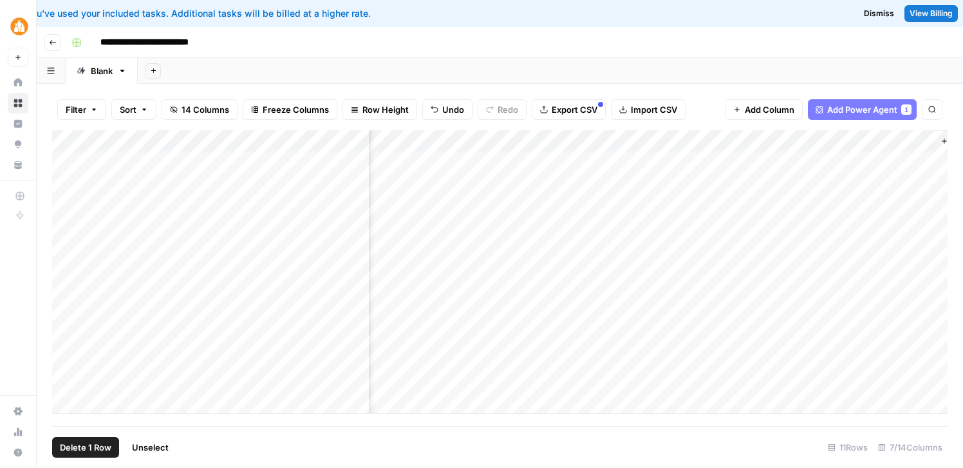
click at [64, 273] on div "Add Column" at bounding box center [500, 271] width 896 height 283
click at [99, 446] on span "Delete 1 Row" at bounding box center [86, 446] width 52 height 13
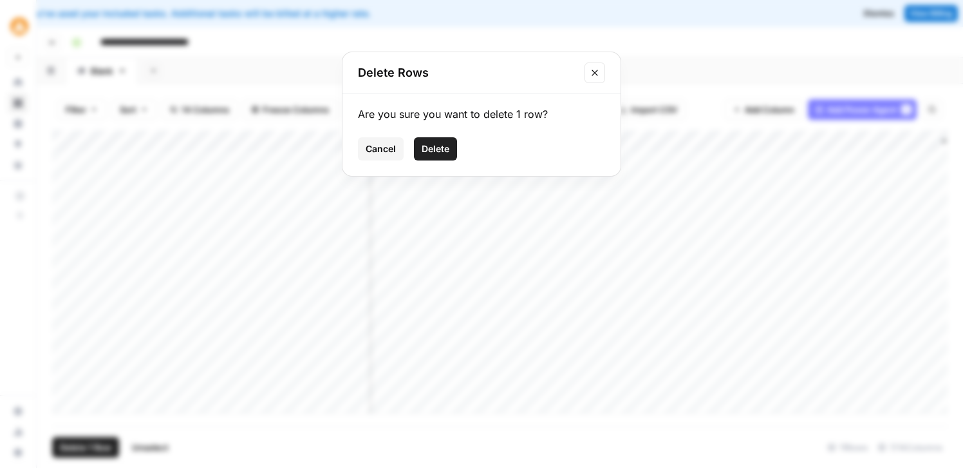
click at [442, 146] on span "Delete" at bounding box center [436, 148] width 28 height 13
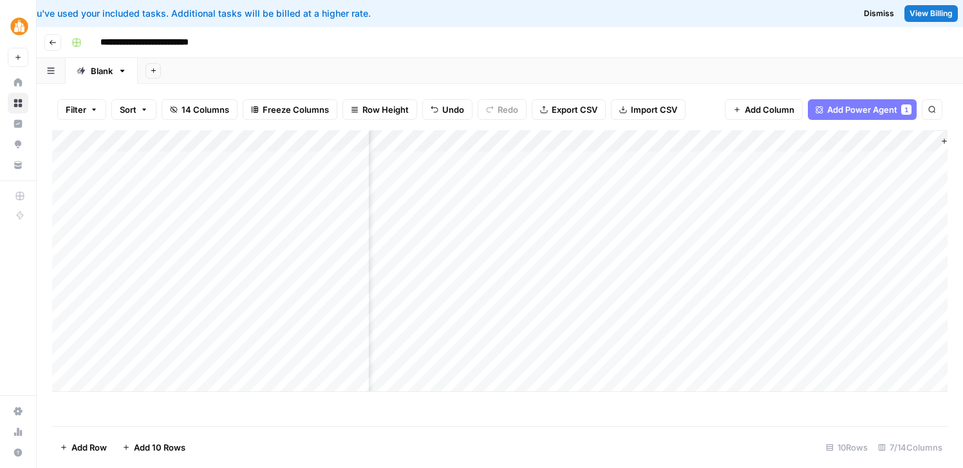
click at [164, 376] on div "Add Column" at bounding box center [500, 260] width 896 height 261
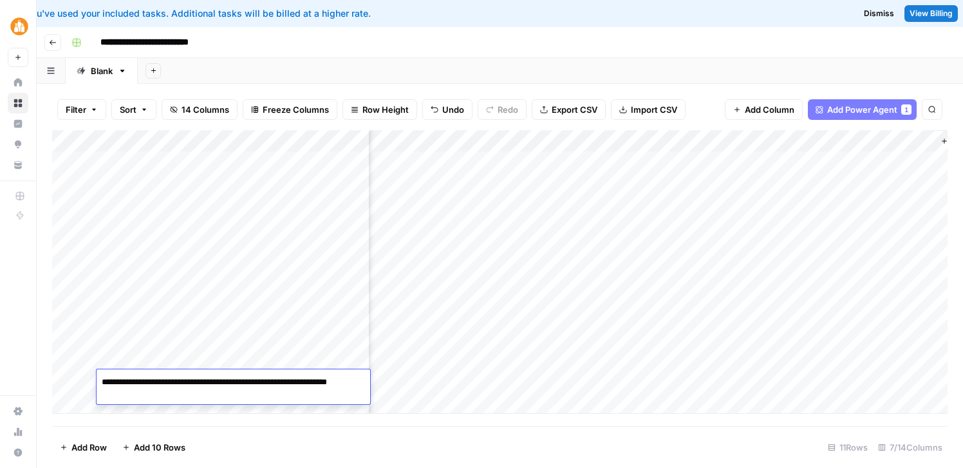
click at [102, 384] on textarea "**********" at bounding box center [234, 388] width 274 height 31
click at [314, 386] on textarea "**********" at bounding box center [234, 388] width 274 height 31
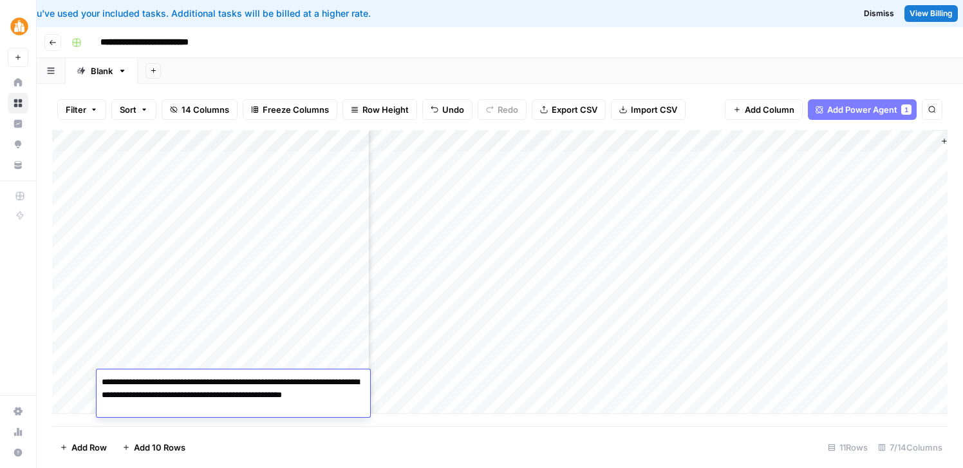
type textarea "**********"
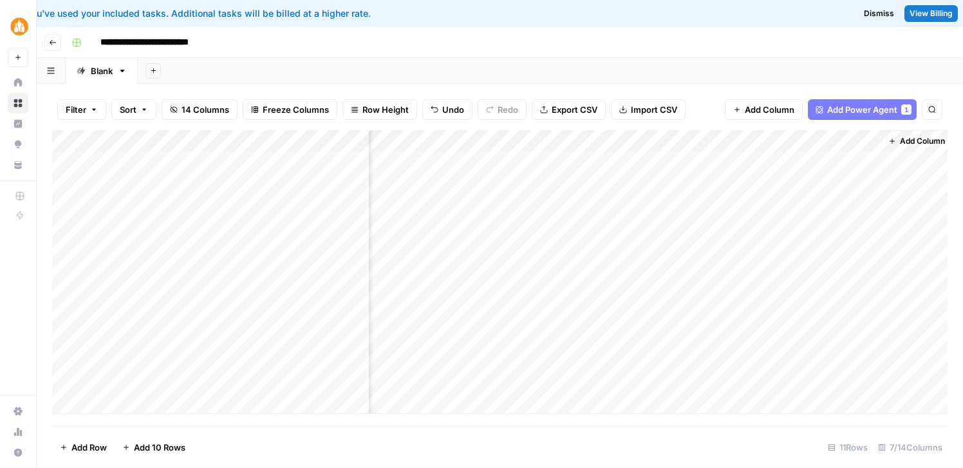
scroll to position [0, 399]
click at [565, 270] on div "Add Column" at bounding box center [500, 271] width 896 height 283
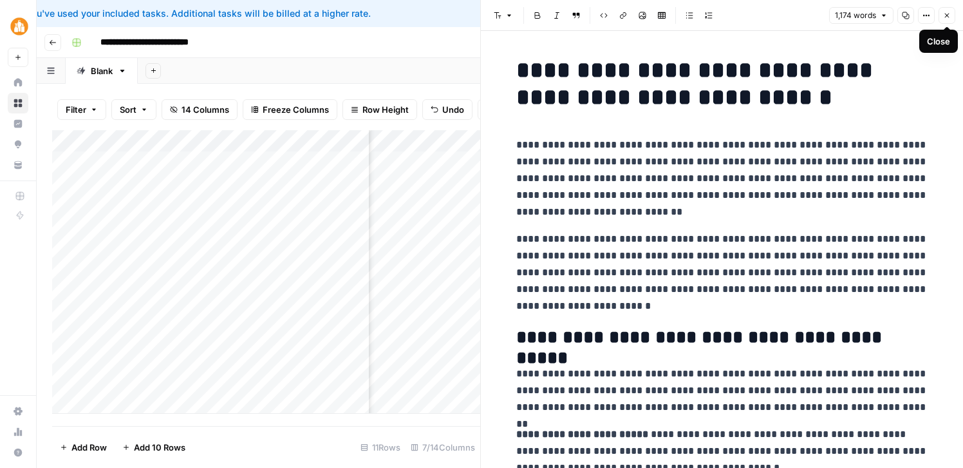
click at [948, 14] on icon "button" at bounding box center [947, 16] width 5 height 5
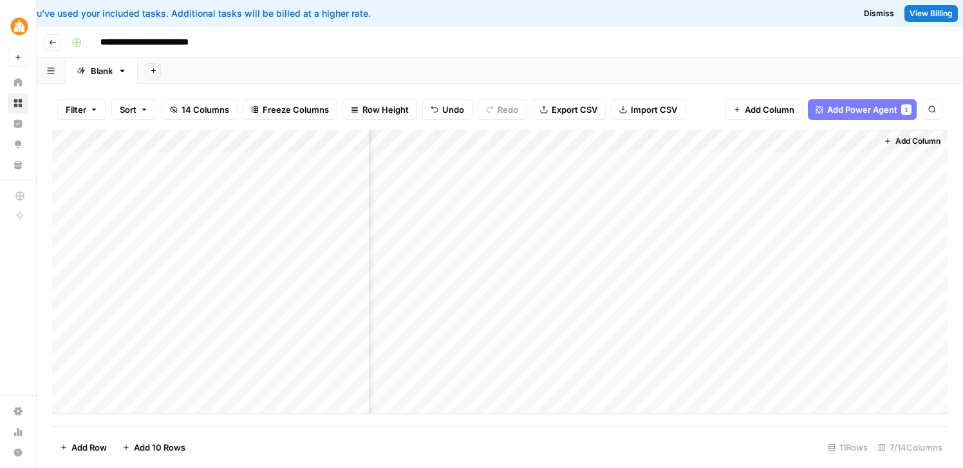
scroll to position [0, 383]
click at [173, 267] on div "Add Column" at bounding box center [500, 271] width 896 height 283
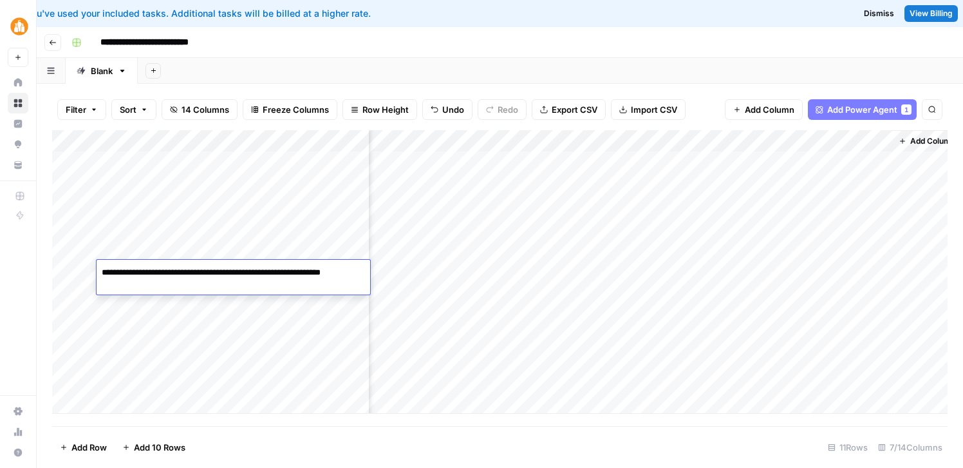
click at [173, 267] on textarea "**********" at bounding box center [234, 278] width 274 height 31
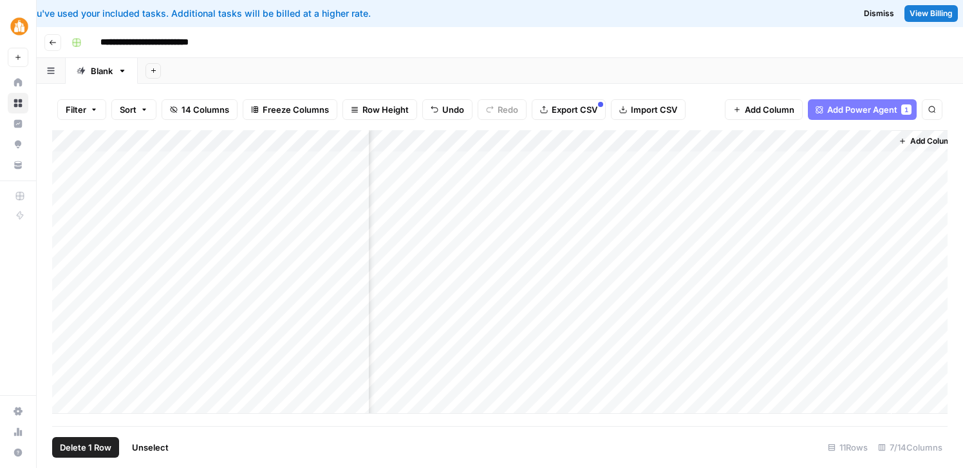
click at [65, 272] on div "Add Column" at bounding box center [500, 271] width 896 height 283
click at [102, 446] on span "Delete 1 Row" at bounding box center [86, 446] width 52 height 13
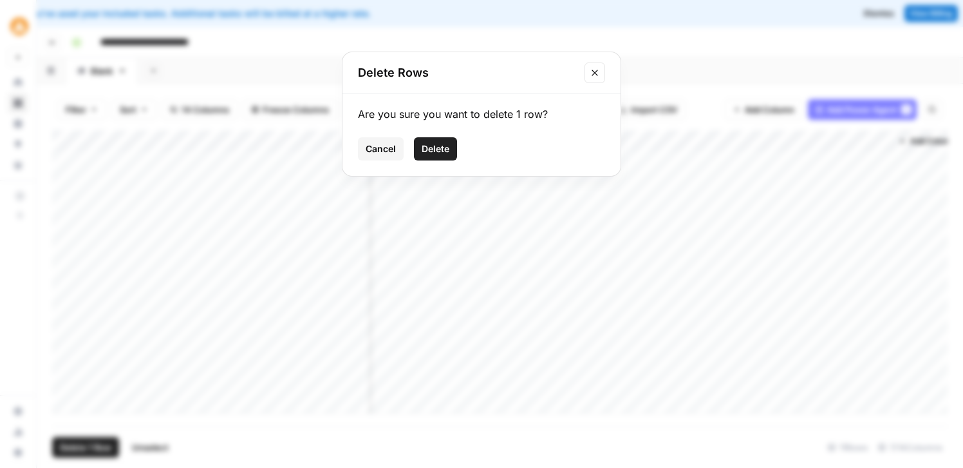
click at [448, 146] on span "Delete" at bounding box center [436, 148] width 28 height 13
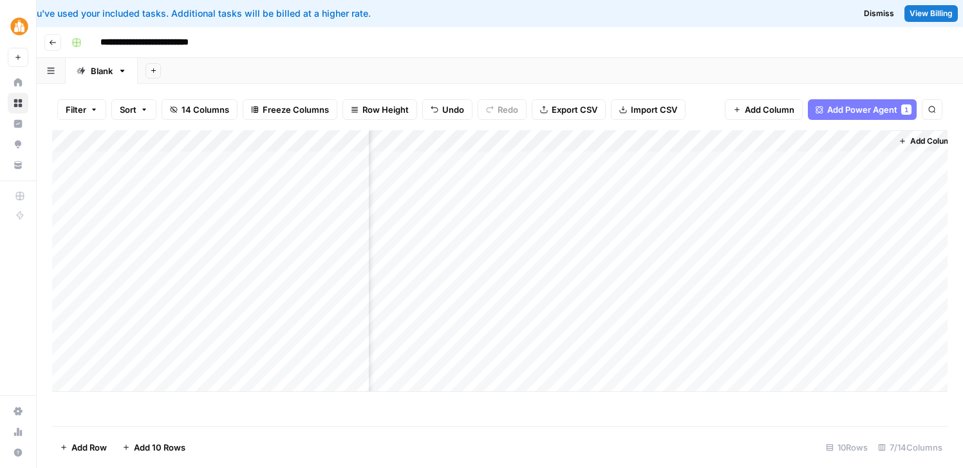
click at [187, 373] on div "Add Column" at bounding box center [500, 260] width 896 height 261
type textarea "**********"
click at [220, 356] on div "Add Column" at bounding box center [500, 271] width 896 height 283
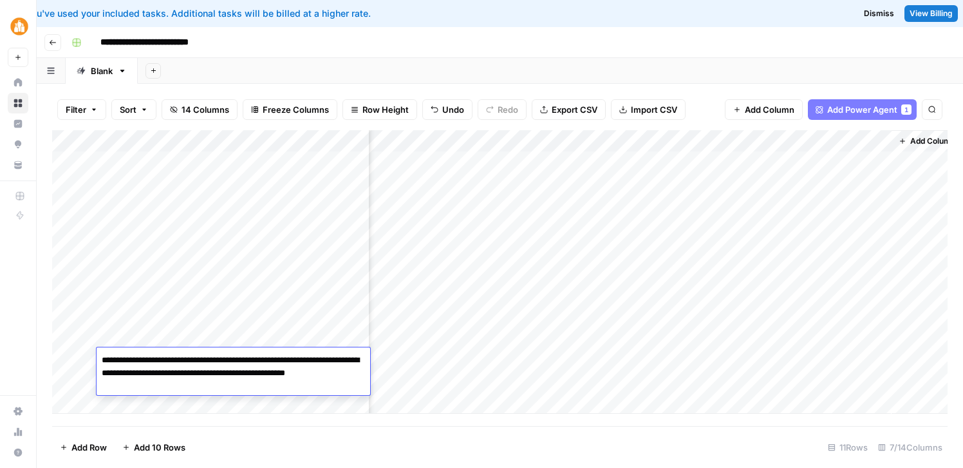
drag, startPoint x: 220, startPoint y: 356, endPoint x: 100, endPoint y: 361, distance: 119.9
click at [100, 361] on textarea "**********" at bounding box center [234, 373] width 274 height 44
click at [218, 321] on div "Add Column" at bounding box center [500, 271] width 896 height 283
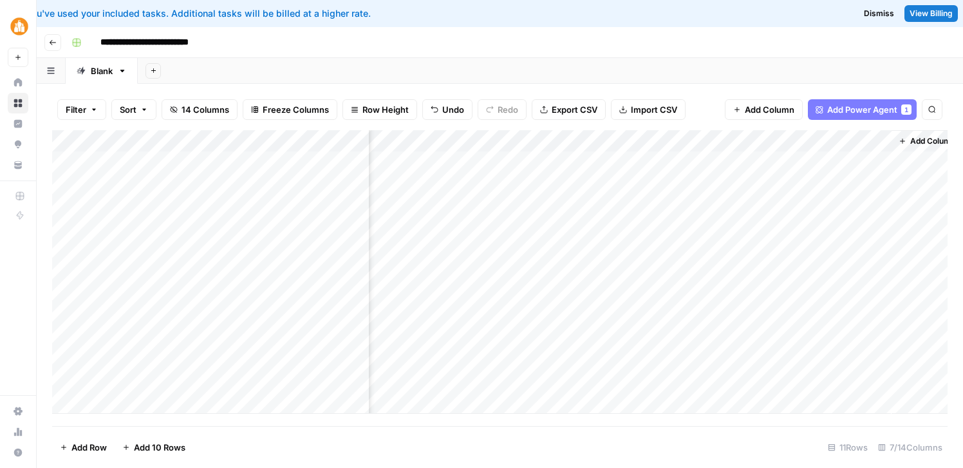
click at [191, 374] on div "Add Column" at bounding box center [500, 271] width 896 height 283
click at [180, 381] on div "Add Column" at bounding box center [500, 271] width 896 height 283
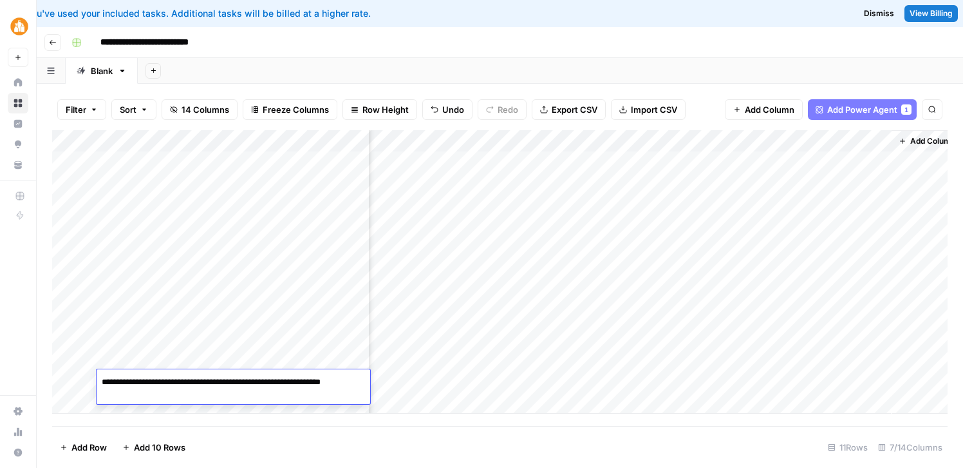
click at [138, 384] on textarea "**********" at bounding box center [234, 388] width 274 height 31
type textarea "**********"
click at [153, 419] on div "Add Column" at bounding box center [500, 278] width 896 height 296
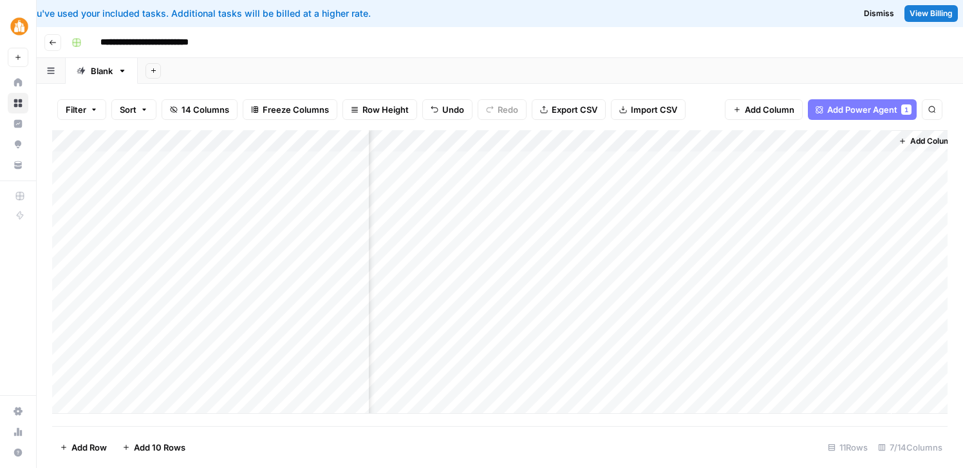
scroll to position [0, 393]
click at [571, 270] on div "Add Column" at bounding box center [500, 271] width 896 height 283
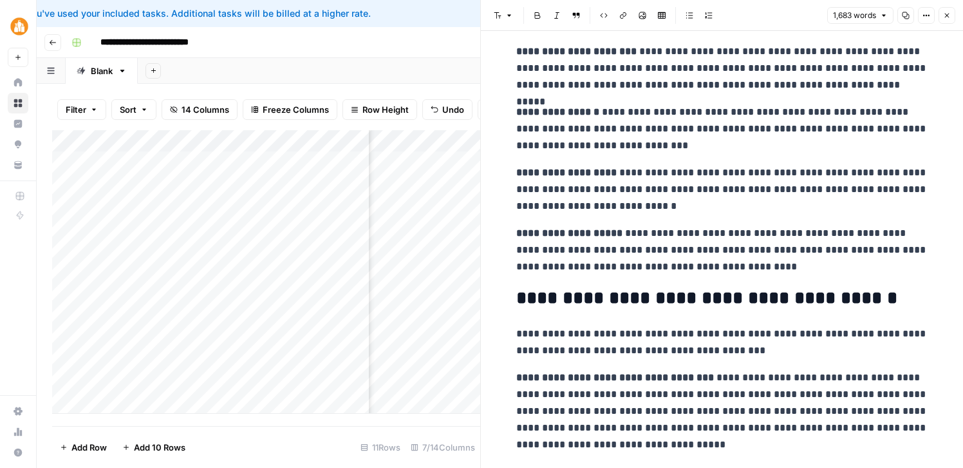
scroll to position [2316, 0]
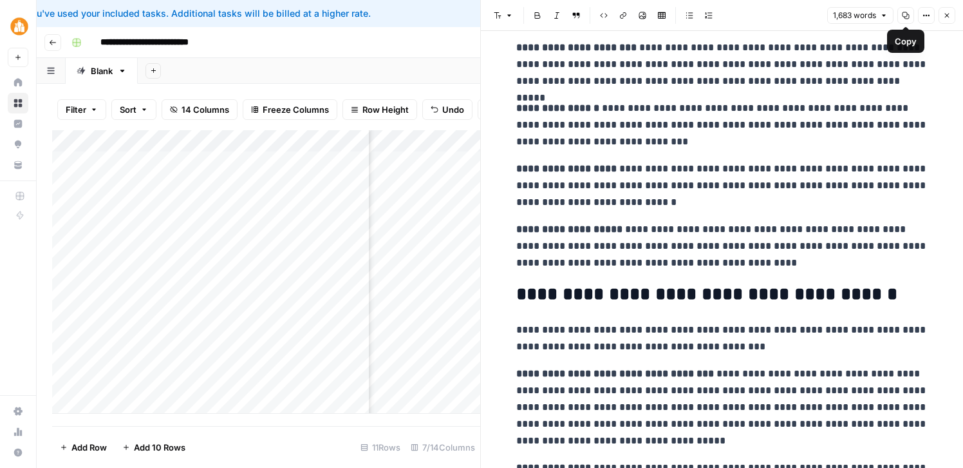
click at [908, 17] on icon "button" at bounding box center [906, 16] width 8 height 8
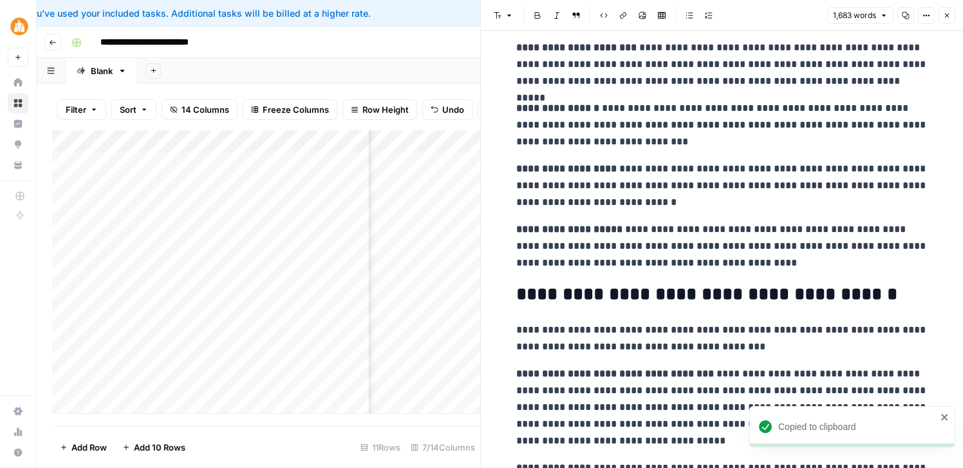
click at [945, 14] on icon "button" at bounding box center [947, 16] width 5 height 5
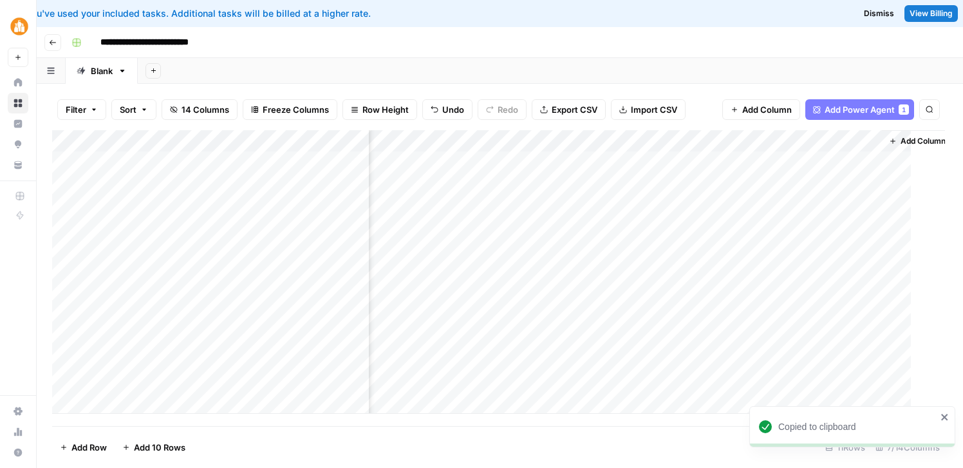
scroll to position [0, 383]
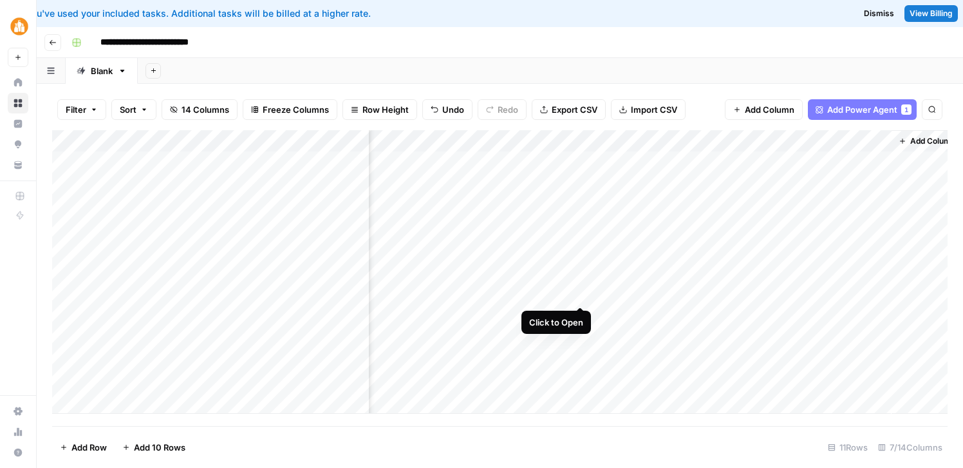
click at [581, 292] on div "Add Column" at bounding box center [500, 271] width 896 height 283
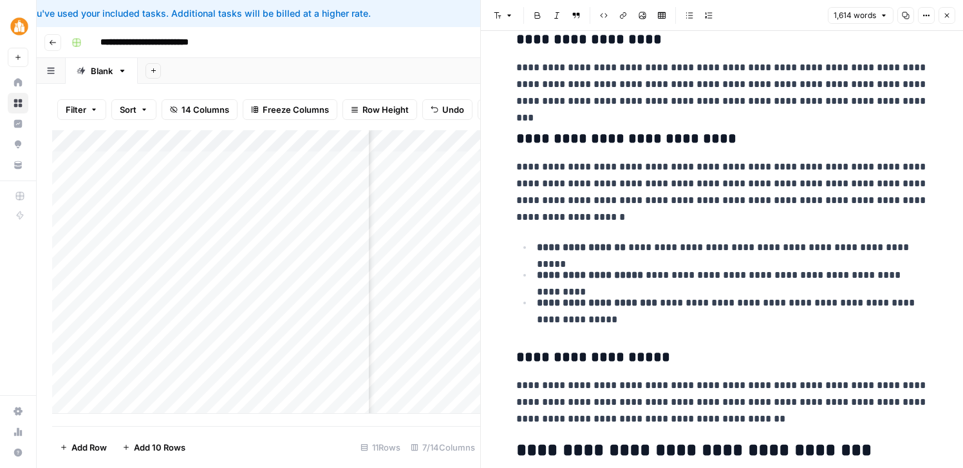
scroll to position [3494, 0]
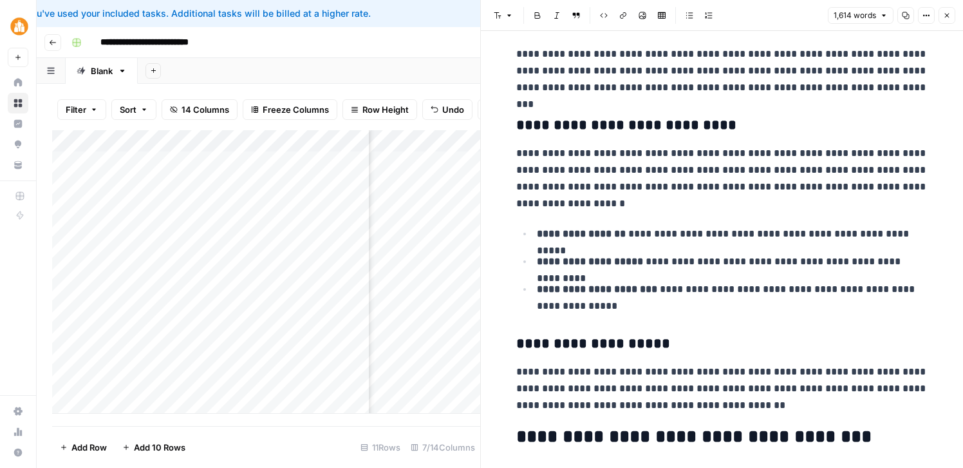
click at [908, 15] on icon "button" at bounding box center [906, 16] width 8 height 8
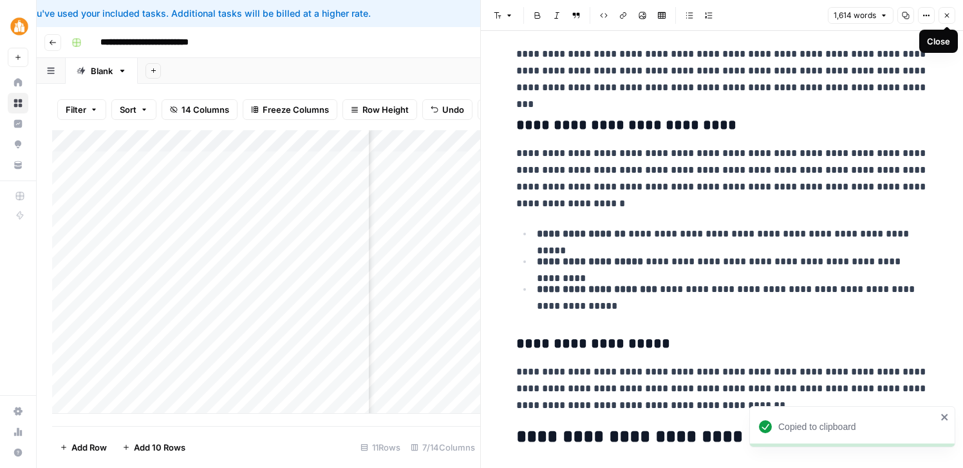
click at [949, 14] on icon "button" at bounding box center [947, 16] width 8 height 8
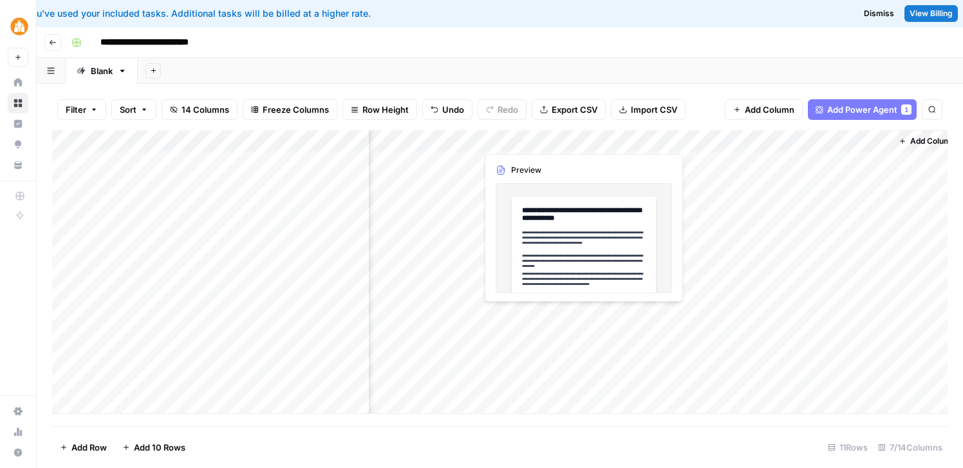
click at [535, 312] on div "Add Column" at bounding box center [500, 271] width 896 height 283
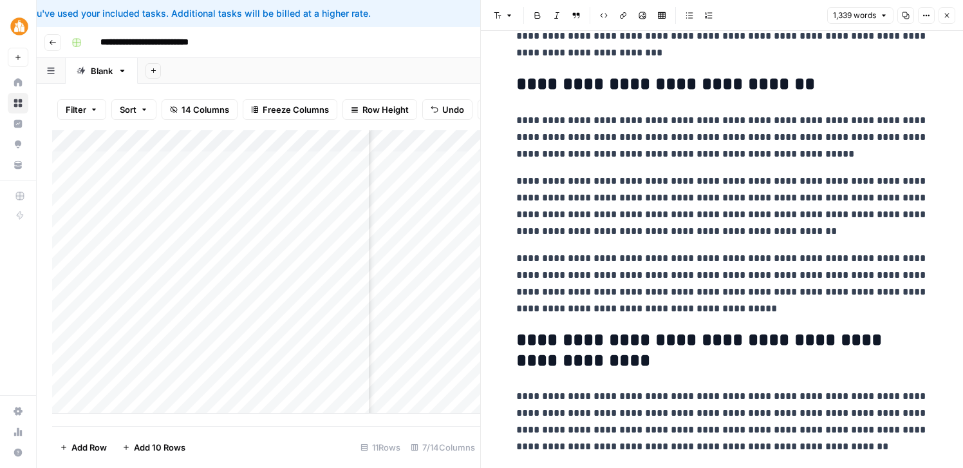
scroll to position [285, 0]
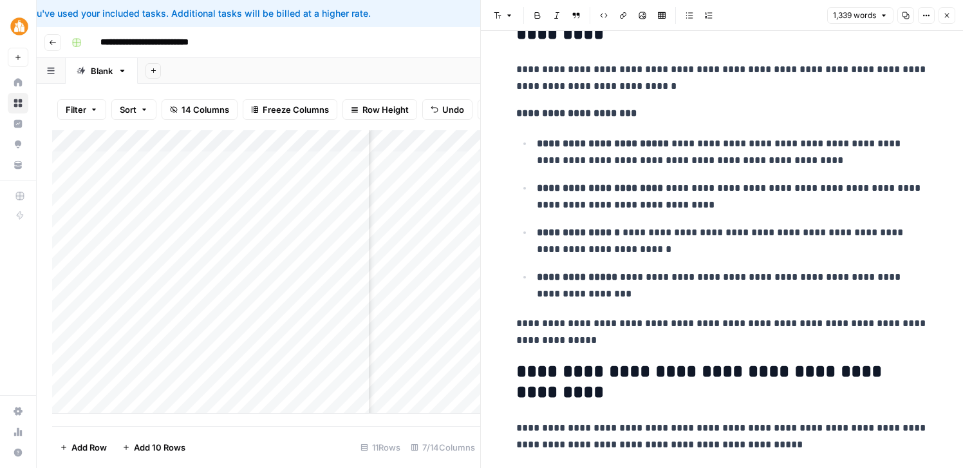
scroll to position [2253, 0]
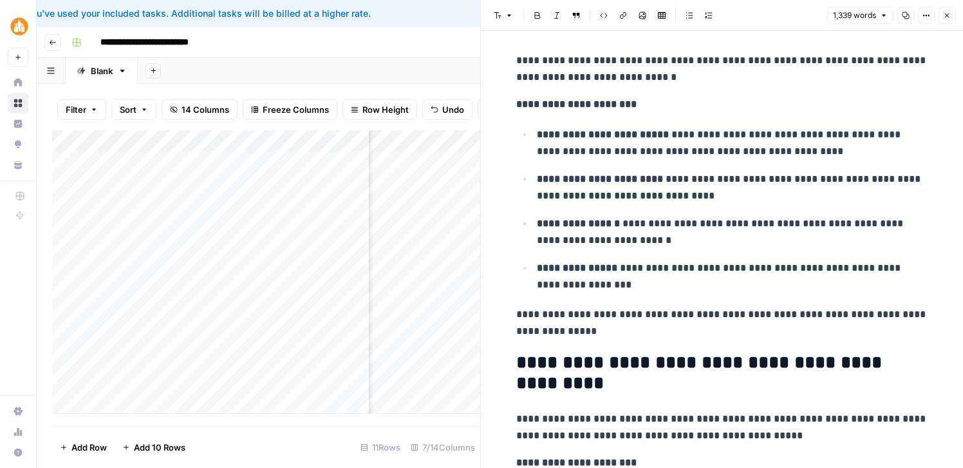
click at [905, 15] on icon "button" at bounding box center [906, 16] width 8 height 8
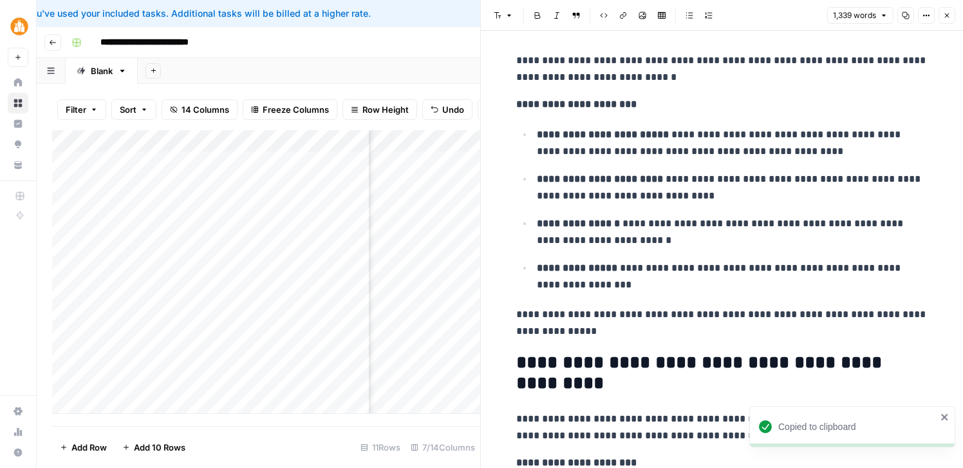
click at [953, 15] on button "Close" at bounding box center [947, 15] width 17 height 17
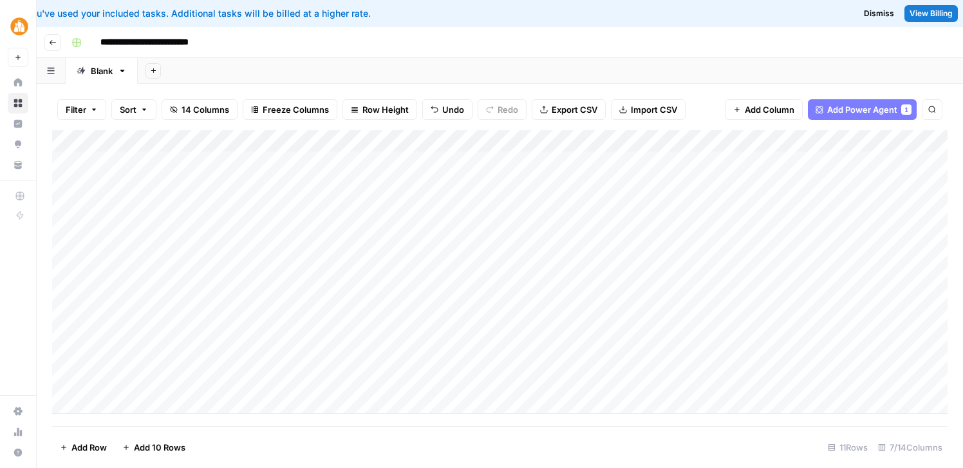
click at [440, 335] on div "Add Column" at bounding box center [500, 271] width 896 height 283
click at [477, 333] on div "Add Column" at bounding box center [500, 271] width 896 height 283
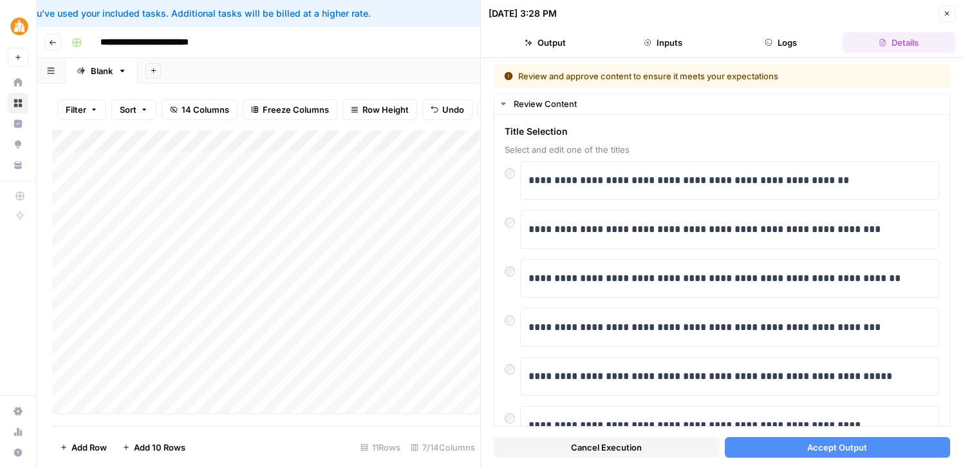
click at [842, 448] on span "Accept Output" at bounding box center [838, 446] width 60 height 13
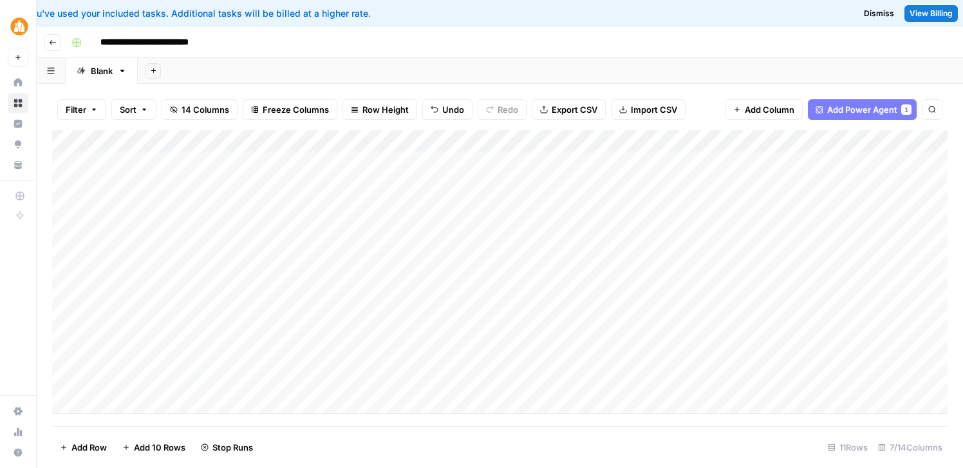
click at [524, 358] on div "Add Column" at bounding box center [500, 271] width 896 height 283
click at [469, 381] on div "Add Column" at bounding box center [500, 271] width 896 height 283
click at [482, 356] on div "Add Column" at bounding box center [500, 271] width 896 height 283
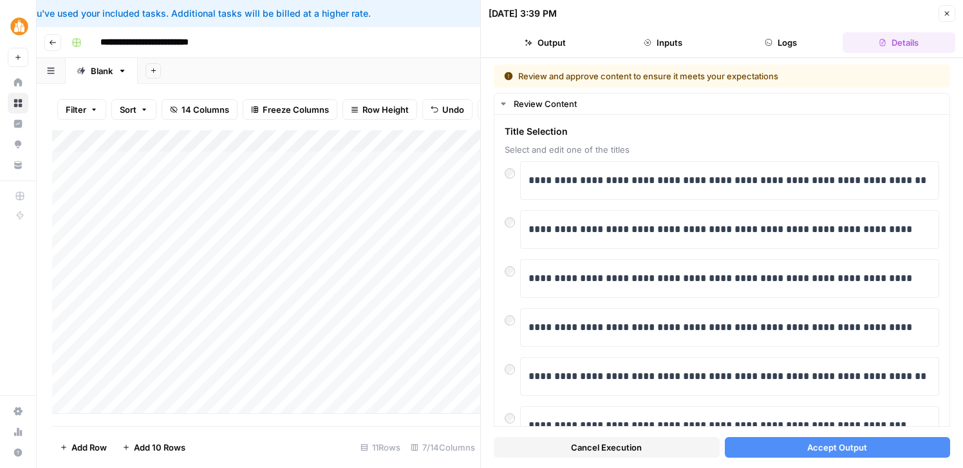
click at [815, 448] on span "Accept Output" at bounding box center [838, 446] width 60 height 13
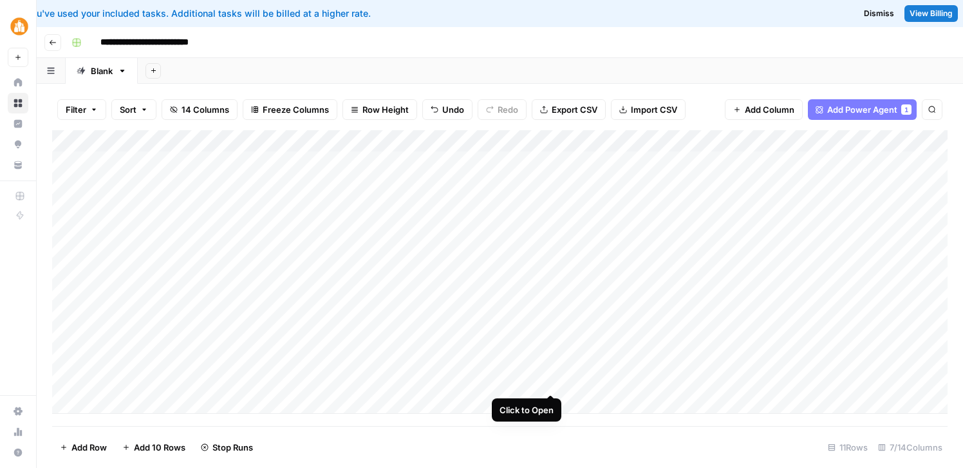
click at [551, 381] on div "Add Column" at bounding box center [500, 271] width 896 height 283
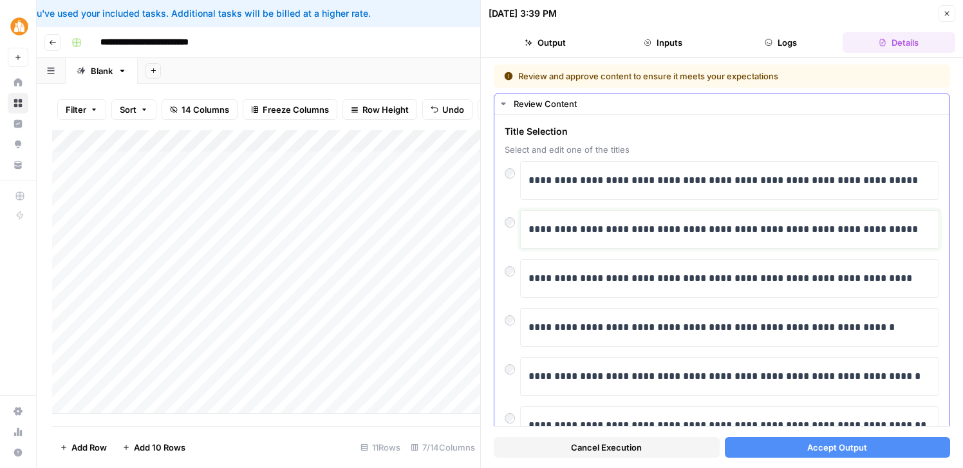
click at [702, 231] on p "**********" at bounding box center [730, 229] width 402 height 17
click at [829, 446] on span "Accept Output" at bounding box center [838, 446] width 60 height 13
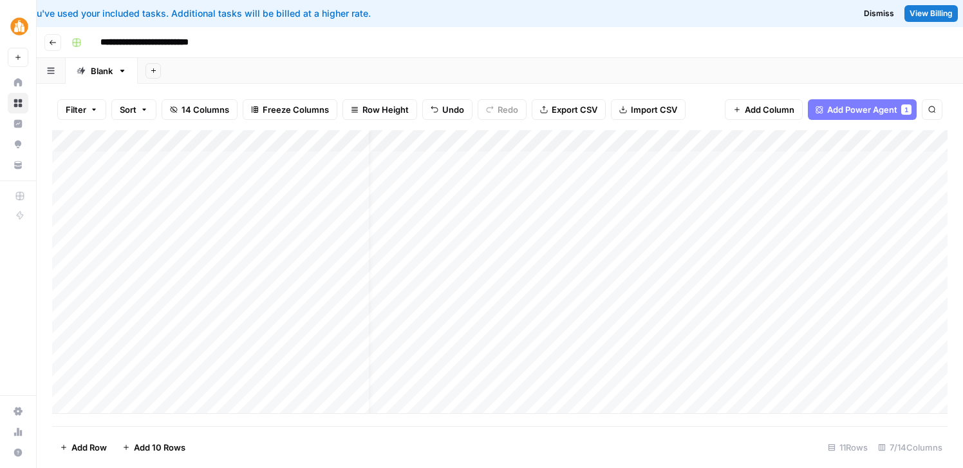
scroll to position [0, 33]
click at [736, 336] on div "Add Column" at bounding box center [500, 271] width 896 height 283
click at [734, 360] on div "Add Column" at bounding box center [500, 271] width 896 height 283
click at [736, 378] on div "Add Column" at bounding box center [500, 271] width 896 height 283
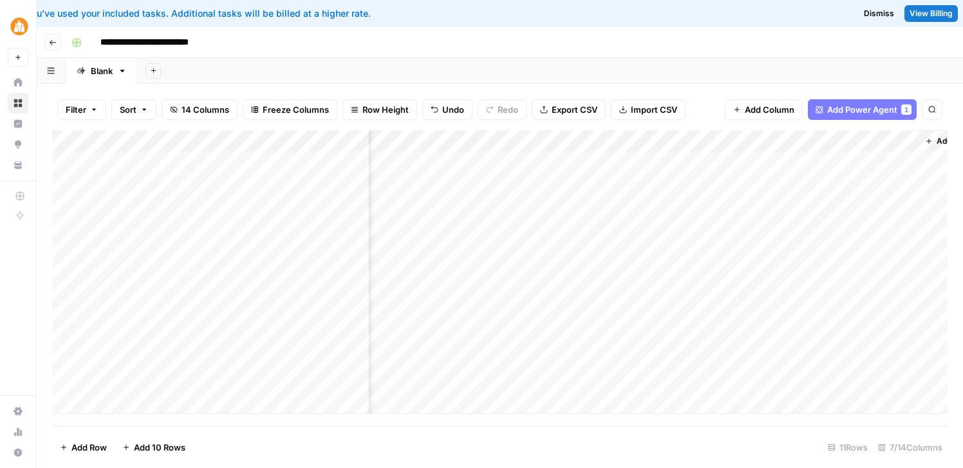
scroll to position [0, 370]
click at [594, 337] on div "Add Column" at bounding box center [500, 271] width 896 height 283
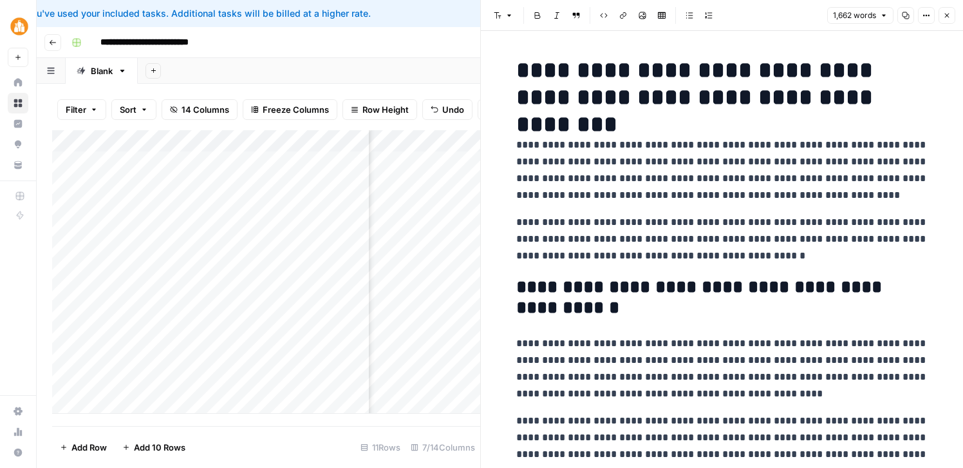
click at [909, 12] on icon "button" at bounding box center [906, 16] width 8 height 8
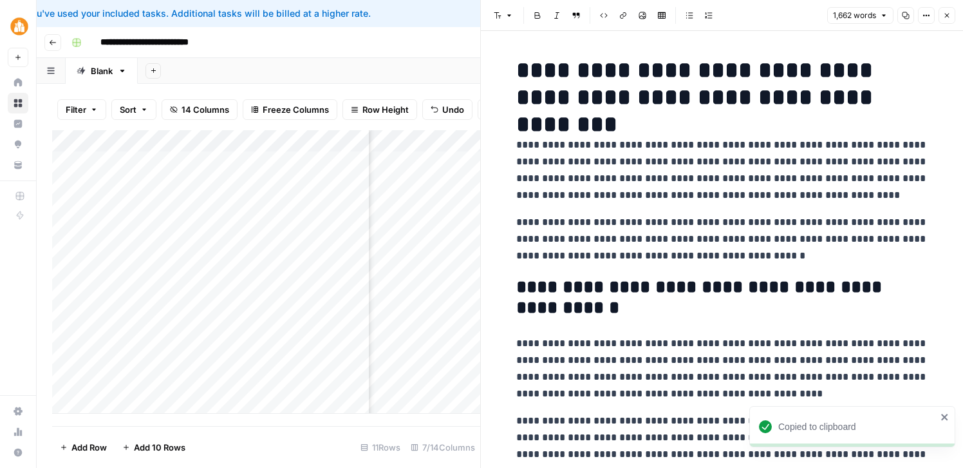
click at [948, 15] on icon "button" at bounding box center [947, 16] width 8 height 8
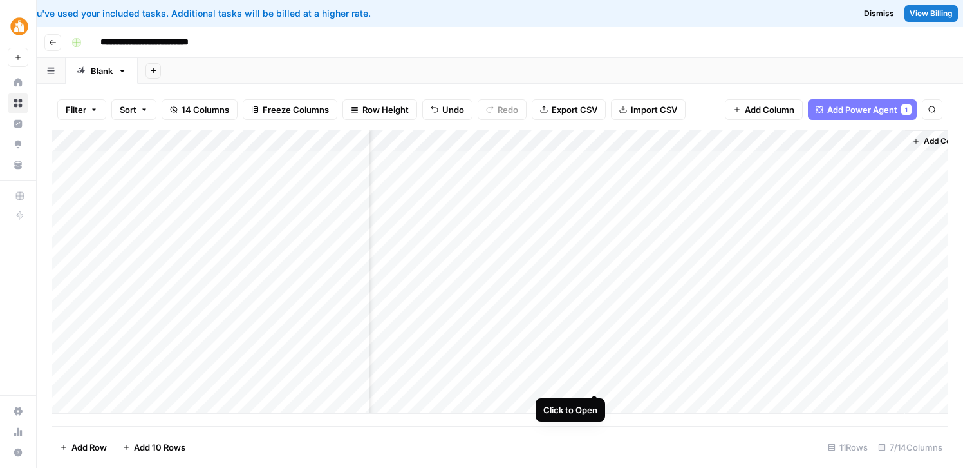
click at [592, 379] on div "Add Column" at bounding box center [500, 271] width 896 height 283
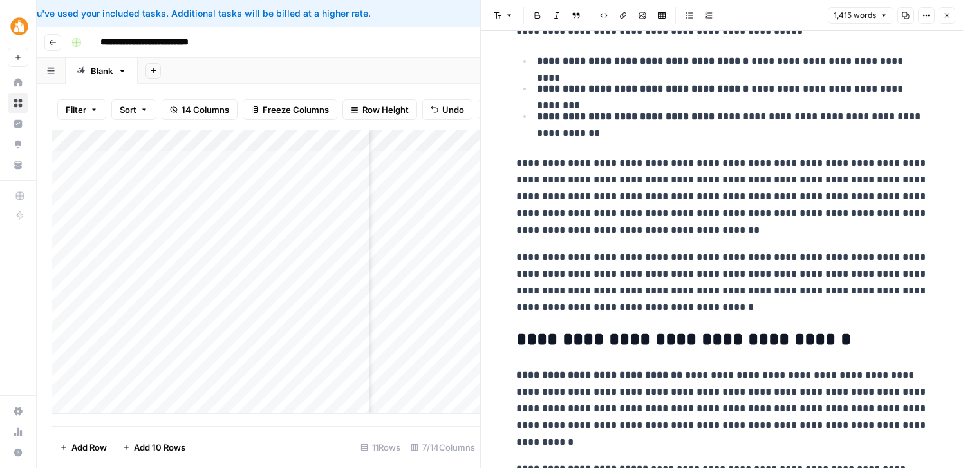
scroll to position [1374, 0]
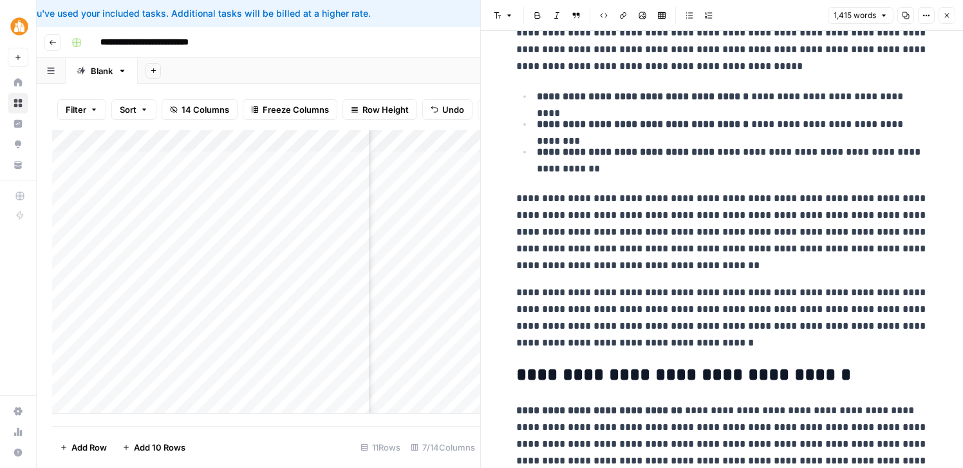
click at [949, 14] on icon "button" at bounding box center [947, 16] width 5 height 5
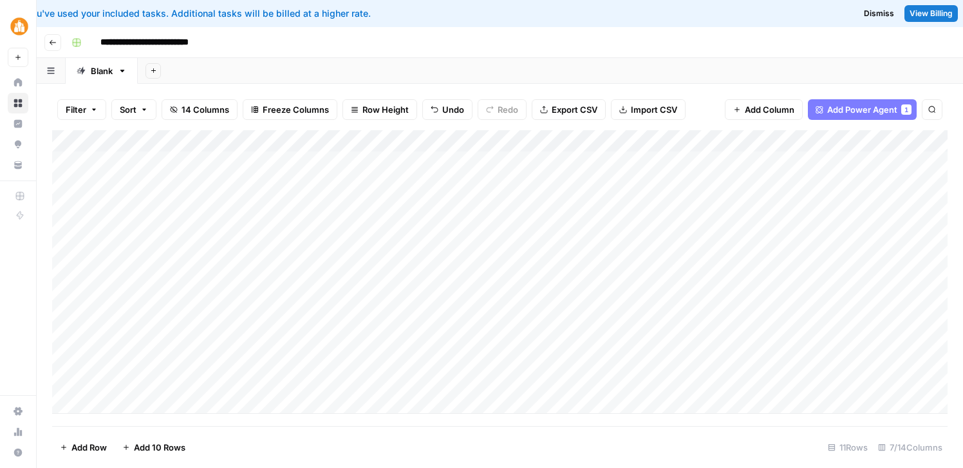
click at [731, 358] on div "Add Column" at bounding box center [500, 271] width 896 height 283
